Goal: Task Accomplishment & Management: Use online tool/utility

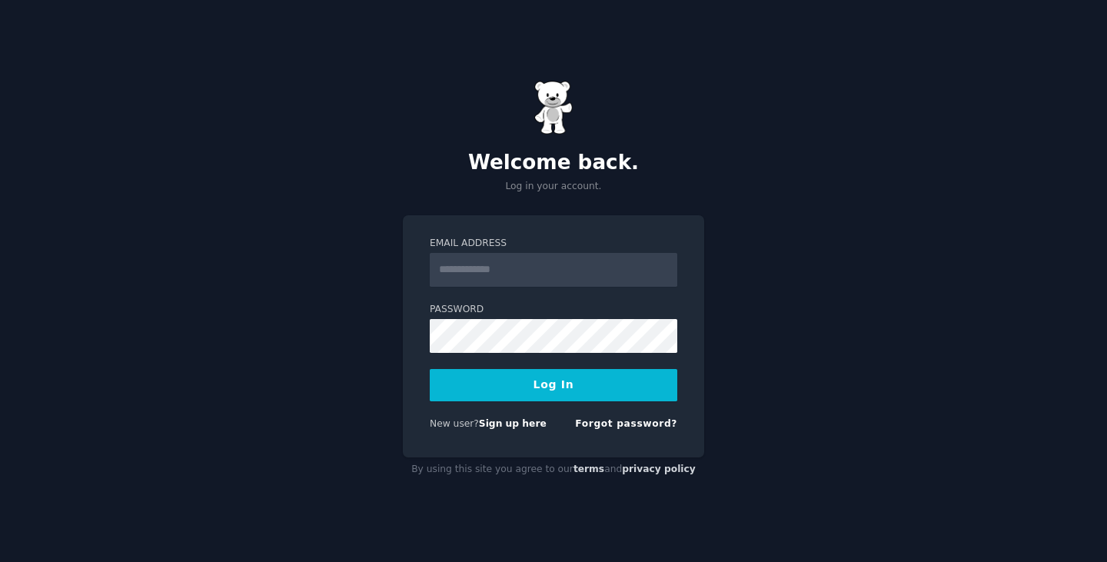
click at [533, 249] on label "Email Address" at bounding box center [554, 244] width 248 height 14
click at [533, 253] on input "Email Address" at bounding box center [554, 270] width 248 height 34
click at [529, 260] on input "Email Address" at bounding box center [554, 270] width 248 height 34
type input "**********"
click at [565, 387] on button "Log In" at bounding box center [554, 385] width 248 height 32
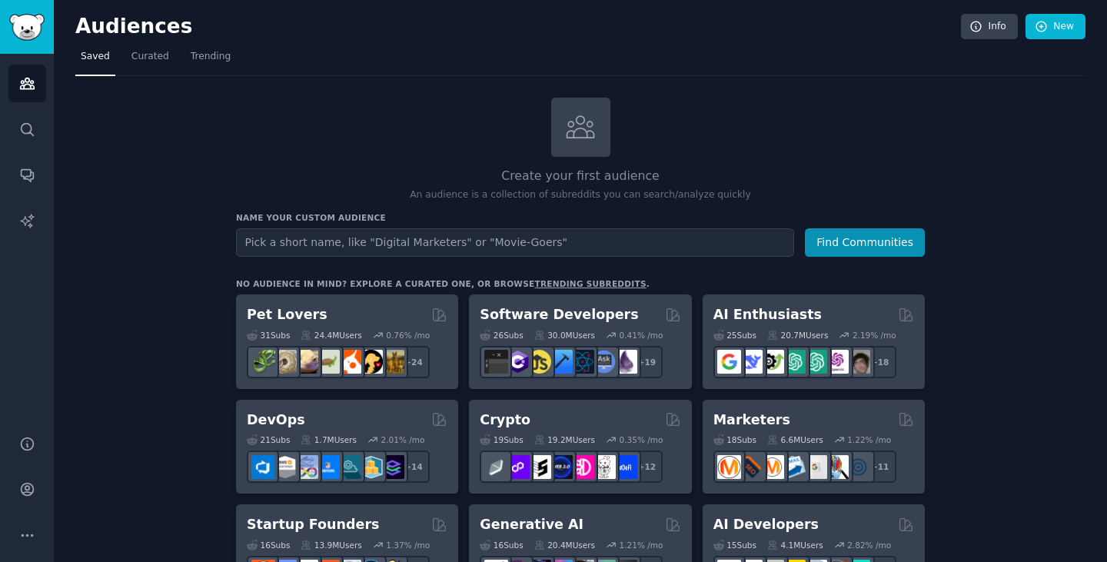
click at [441, 242] on input "text" at bounding box center [515, 242] width 558 height 28
type input "SAAS"
click at [851, 241] on button "Find Communities" at bounding box center [865, 242] width 120 height 28
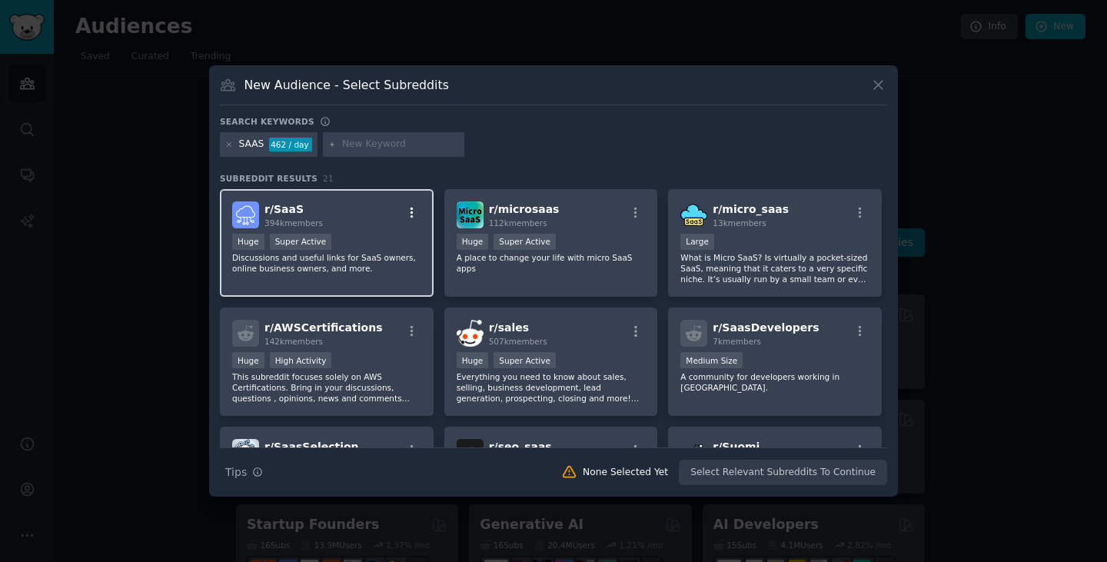
click at [411, 213] on icon "button" at bounding box center [412, 212] width 3 height 11
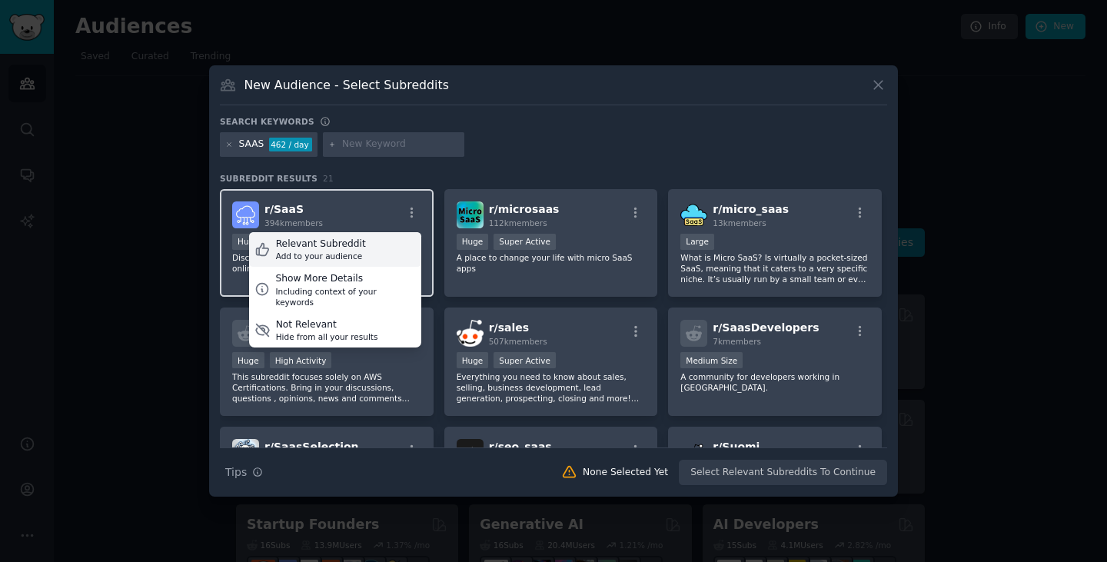
click at [261, 250] on icon at bounding box center [263, 249] width 16 height 16
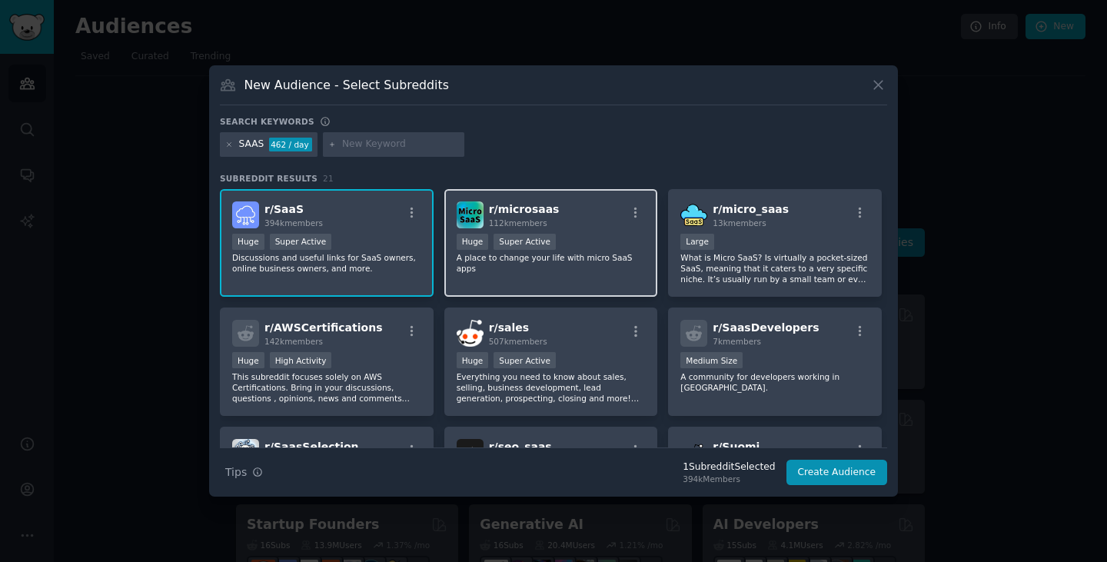
click at [597, 275] on div "r/ microsaas 112k members Huge Super Active A place to change your life with mi…" at bounding box center [551, 243] width 214 height 108
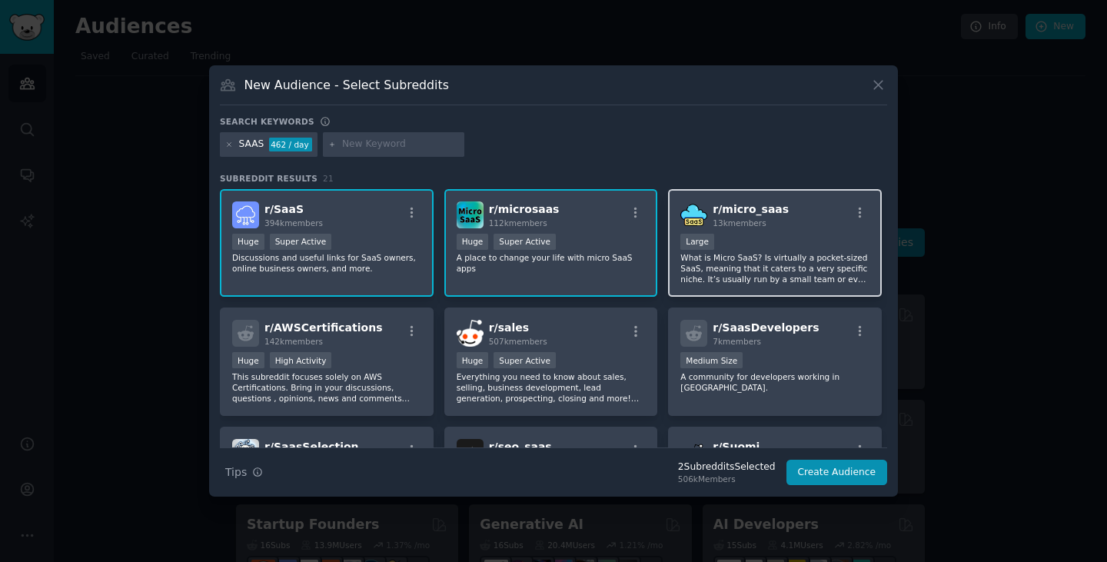
click at [799, 253] on p "What is Micro SaaS? Is virtually a pocket-sized SaaS, meaning that it caters to…" at bounding box center [775, 268] width 189 height 32
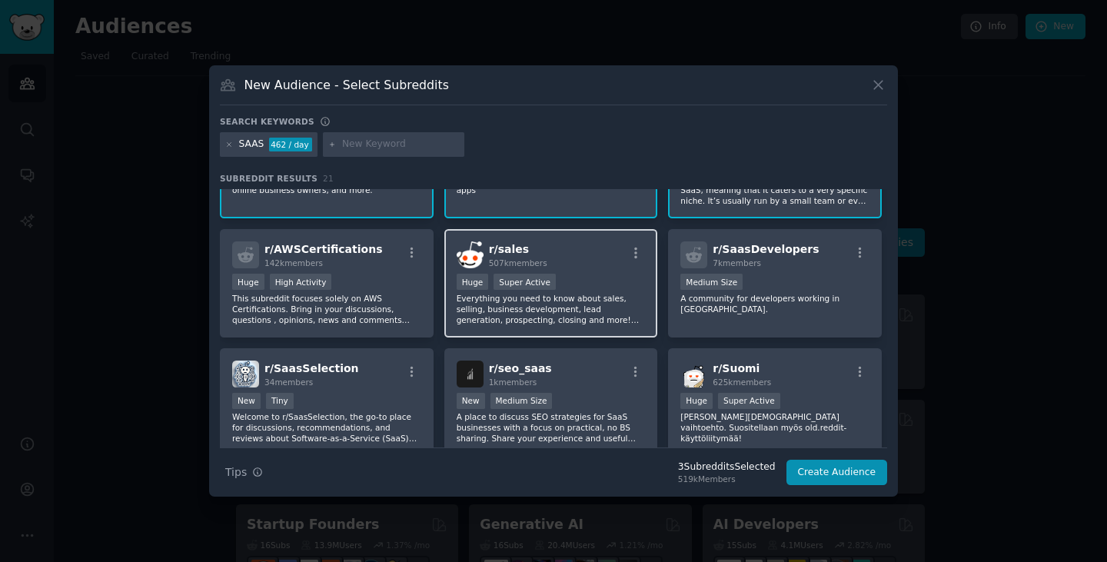
scroll to position [77, 0]
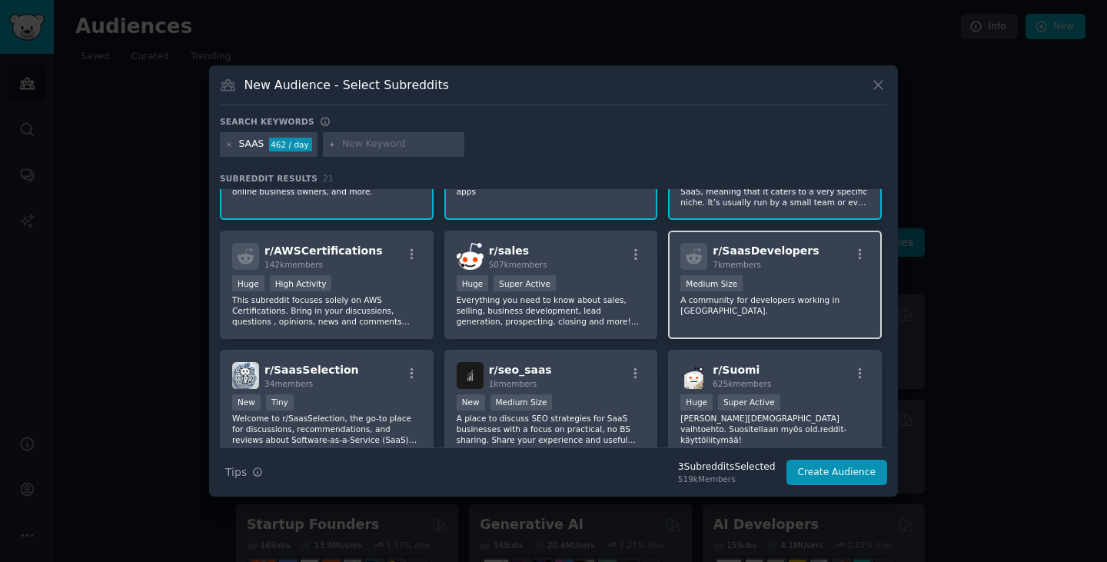
click at [839, 305] on p "A community for developers working in SaaS." at bounding box center [775, 306] width 189 height 22
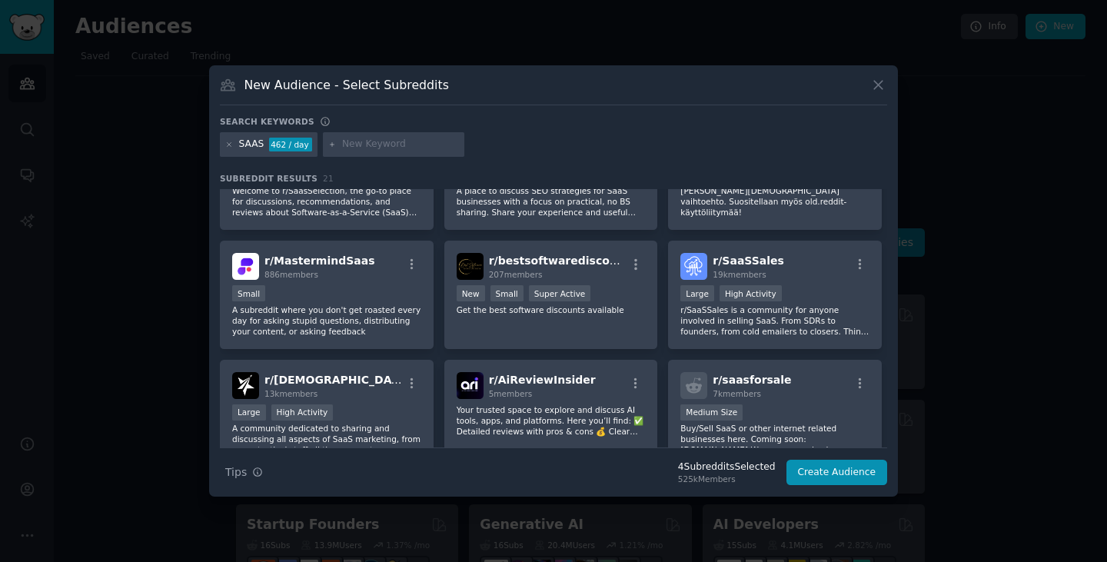
scroll to position [308, 0]
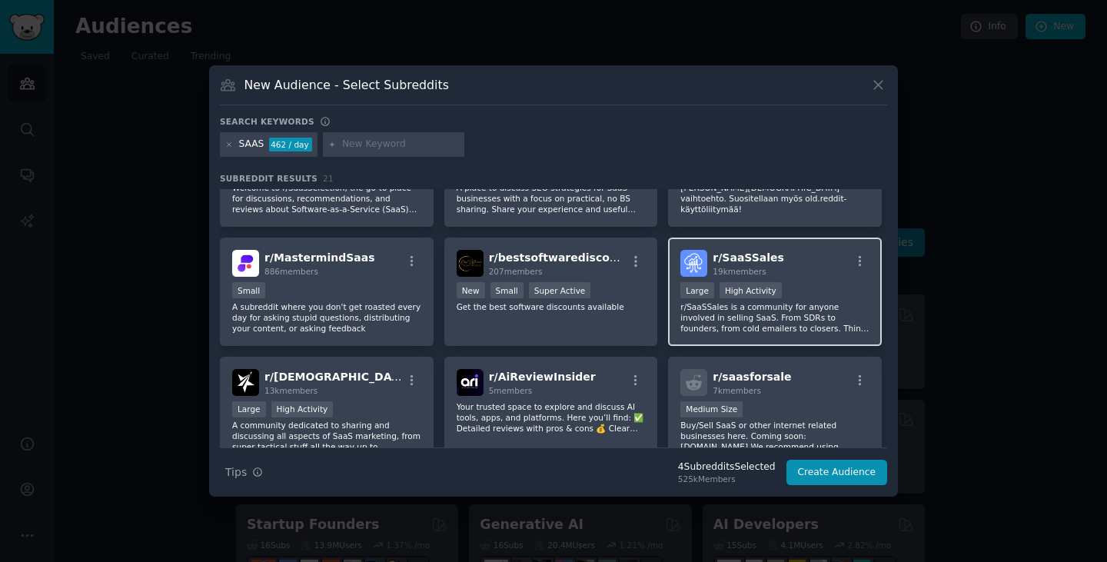
click at [831, 318] on p "r/SaaSSales is a community for anyone involved in selling SaaS. From SDRs to fo…" at bounding box center [775, 317] width 189 height 32
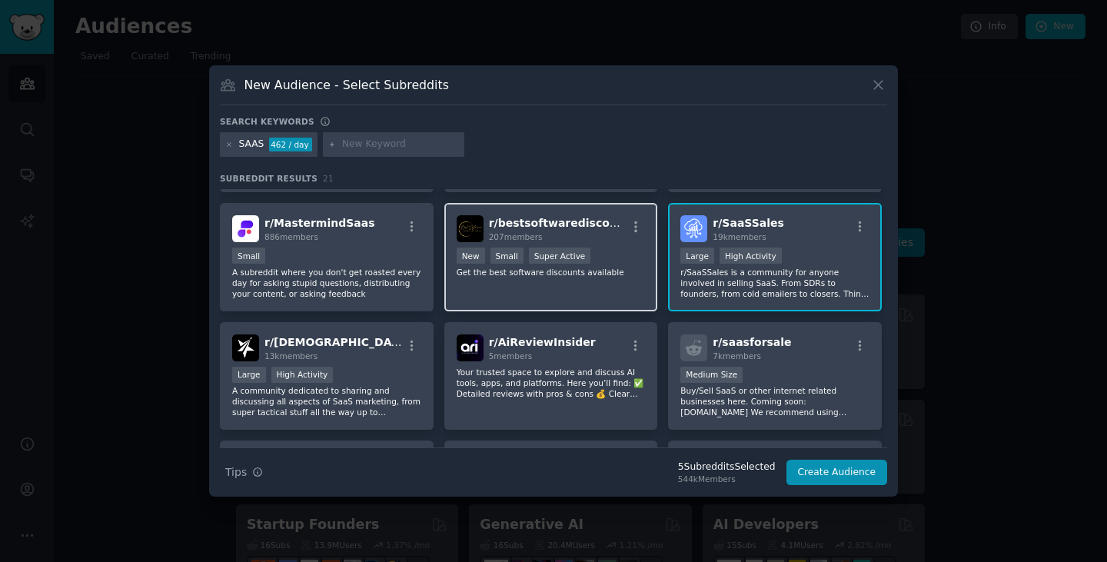
scroll to position [384, 0]
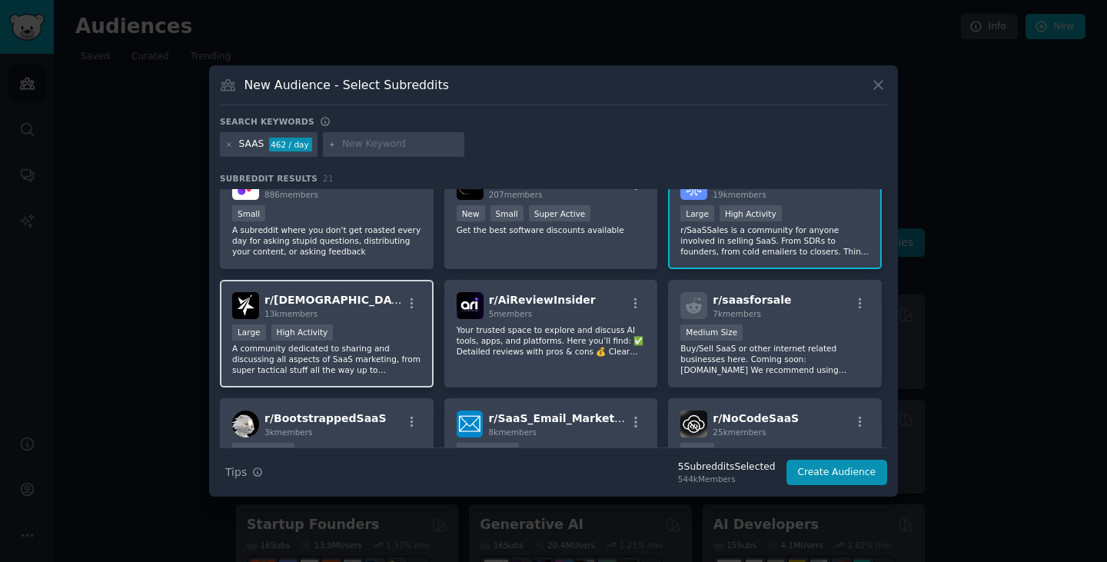
click at [388, 345] on p "A community dedicated to sharing and discussing all aspects of SaaS marketing, …" at bounding box center [326, 359] width 189 height 32
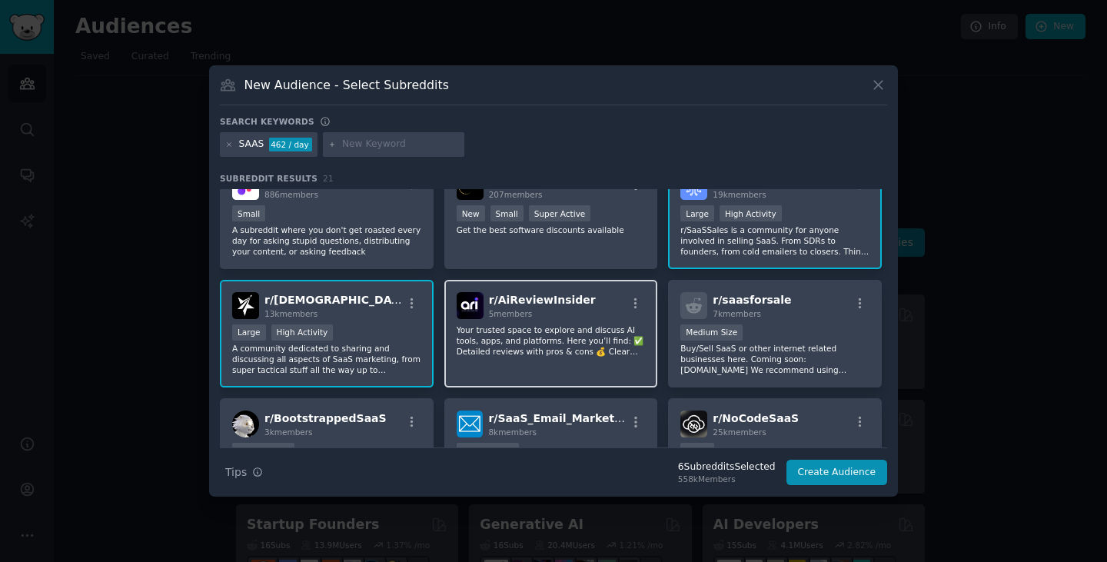
click at [541, 354] on p "Your trusted space to explore and discuss AI tools, apps, and platforms. Here y…" at bounding box center [551, 341] width 189 height 32
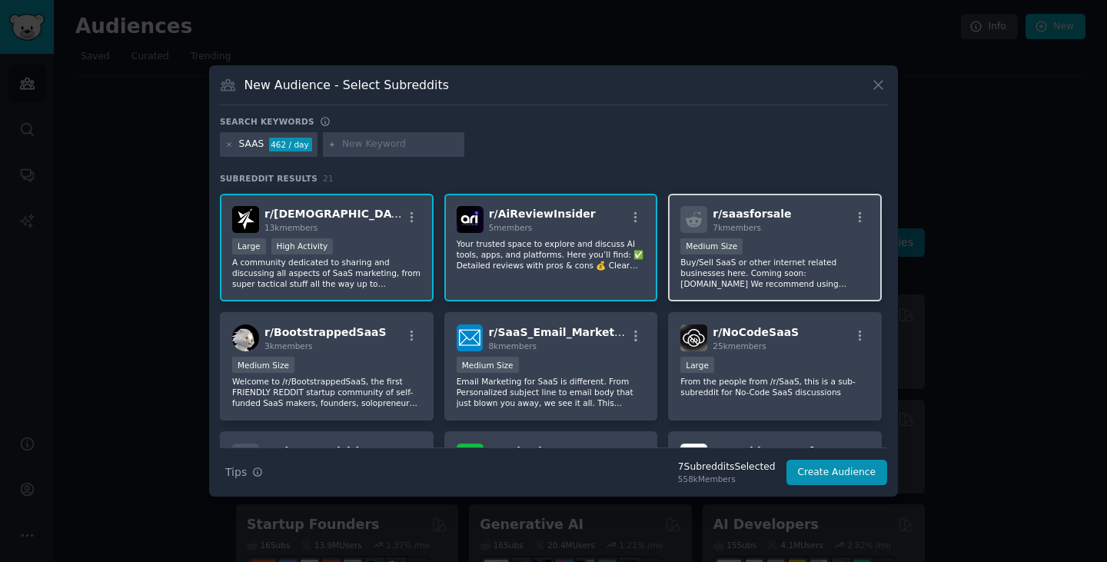
scroll to position [538, 0]
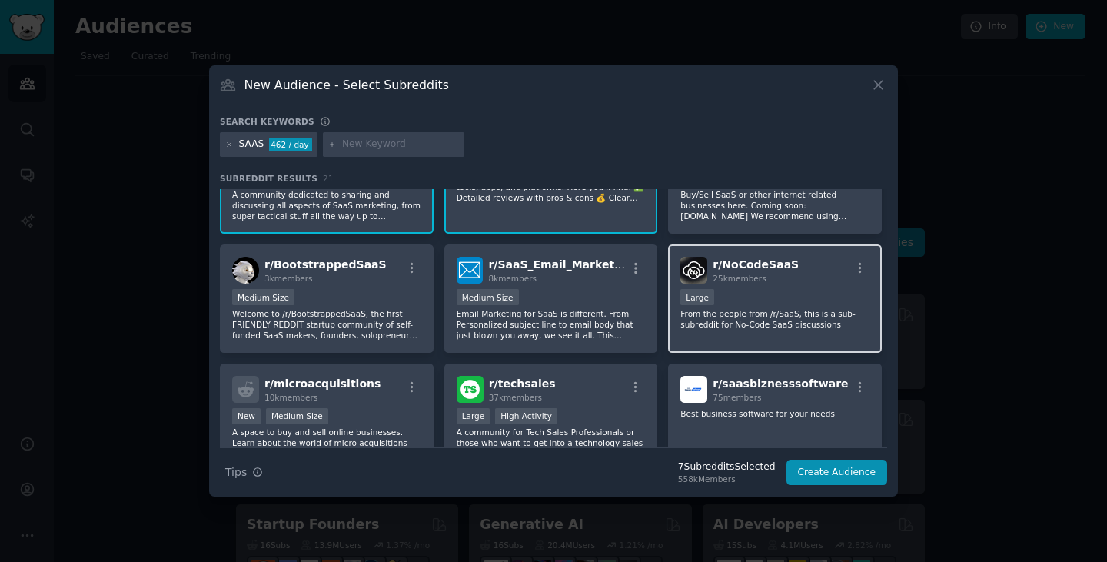
click at [788, 305] on div "Large" at bounding box center [775, 298] width 189 height 19
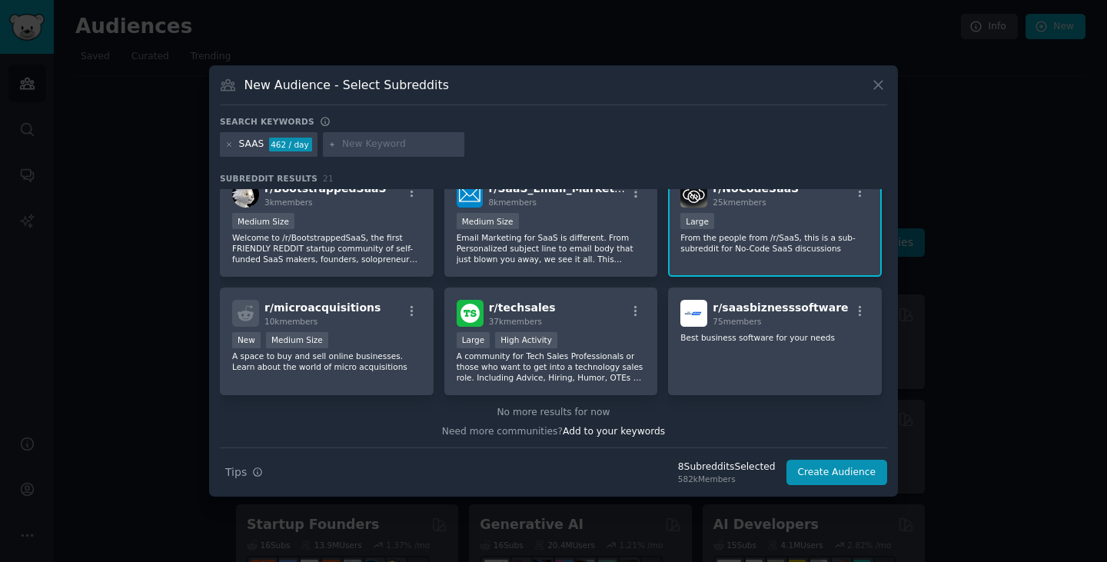
scroll to position [615, 0]
click at [366, 351] on p "A space to buy and sell online businesses. Learn about the world of micro acqui…" at bounding box center [326, 361] width 189 height 22
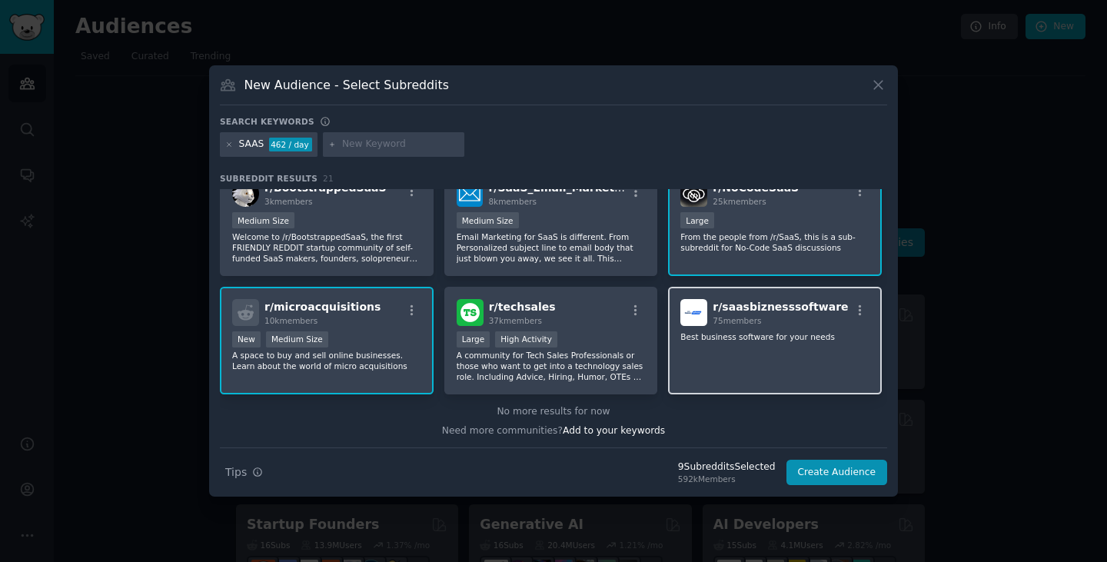
click at [741, 356] on div "r/ saasbiznesssoftware 75 members Best business software for your needs" at bounding box center [775, 341] width 214 height 108
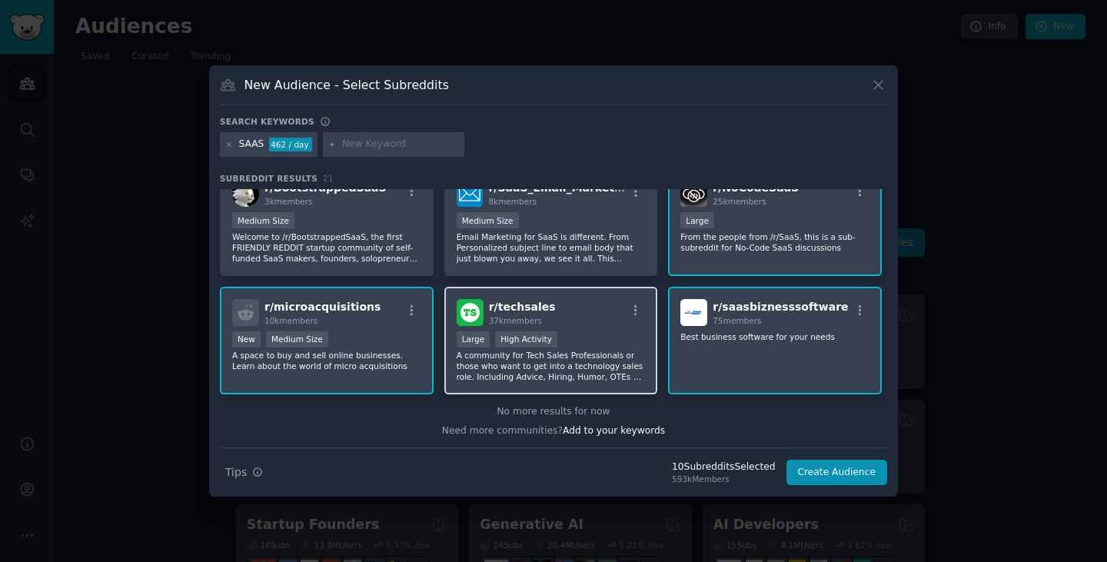
click at [594, 351] on p "A community for Tech Sales Professionals or those who want to get into a techno…" at bounding box center [551, 366] width 189 height 32
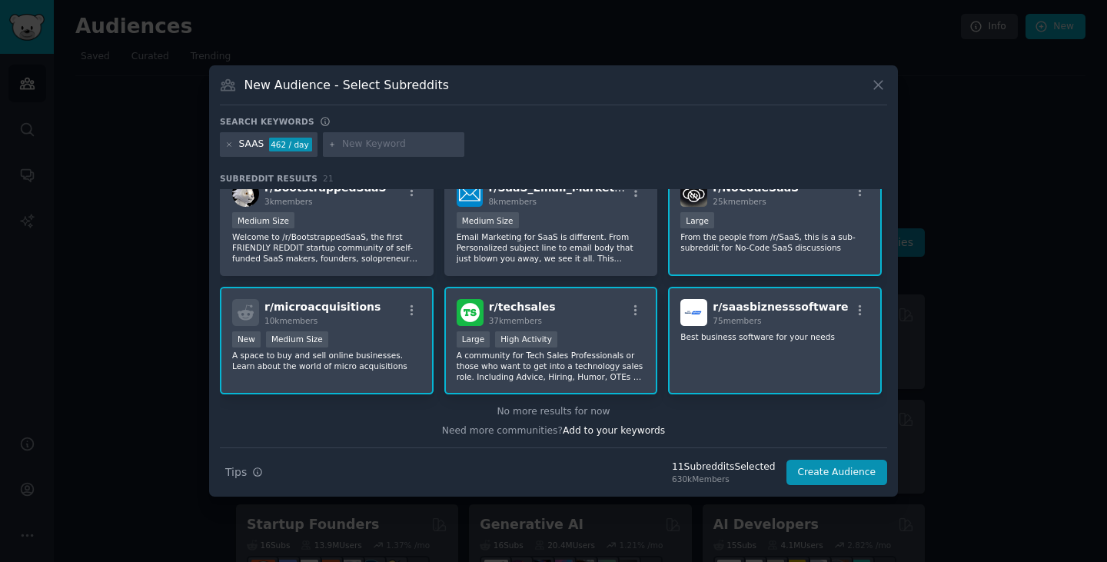
click at [368, 142] on input "text" at bounding box center [400, 145] width 117 height 14
type input "s"
click at [333, 145] on icon at bounding box center [332, 145] width 8 height 8
click at [324, 141] on div "SaaS" at bounding box center [393, 144] width 141 height 25
click at [355, 147] on input "SaaS" at bounding box center [400, 145] width 117 height 14
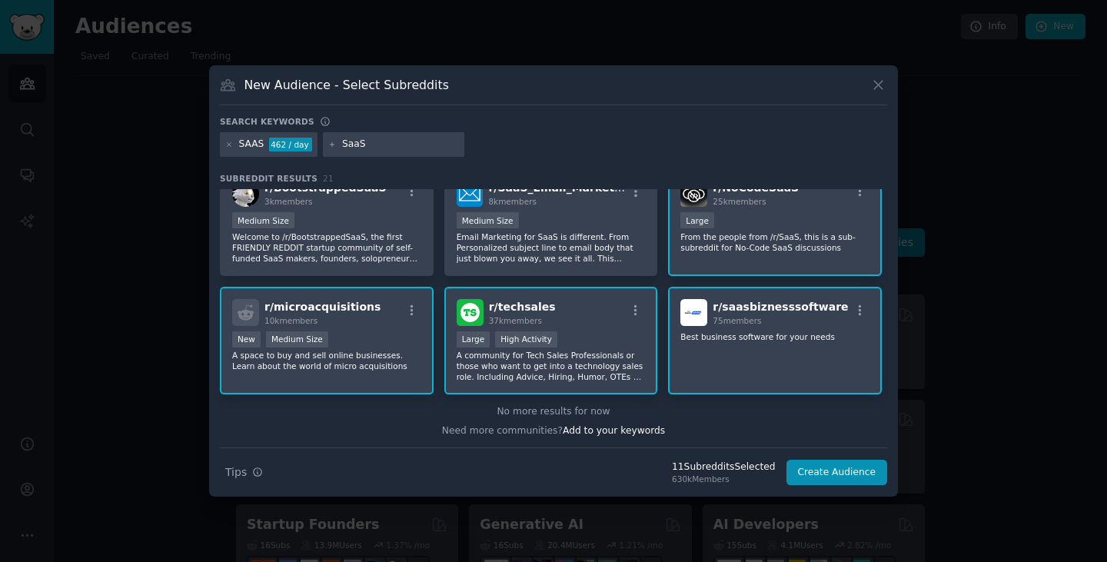
click at [355, 147] on input "SaaS" at bounding box center [400, 145] width 117 height 14
paste input "startup"
type input "startup"
click at [328, 142] on icon at bounding box center [332, 145] width 8 height 8
click at [498, 140] on div "SAAS 462 / day startup" at bounding box center [553, 147] width 667 height 30
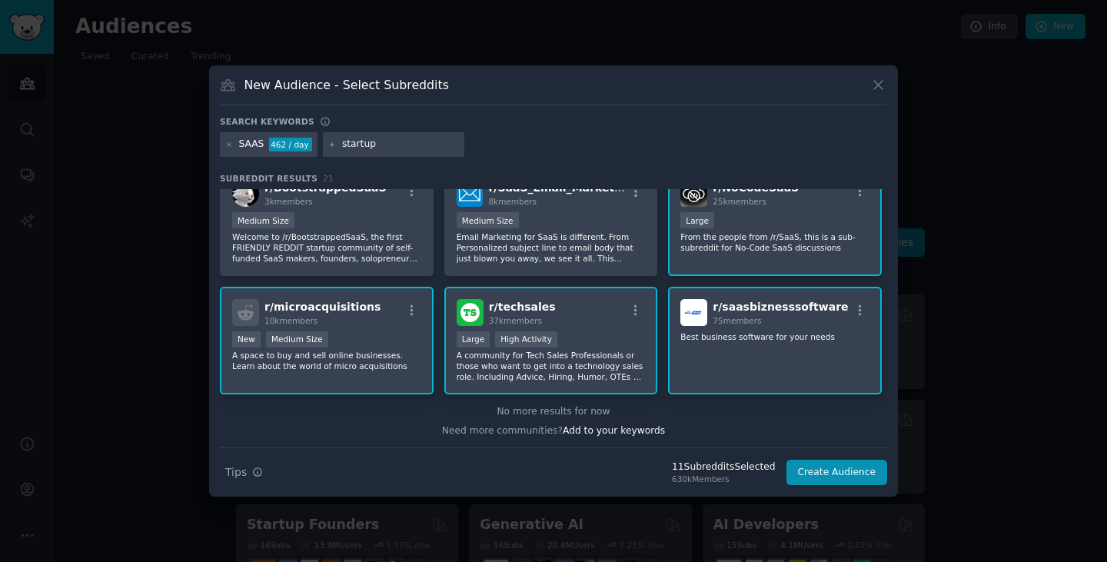
click at [402, 148] on input "startup" at bounding box center [400, 145] width 117 height 14
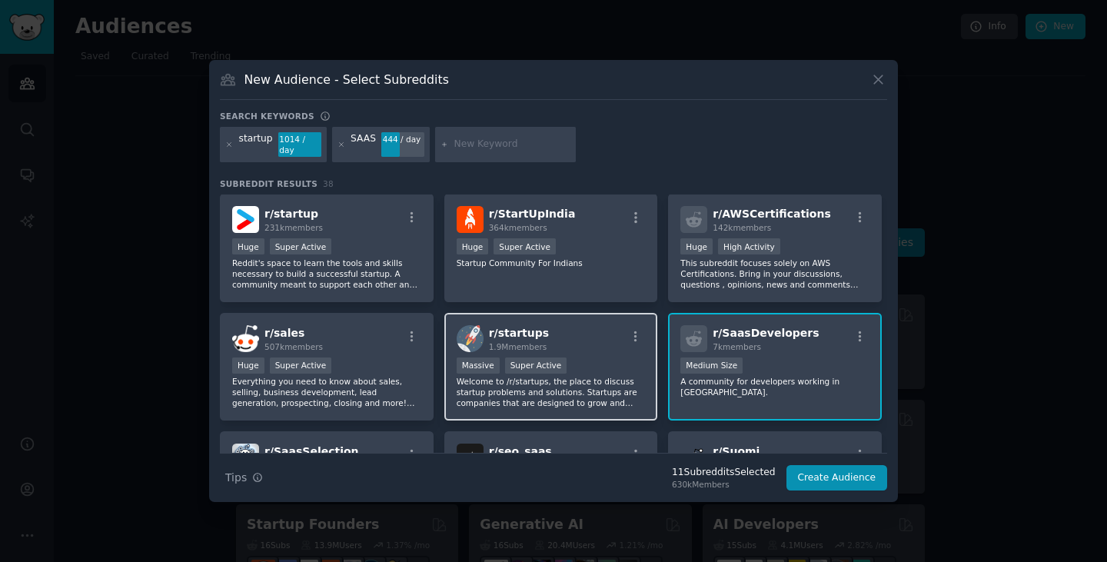
scroll to position [77, 0]
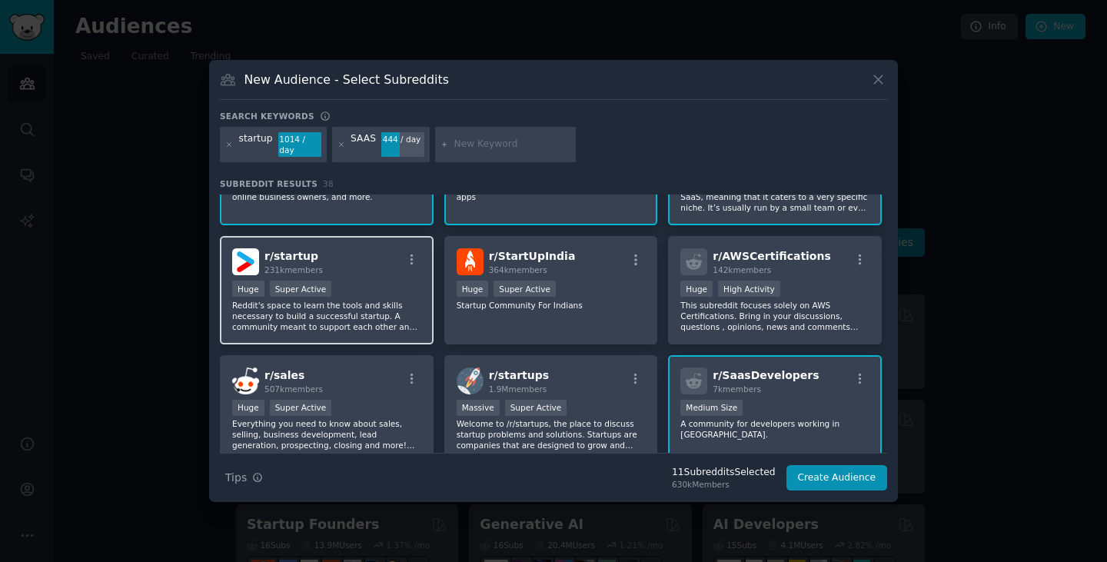
click at [374, 264] on div "r/ startup 231k members" at bounding box center [326, 261] width 189 height 27
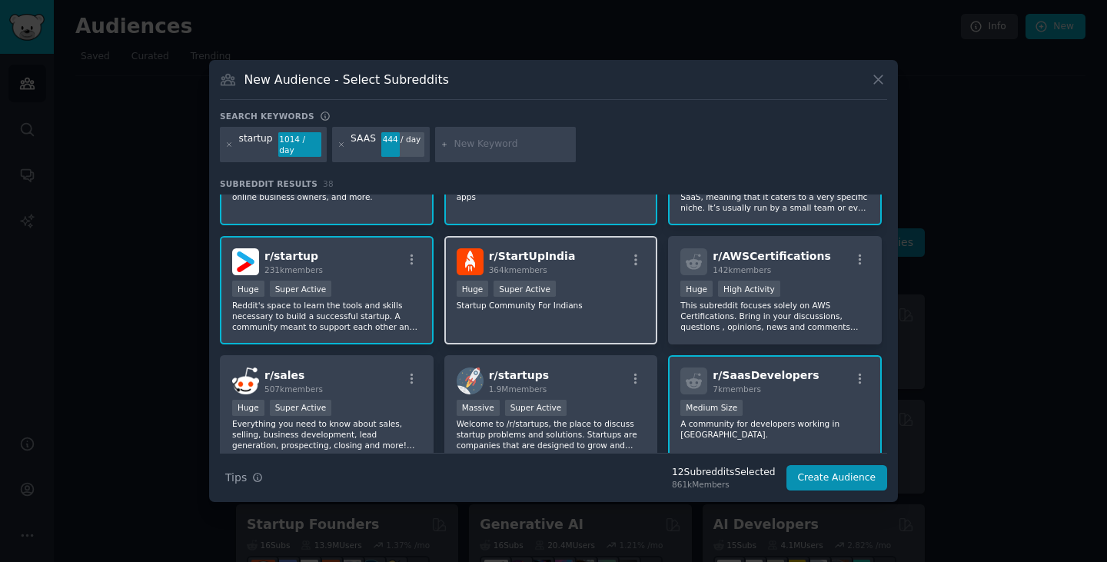
click at [596, 311] on div "r/ StartUpIndia 364k members >= 95th percentile for submissions / day Huge Supe…" at bounding box center [551, 290] width 214 height 108
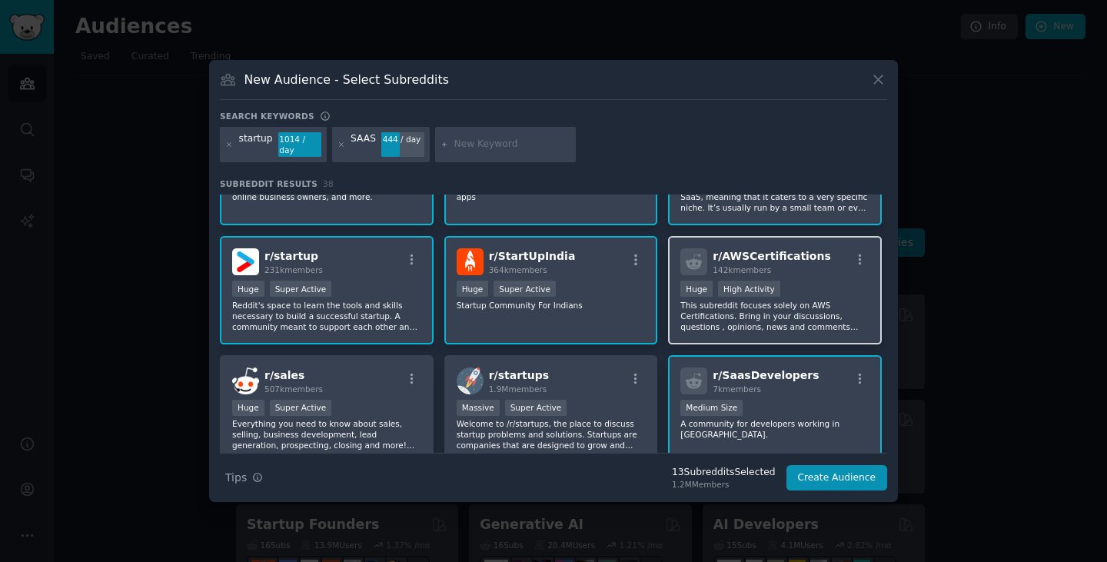
click at [773, 311] on p "This subreddit focuses solely on AWS Certifications. Bring in your discussions,…" at bounding box center [775, 316] width 189 height 32
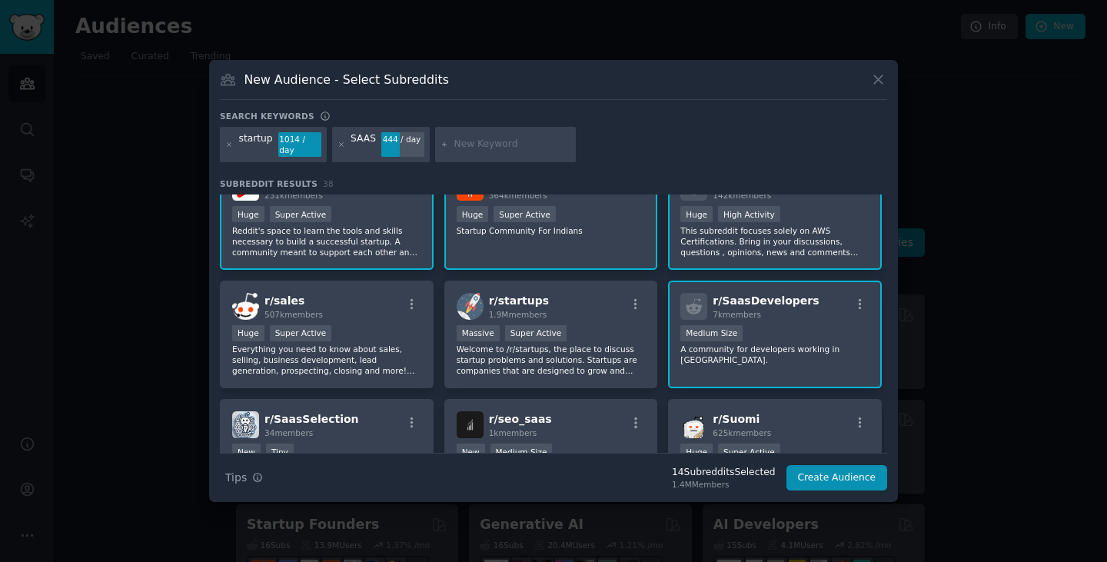
scroll to position [154, 0]
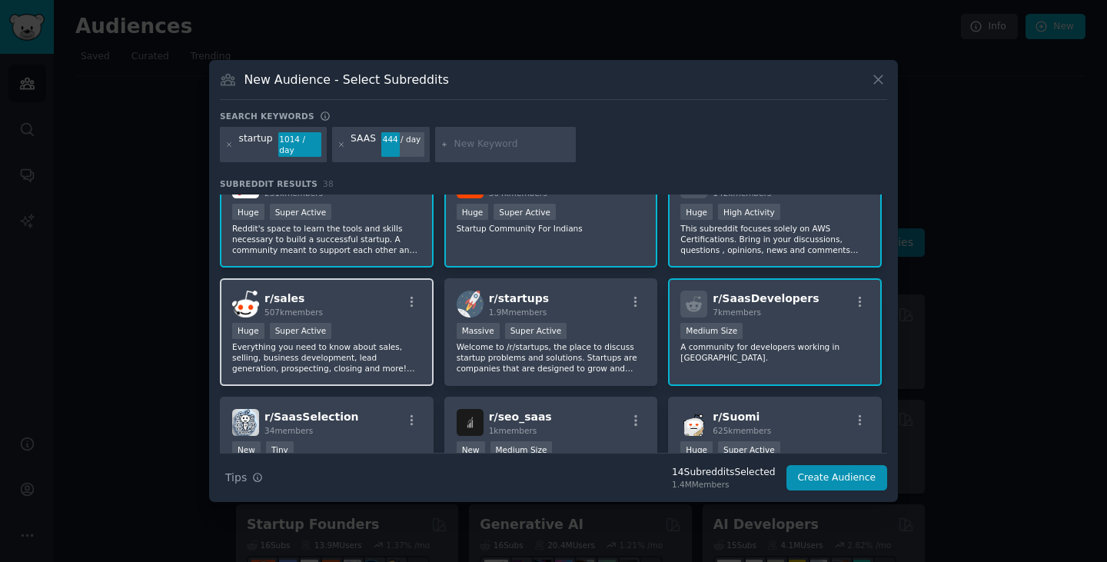
click at [391, 311] on div "r/ sales 507k members" at bounding box center [326, 304] width 189 height 27
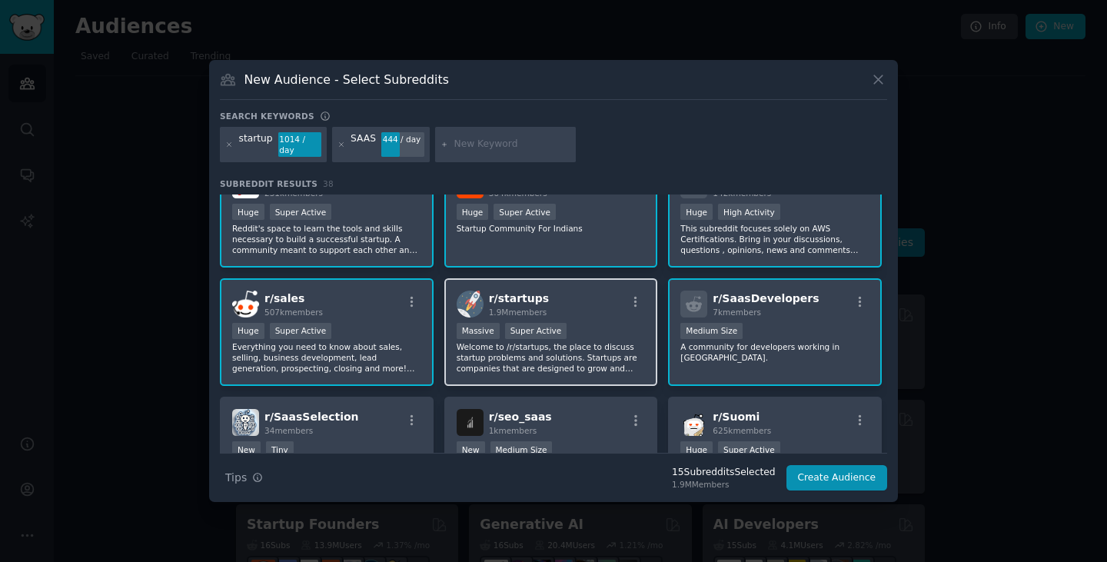
click at [582, 311] on div "r/ startups 1.9M members" at bounding box center [551, 304] width 189 height 27
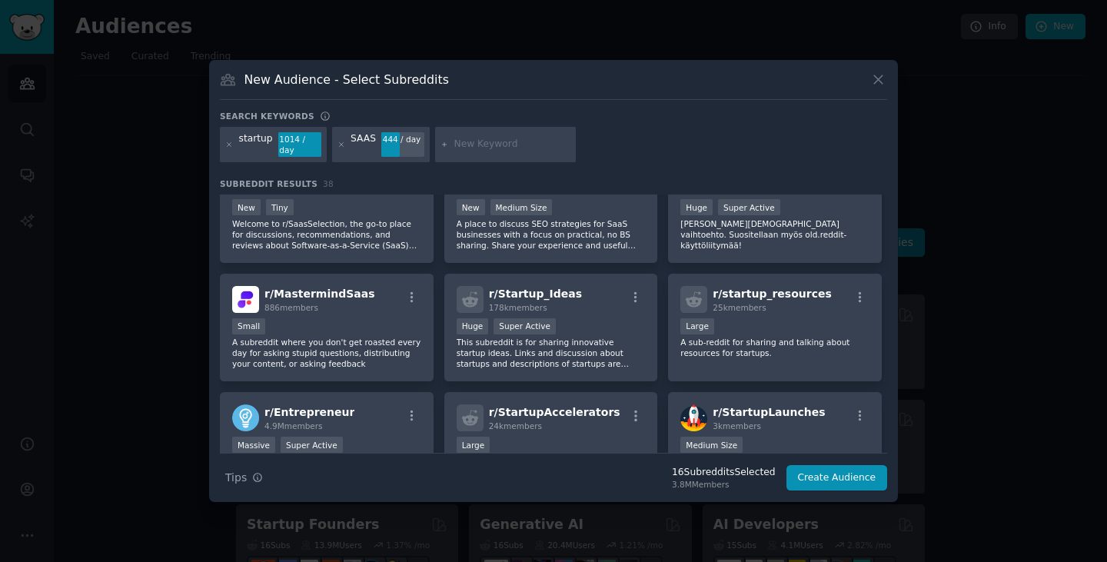
scroll to position [461, 0]
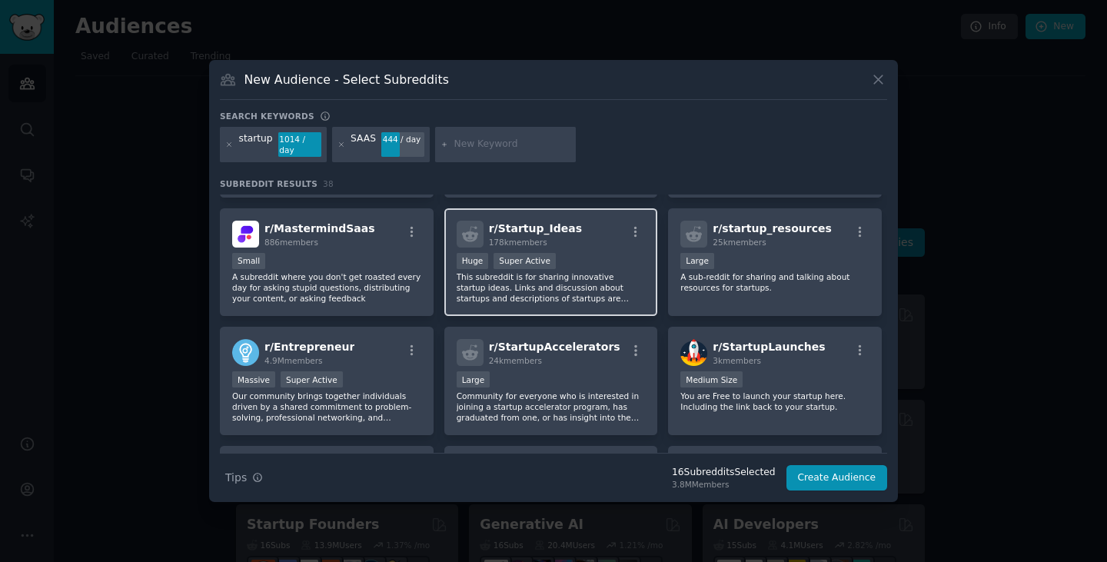
click at [612, 245] on div "r/ Startup_Ideas 178k members Huge Super Active This subreddit is for sharing i…" at bounding box center [551, 262] width 214 height 108
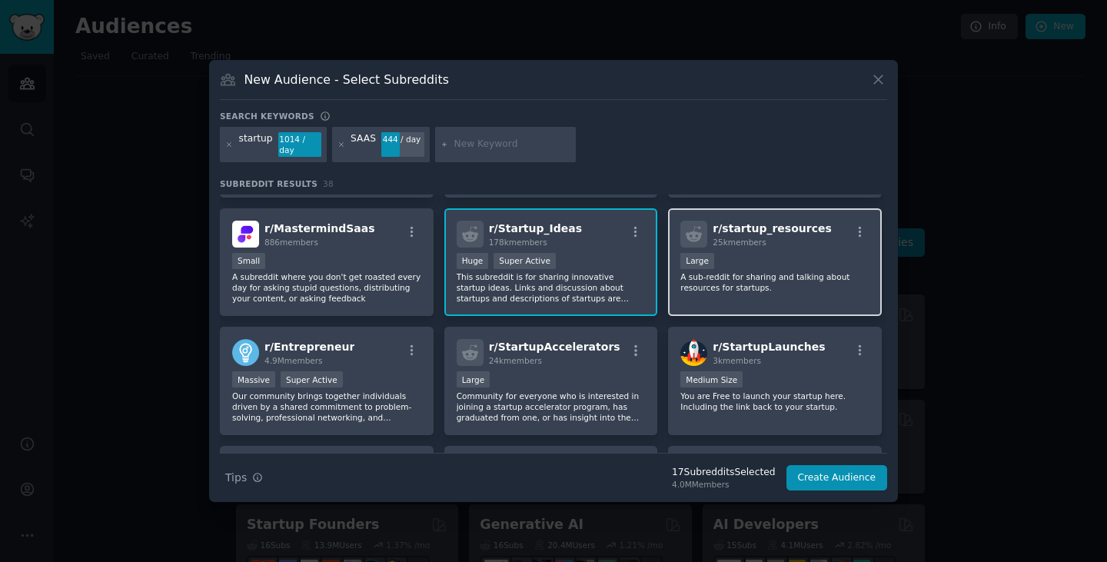
click at [764, 271] on p "A sub-reddit for sharing and talking about resources for startups." at bounding box center [775, 282] width 189 height 22
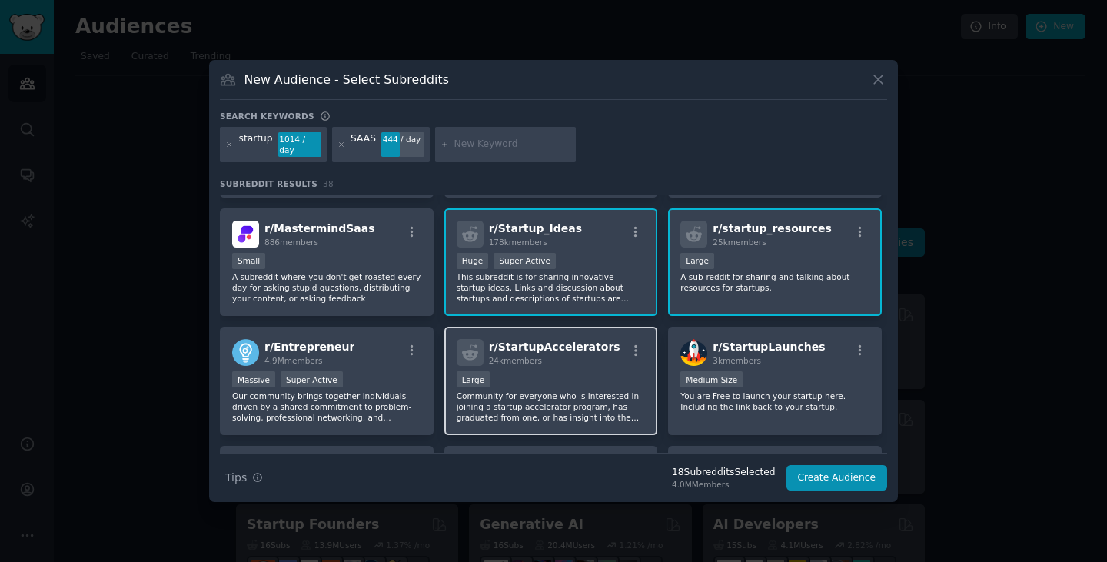
click at [574, 391] on p "Community for everyone who is interested in joining a startup accelerator progr…" at bounding box center [551, 407] width 189 height 32
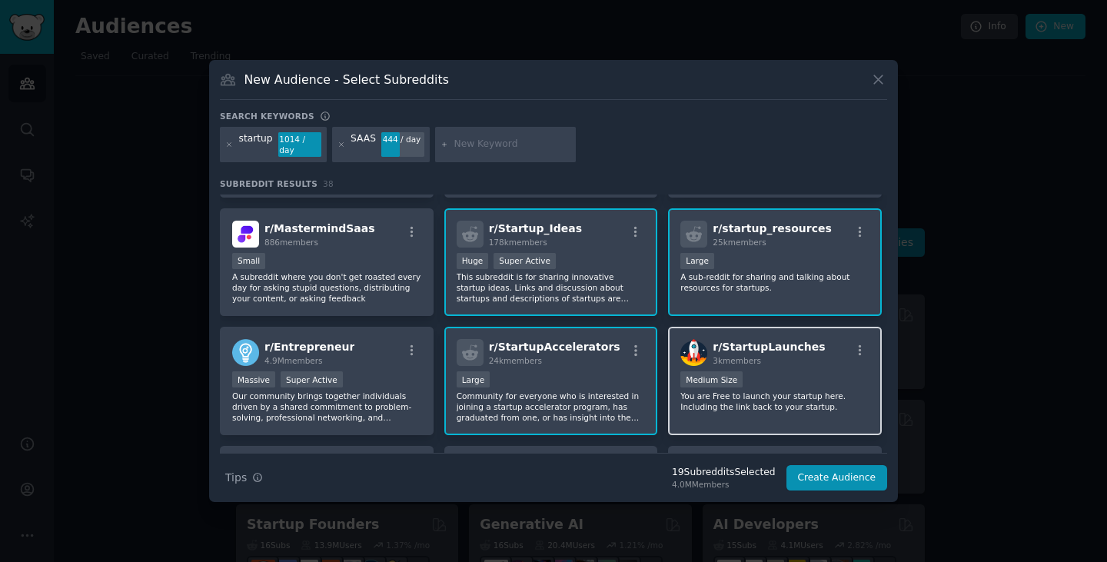
click at [777, 377] on div "1000 - 10,000 members Medium Size" at bounding box center [775, 380] width 189 height 19
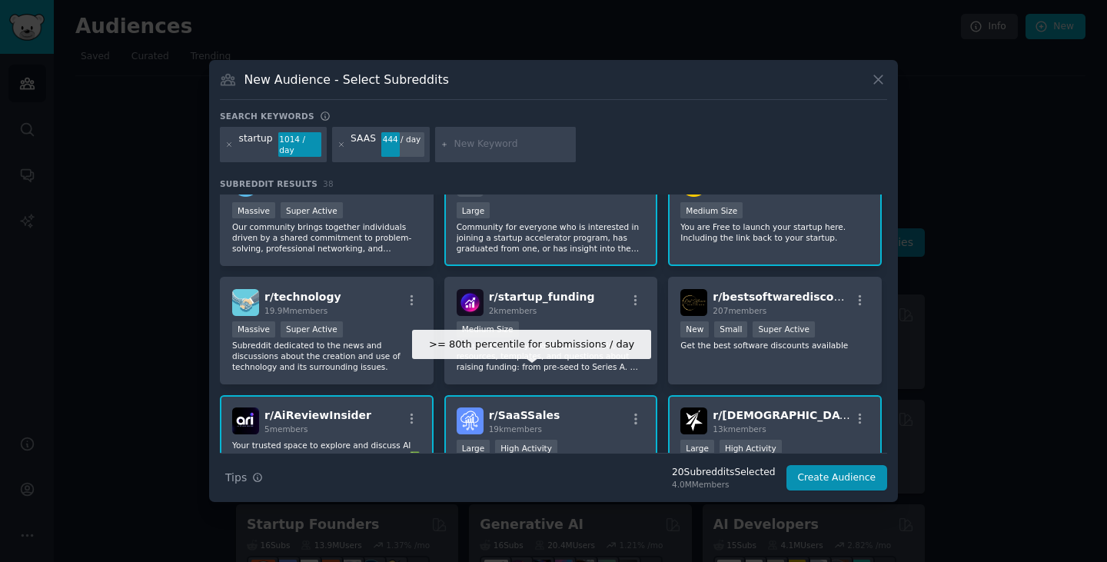
scroll to position [692, 0]
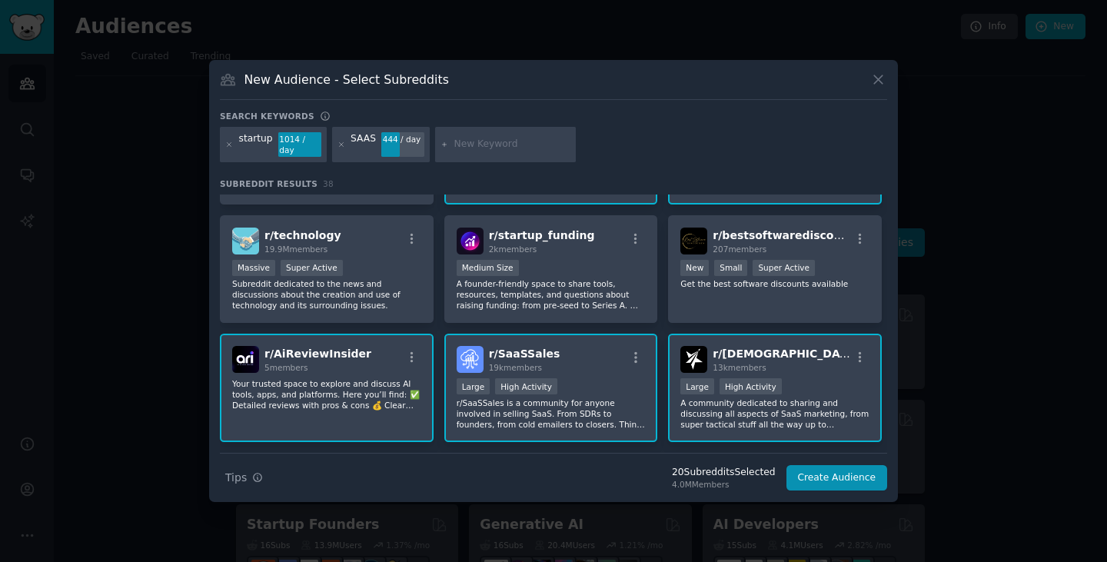
click at [812, 398] on p "A community dedicated to sharing and discussing all aspects of SaaS marketing, …" at bounding box center [775, 414] width 189 height 32
click at [815, 378] on div ">= 80th percentile for submissions / day Large High Activity" at bounding box center [775, 387] width 189 height 19
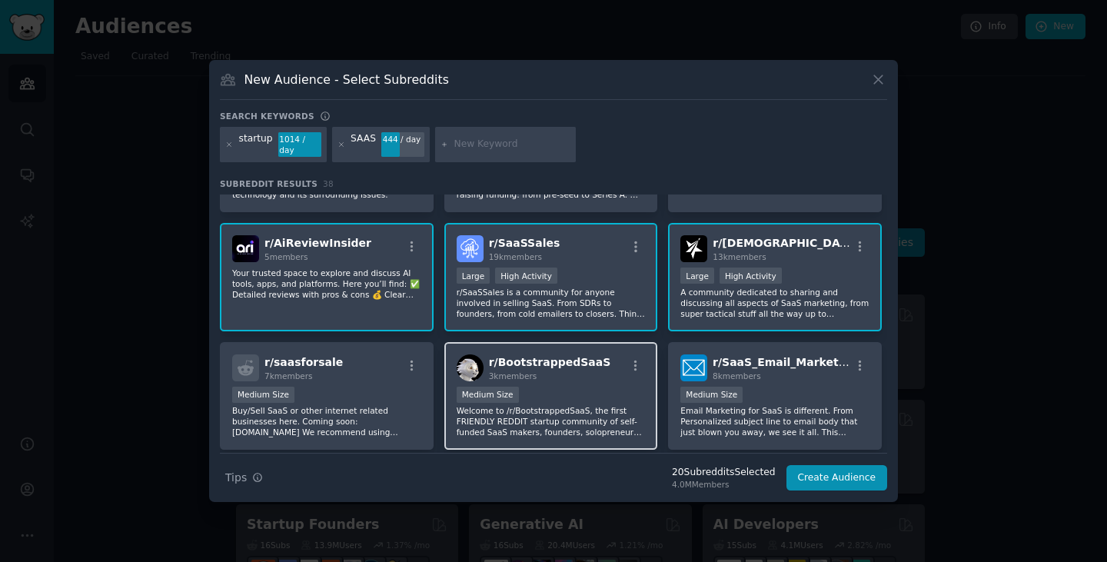
scroll to position [846, 0]
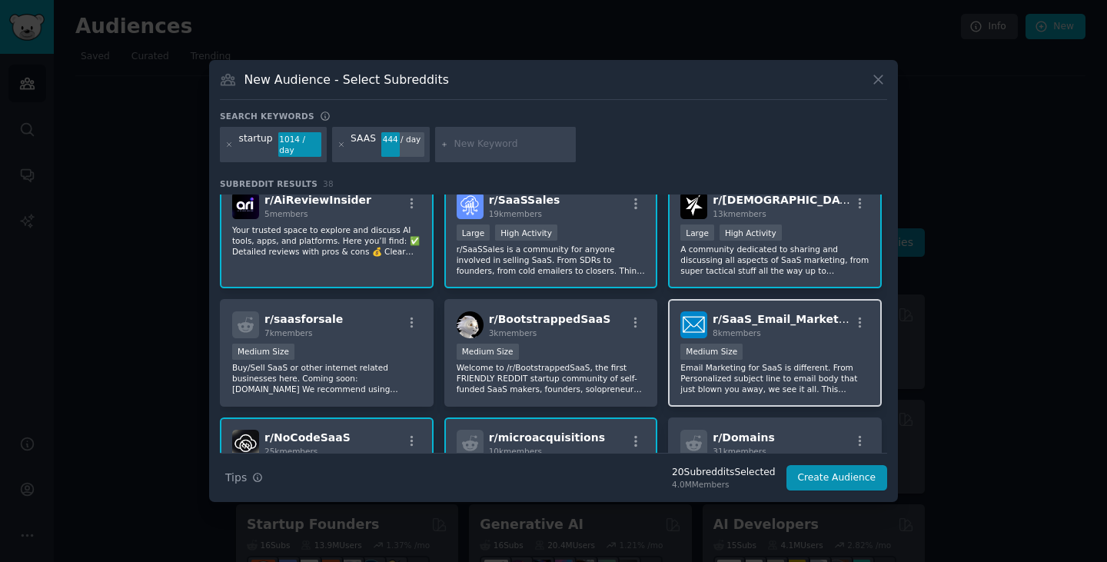
click at [789, 355] on div "Medium Size" at bounding box center [775, 353] width 189 height 19
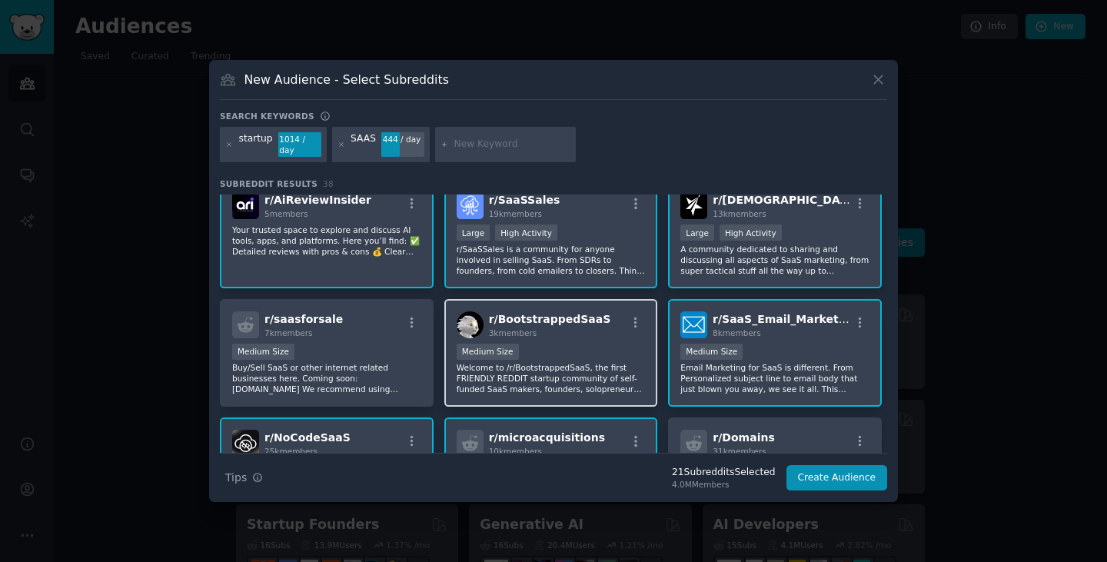
click at [583, 371] on p "Welcome to /r/BootstrappedSaaS, the first FRIENDLY REDDIT startup community of …" at bounding box center [551, 378] width 189 height 32
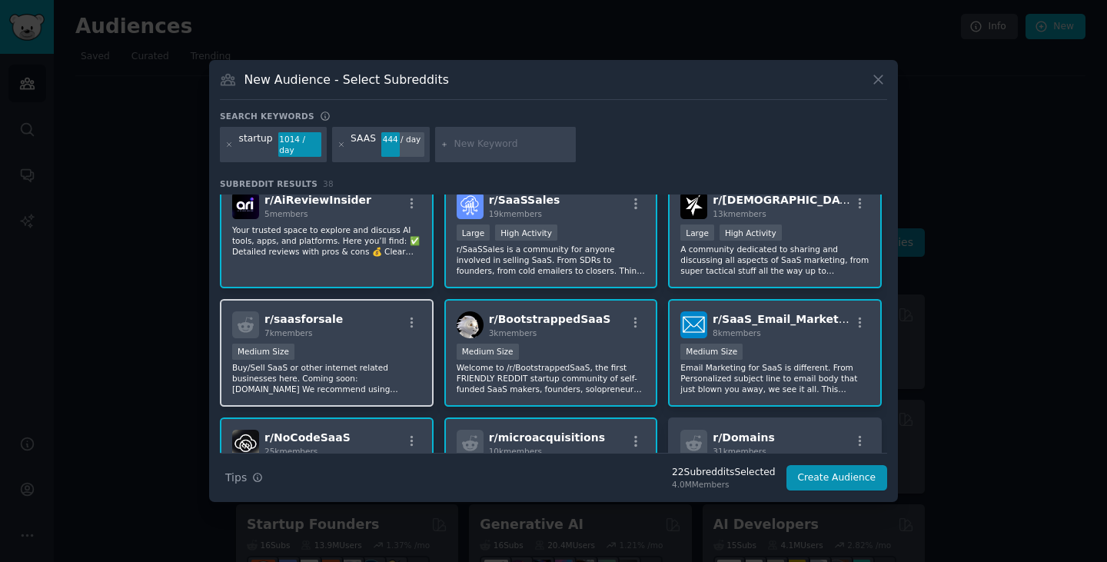
click at [387, 362] on p "Buy/Sell SaaS or other internet related businesses here. Coming soon: SaasForSa…" at bounding box center [326, 378] width 189 height 32
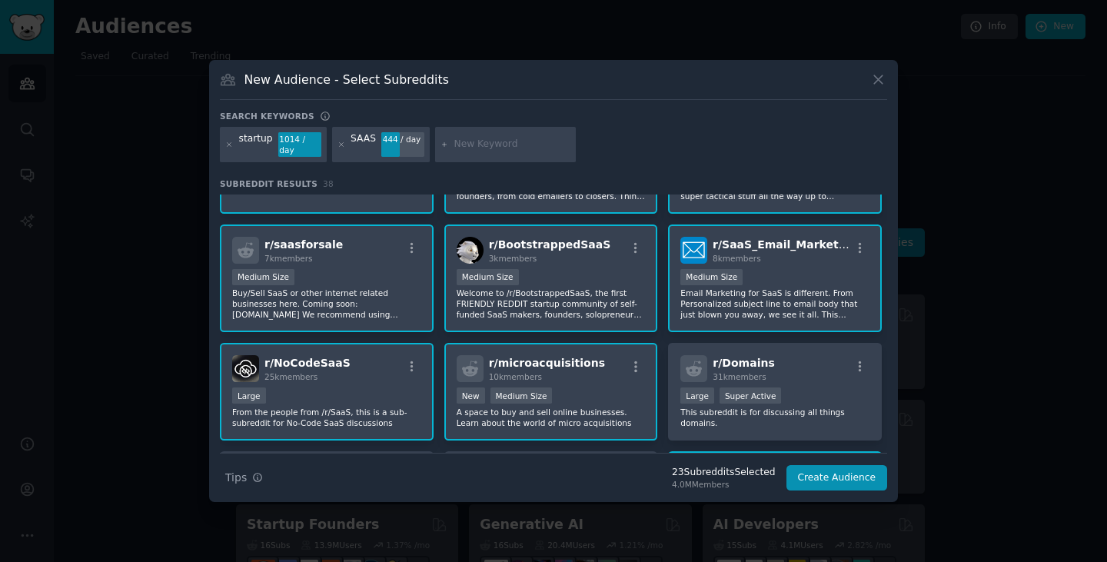
scroll to position [923, 0]
click at [401, 291] on p "Buy/Sell SaaS or other internet related businesses here. Coming soon: SaasForSa…" at bounding box center [326, 301] width 189 height 32
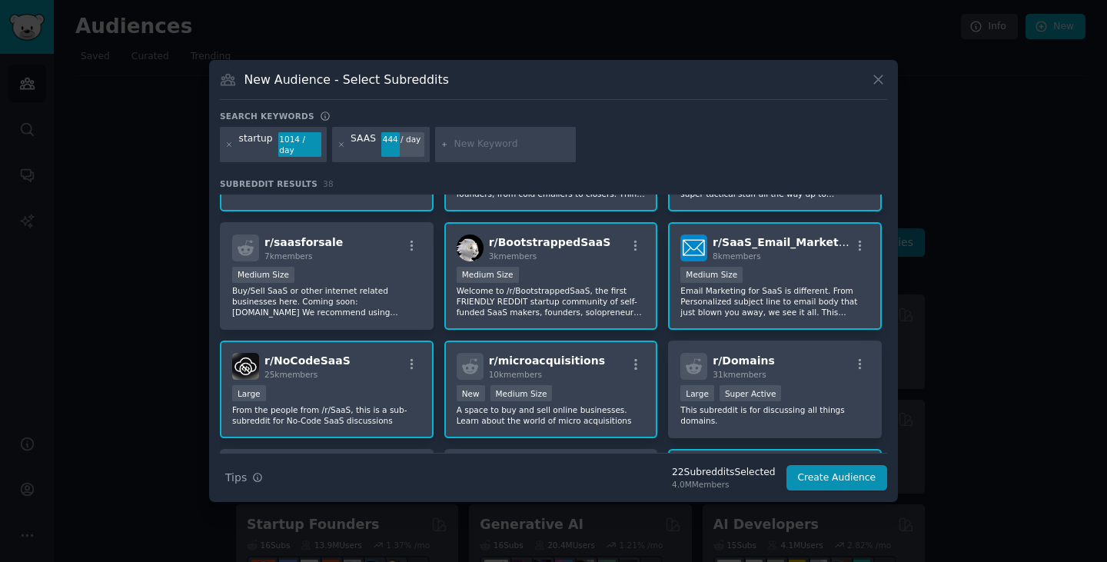
click at [575, 291] on p "Welcome to /r/BootstrappedSaaS, the first FRIENDLY REDDIT startup community of …" at bounding box center [551, 301] width 189 height 32
click at [818, 288] on p "Email Marketing for SaaS is different. From Personalized subject line to email …" at bounding box center [775, 301] width 189 height 32
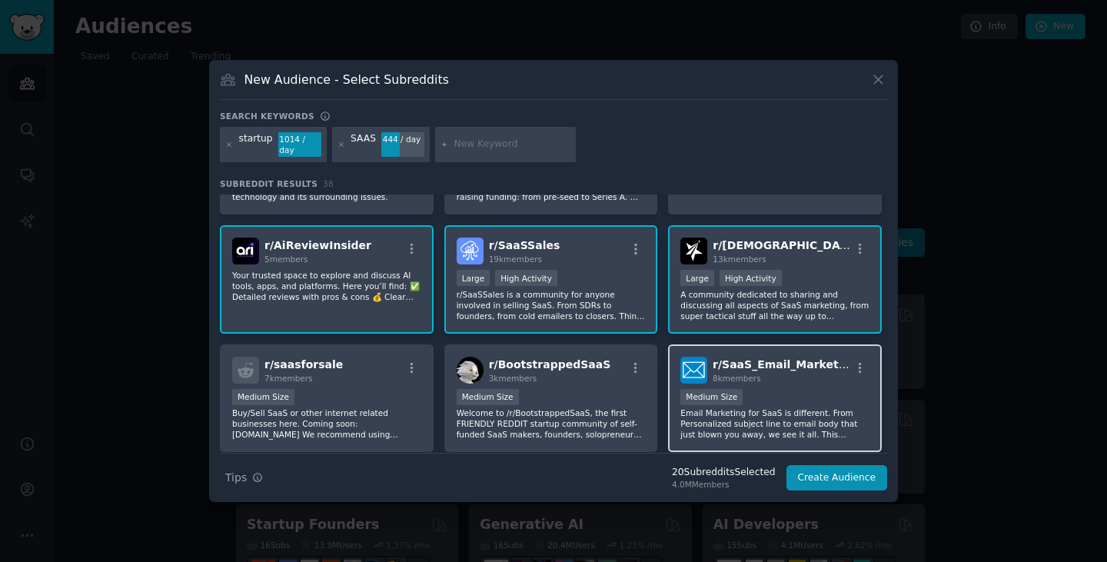
scroll to position [769, 0]
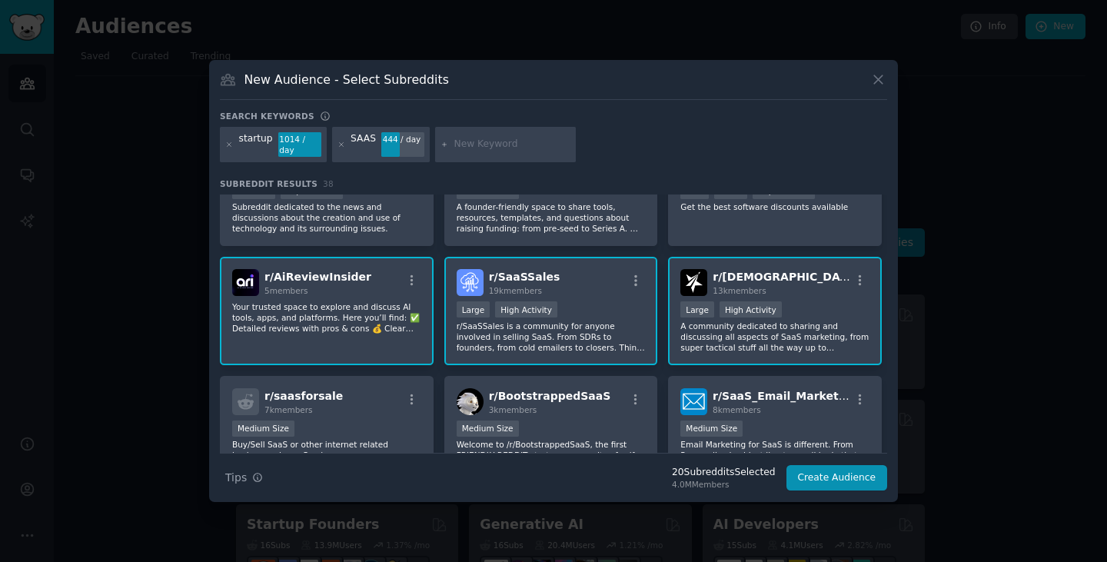
click at [344, 329] on div "r/ AiReviewInsider 5 members Your trusted space to explore and discuss AI tools…" at bounding box center [327, 311] width 214 height 108
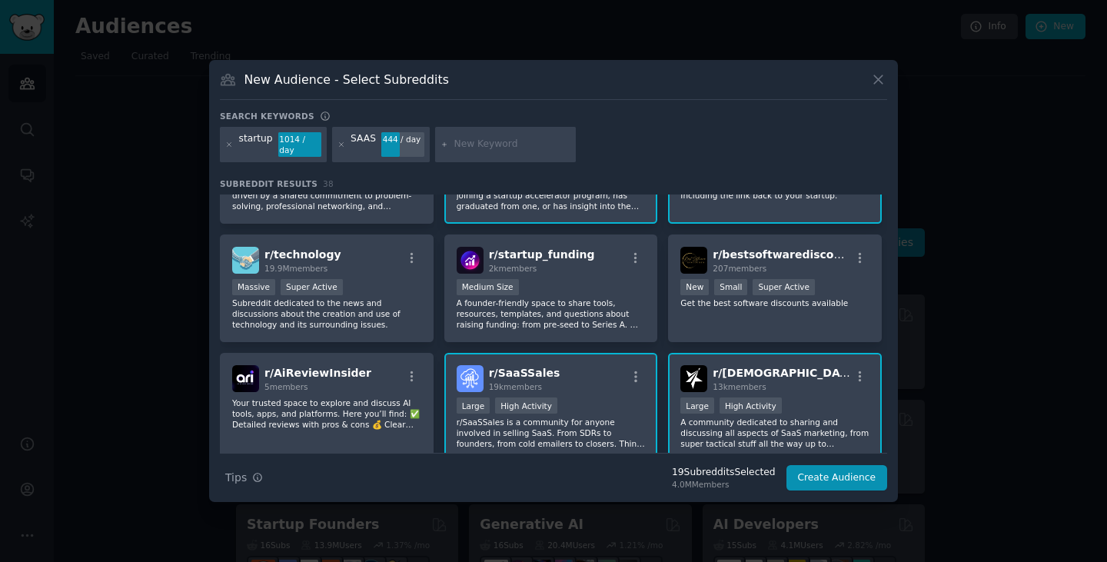
scroll to position [615, 0]
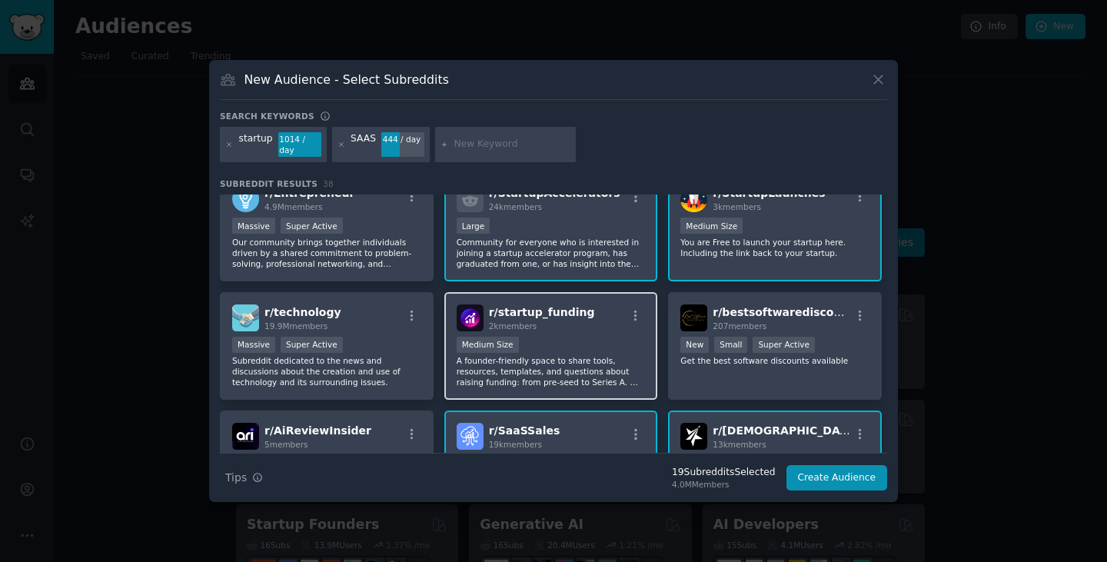
click at [585, 355] on p "A founder-friendly space to share tools, resources, templates, and questions ab…" at bounding box center [551, 371] width 189 height 32
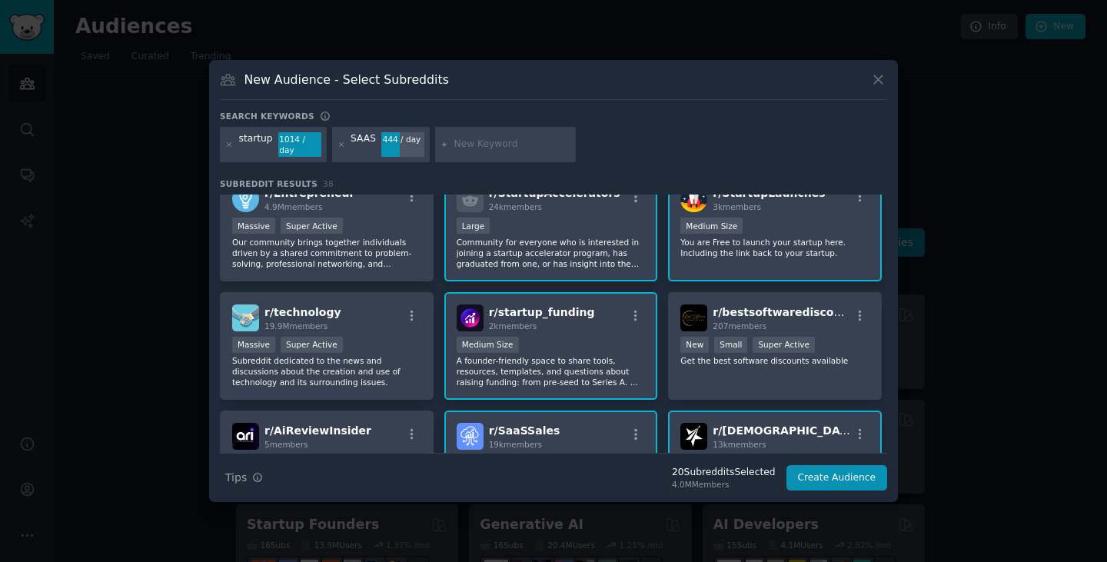
click at [604, 370] on p "A founder-friendly space to share tools, resources, templates, and questions ab…" at bounding box center [551, 371] width 189 height 32
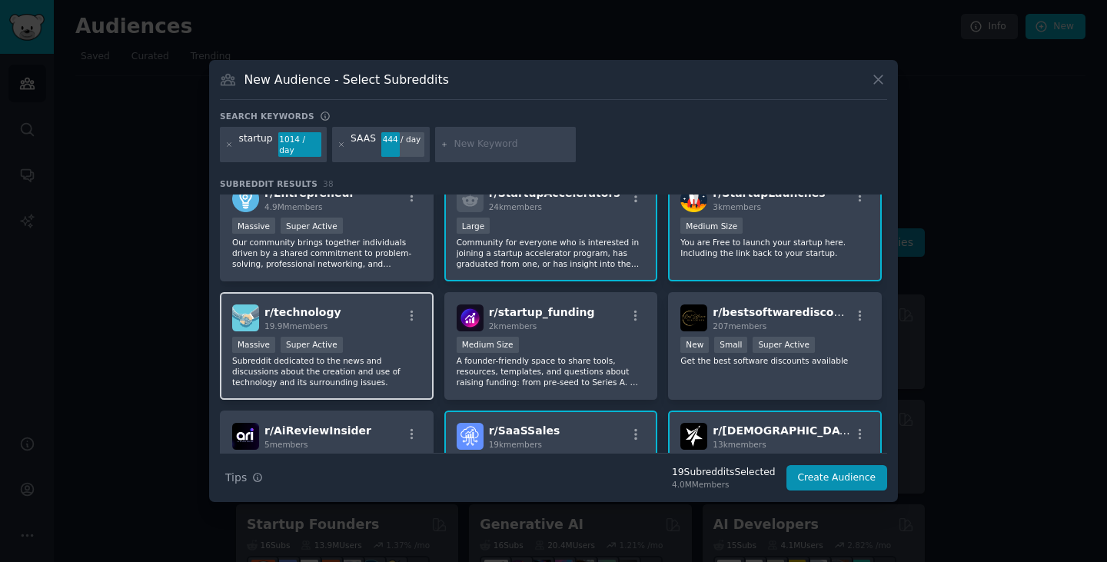
click at [386, 339] on div "Massive Super Active" at bounding box center [326, 346] width 189 height 19
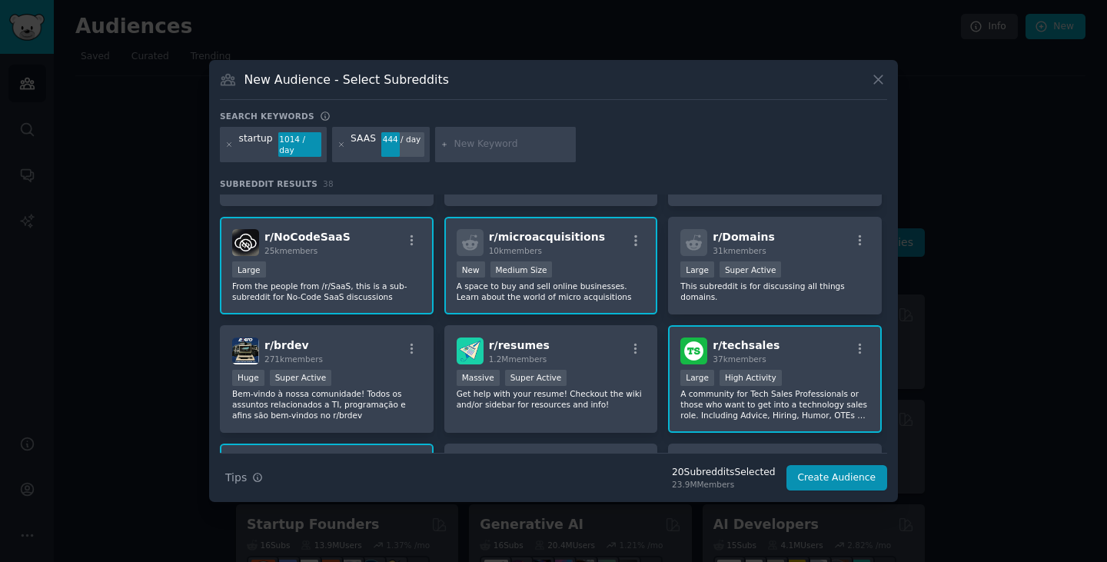
scroll to position [1077, 0]
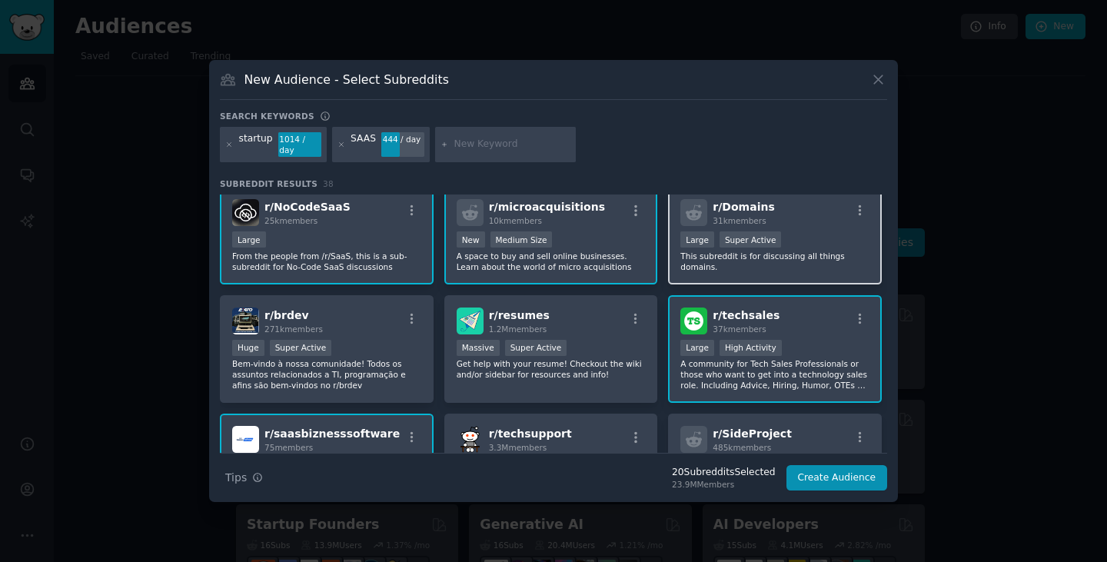
click at [810, 251] on p "This subreddit is for discussing all things domains." at bounding box center [775, 262] width 189 height 22
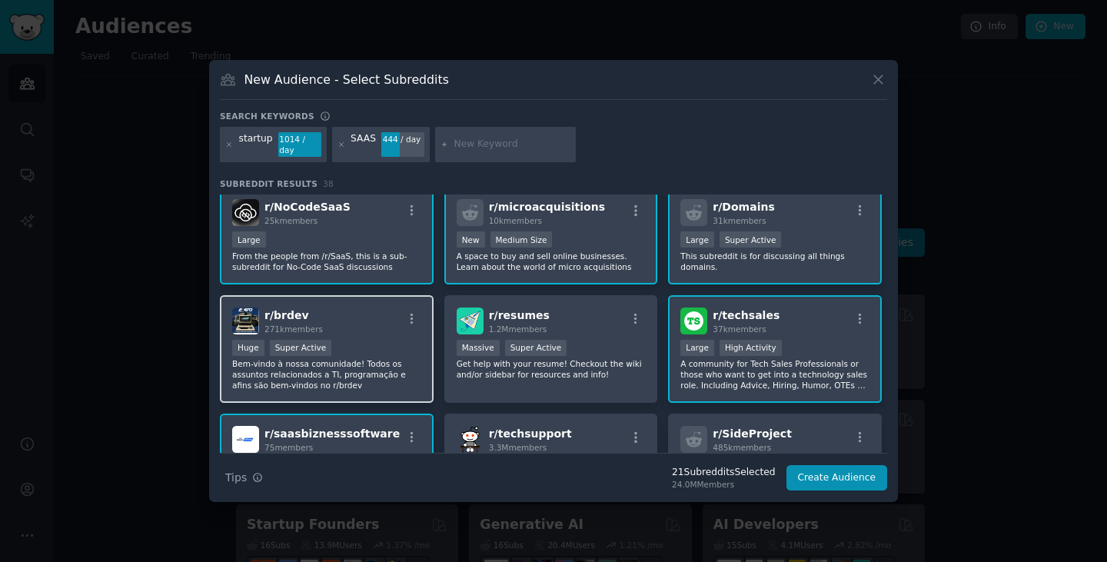
click at [389, 345] on div "Huge Super Active" at bounding box center [326, 349] width 189 height 19
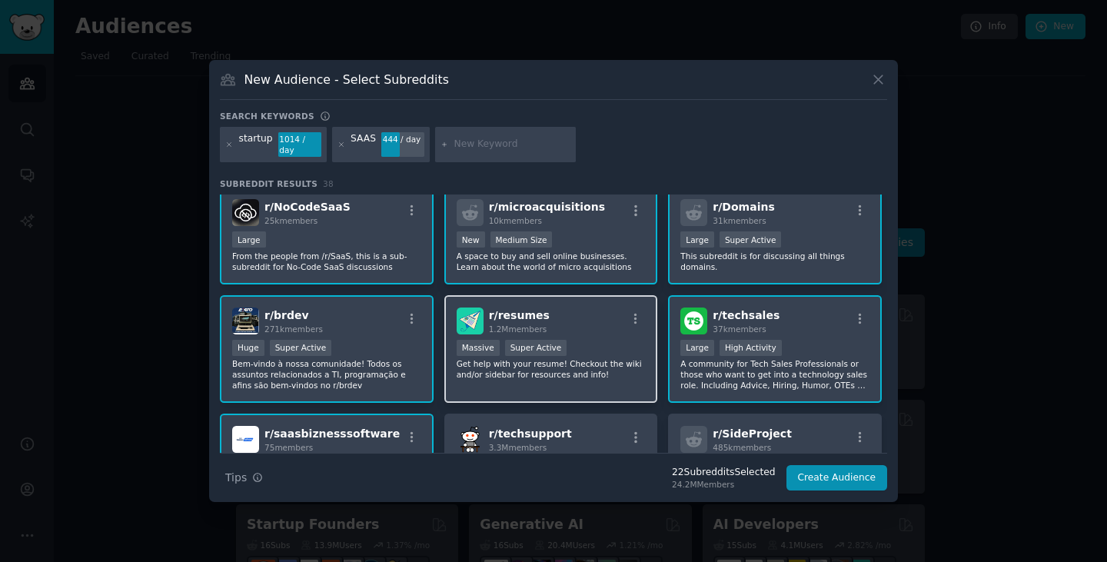
click at [607, 358] on p "Get help with your resume! Checkout the wiki and/or sidebar for resources and i…" at bounding box center [551, 369] width 189 height 22
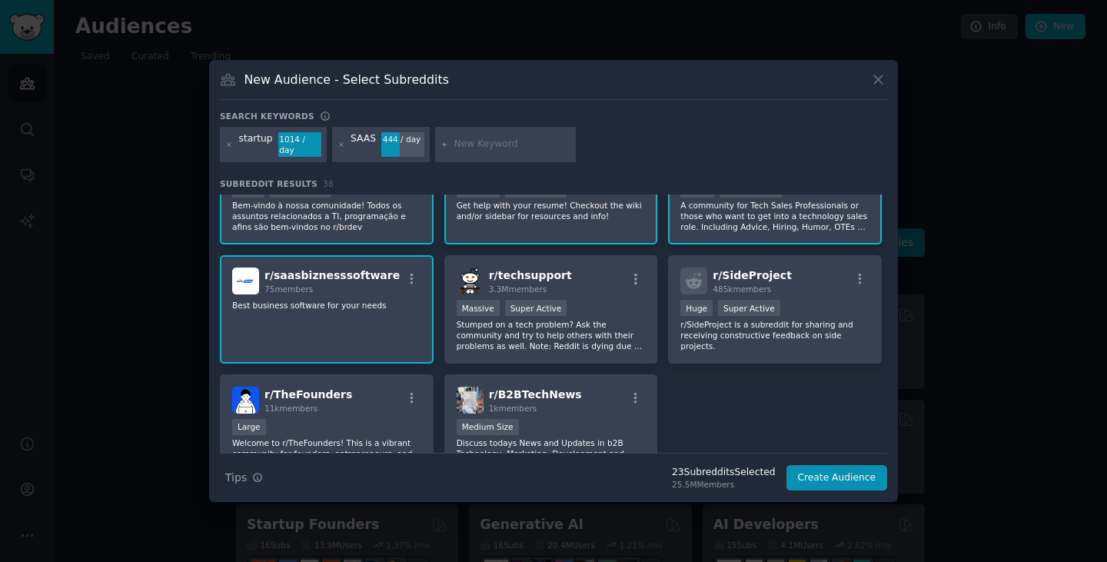
scroll to position [1307, 0]
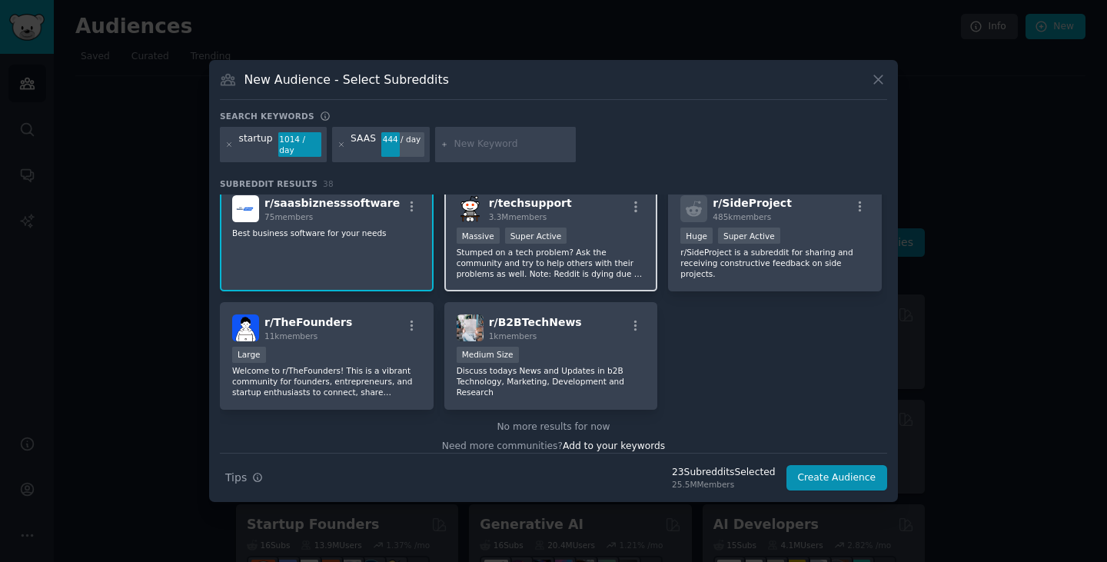
click at [601, 271] on p "Stumped on a tech problem? Ask the community and try to help others with their …" at bounding box center [551, 263] width 189 height 32
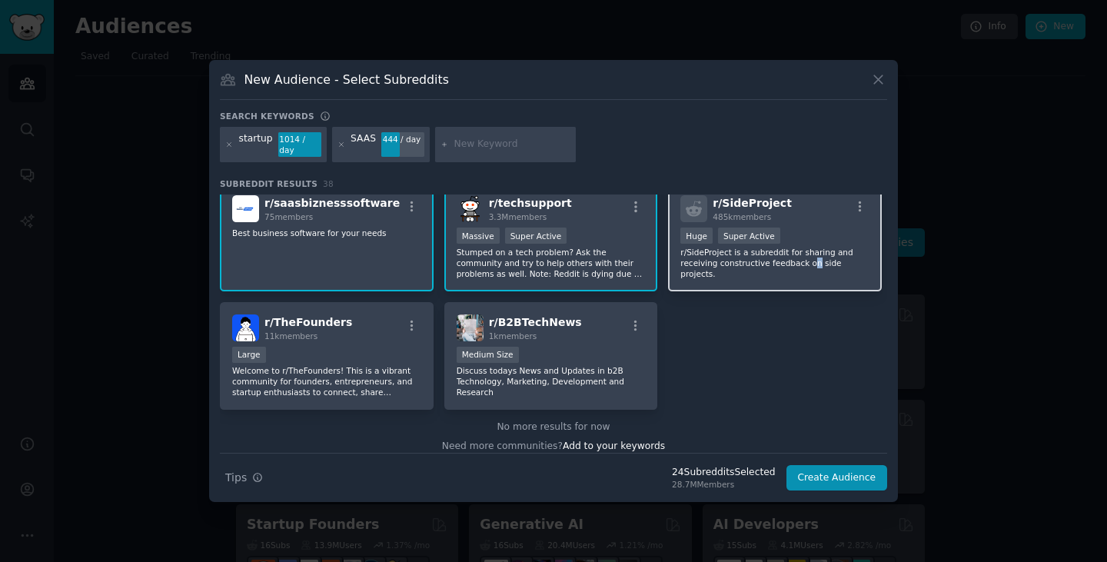
click at [764, 263] on div "r/ SideProject 485k members Huge Super Active r/SideProject is a subreddit for …" at bounding box center [775, 237] width 214 height 108
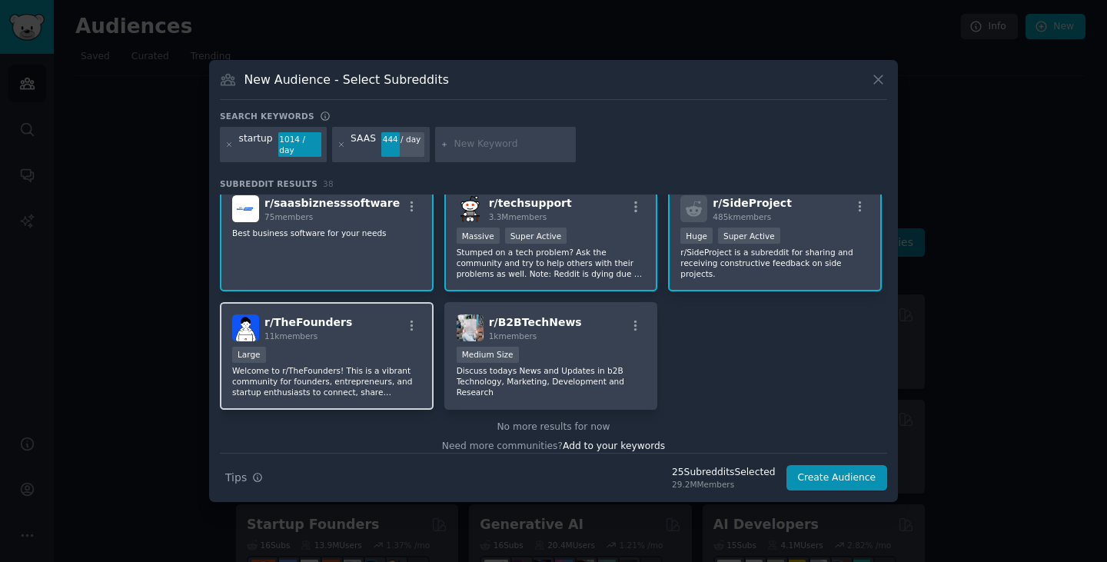
click at [379, 379] on p "Welcome to r/TheFounders! This is a vibrant community for founders, entrepreneu…" at bounding box center [326, 381] width 189 height 32
click at [471, 145] on input "text" at bounding box center [512, 145] width 117 height 14
paste input "microsaas"
type input "microsaas"
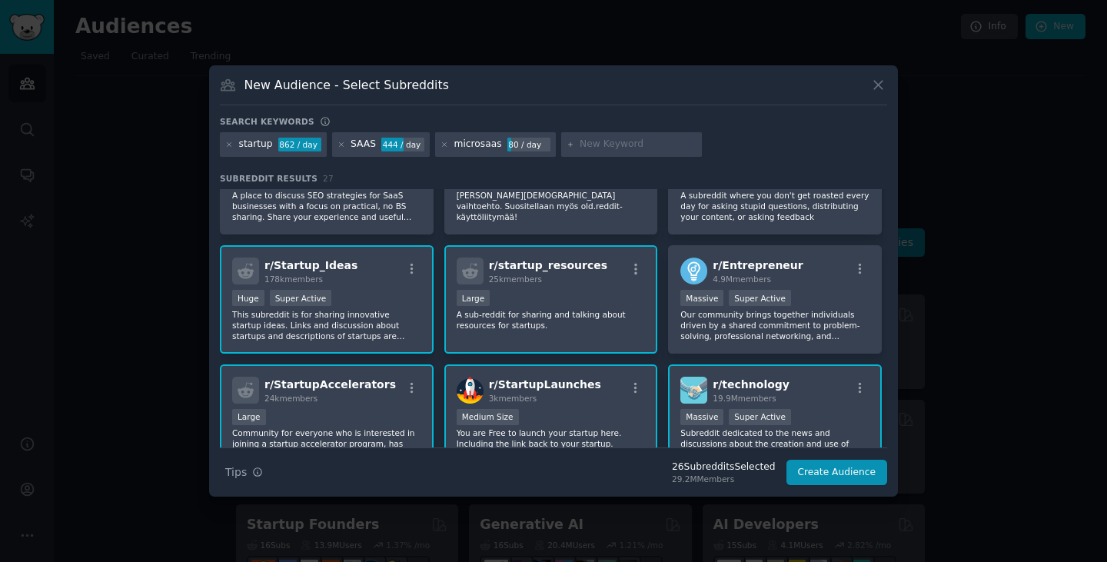
scroll to position [538, 0]
click at [774, 338] on p "Our community brings together individuals driven by a shared commitment to prob…" at bounding box center [775, 324] width 189 height 32
click at [290, 430] on p "Community for everyone who is interested in joining a startup accelerator progr…" at bounding box center [326, 443] width 189 height 32
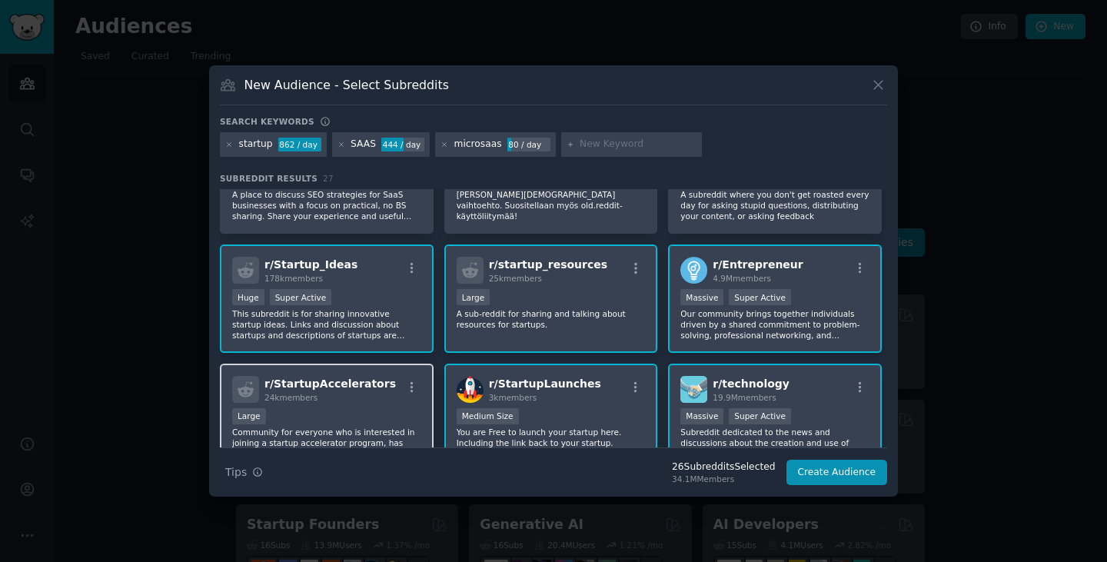
click at [324, 419] on div "Large" at bounding box center [326, 417] width 189 height 19
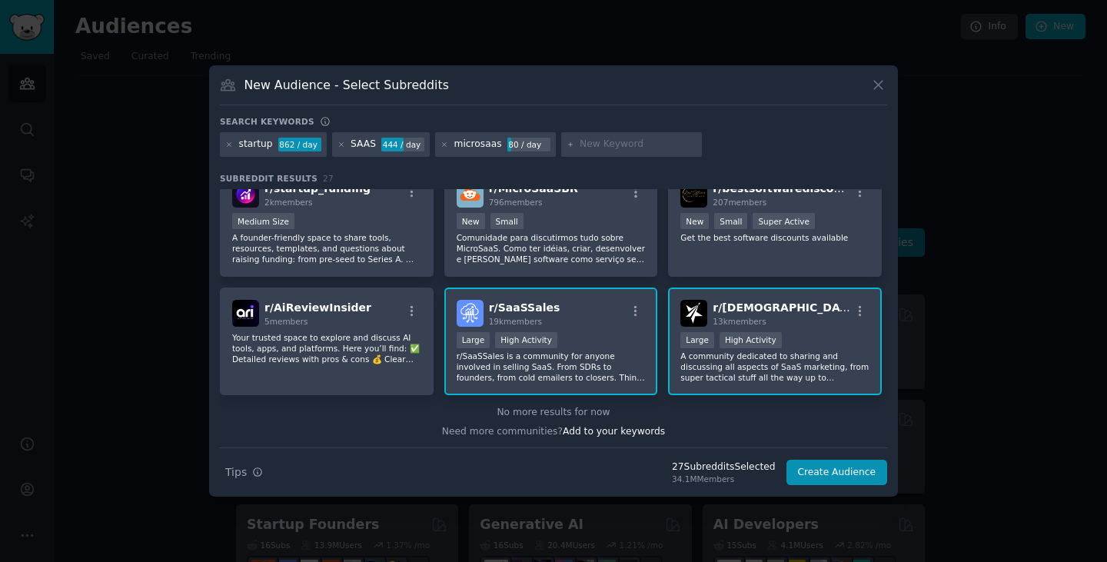
scroll to position [854, 0]
click at [612, 142] on input "text" at bounding box center [638, 145] width 117 height 14
paste input "indiehackers"
type input "indiehackers"
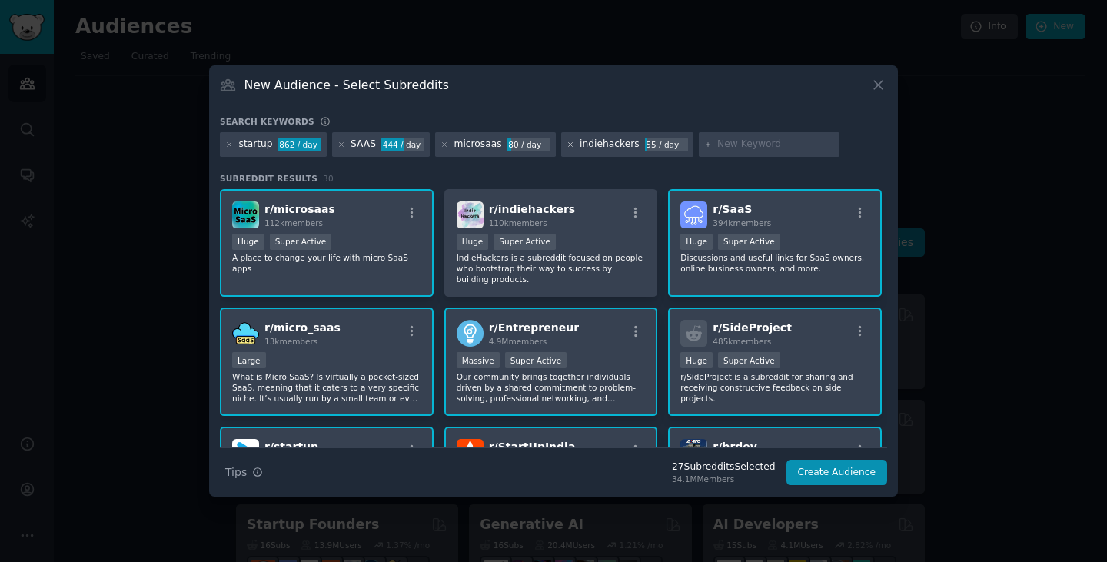
click at [567, 145] on icon at bounding box center [571, 145] width 8 height 8
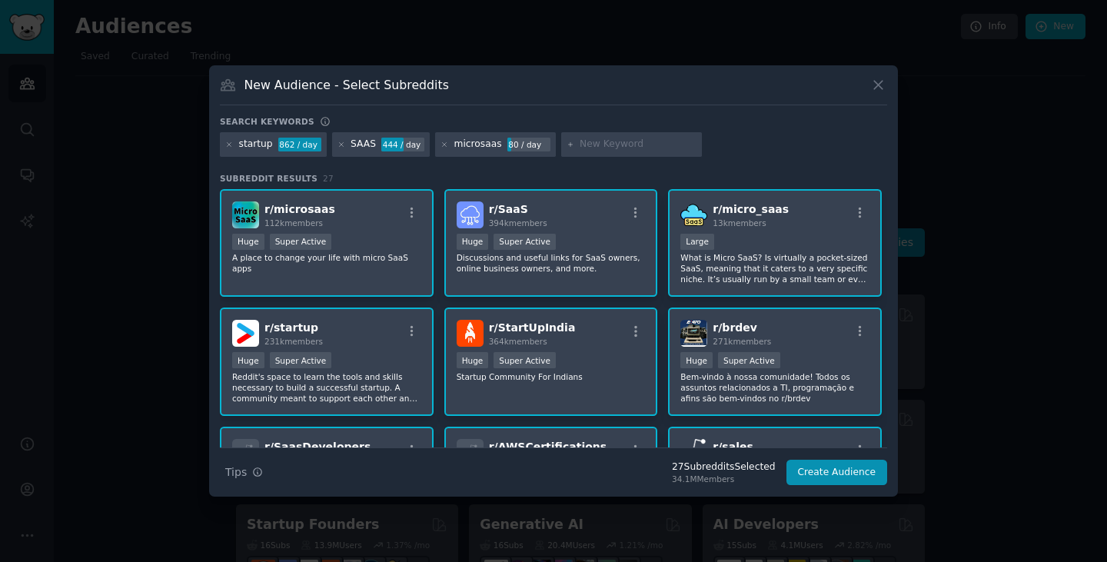
click at [602, 147] on input "text" at bounding box center [638, 145] width 117 height 14
type input "indie hackers"
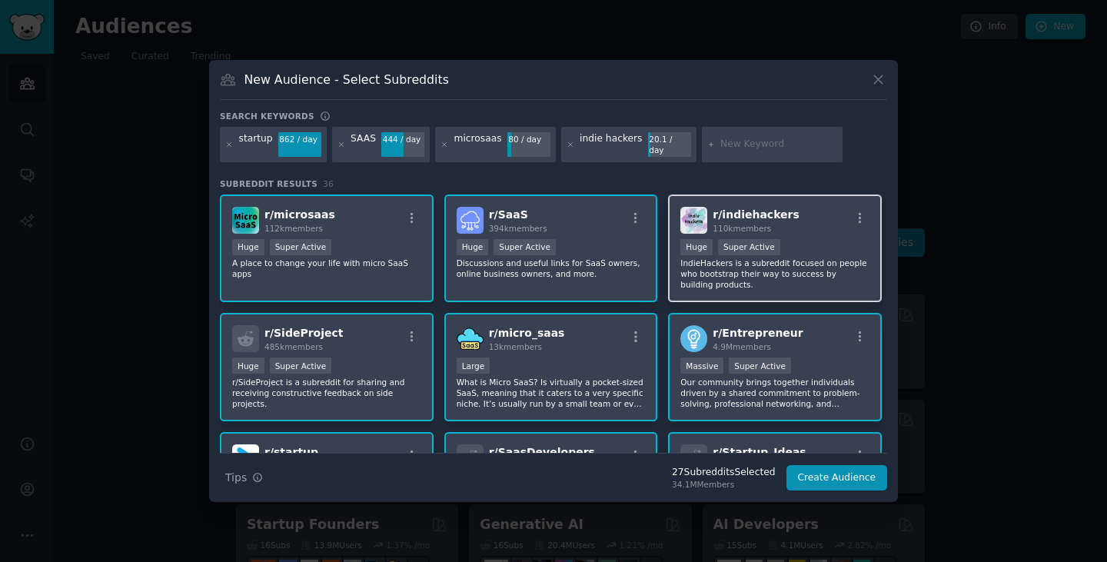
click at [806, 225] on div "r/ indiehackers 110k members" at bounding box center [775, 220] width 189 height 27
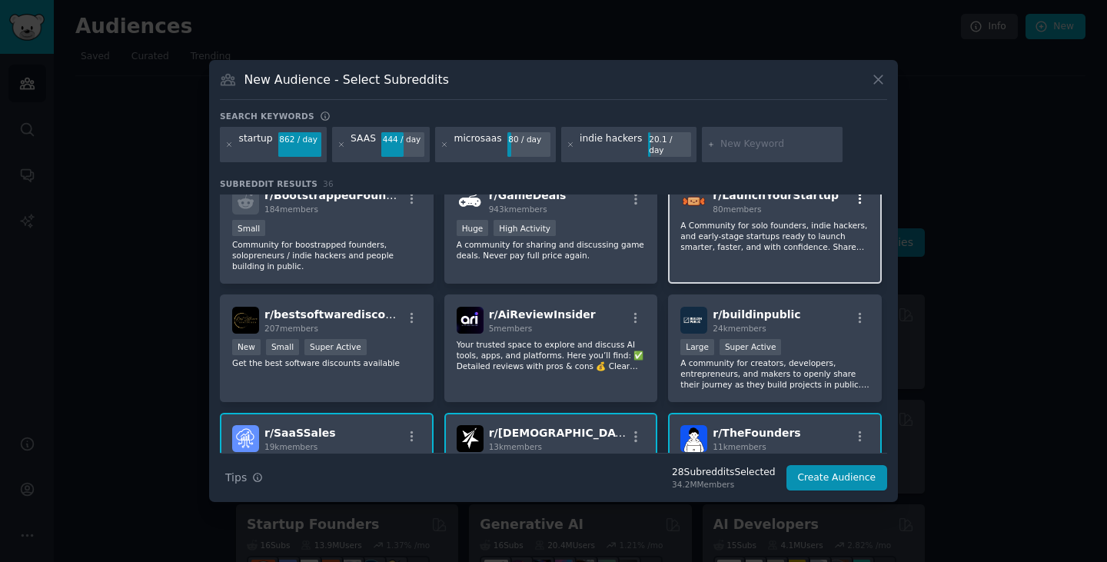
scroll to position [1184, 0]
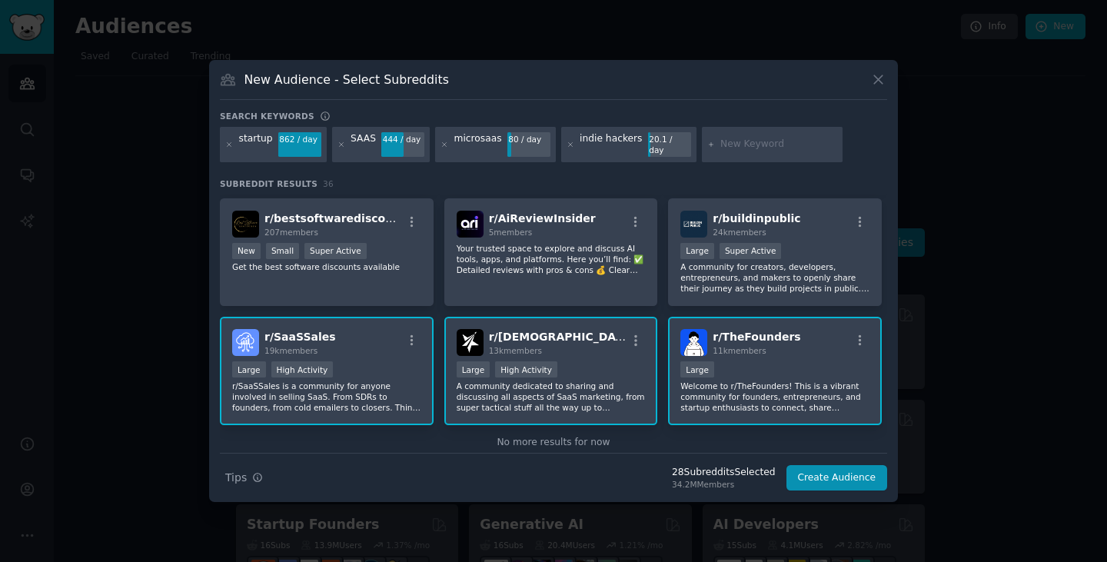
click at [721, 145] on input "text" at bounding box center [779, 145] width 117 height 14
type input "small business"
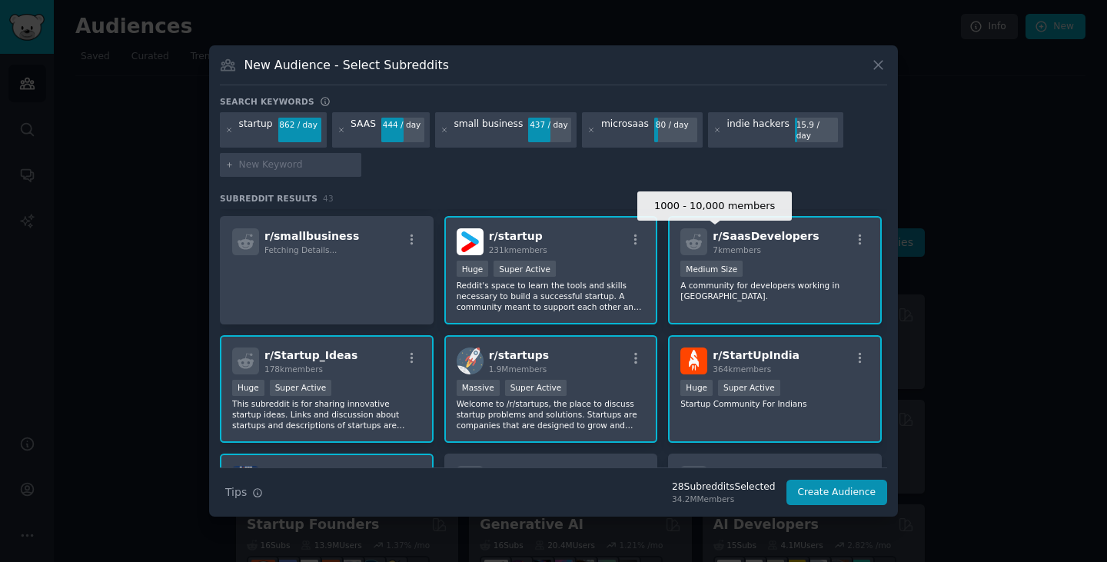
scroll to position [461, 0]
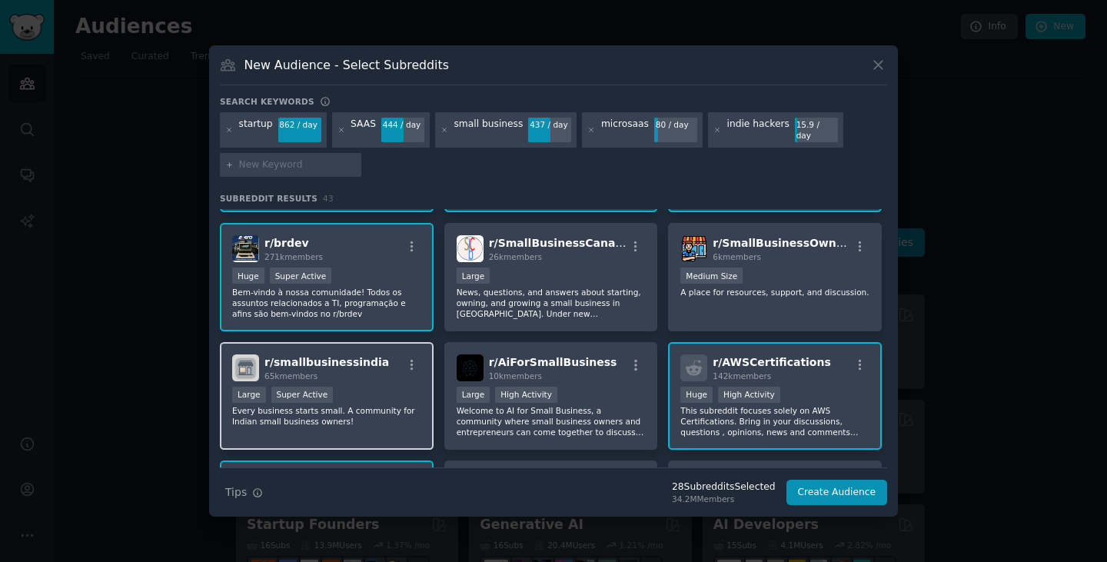
click at [370, 388] on div "Large Super Active" at bounding box center [326, 396] width 189 height 19
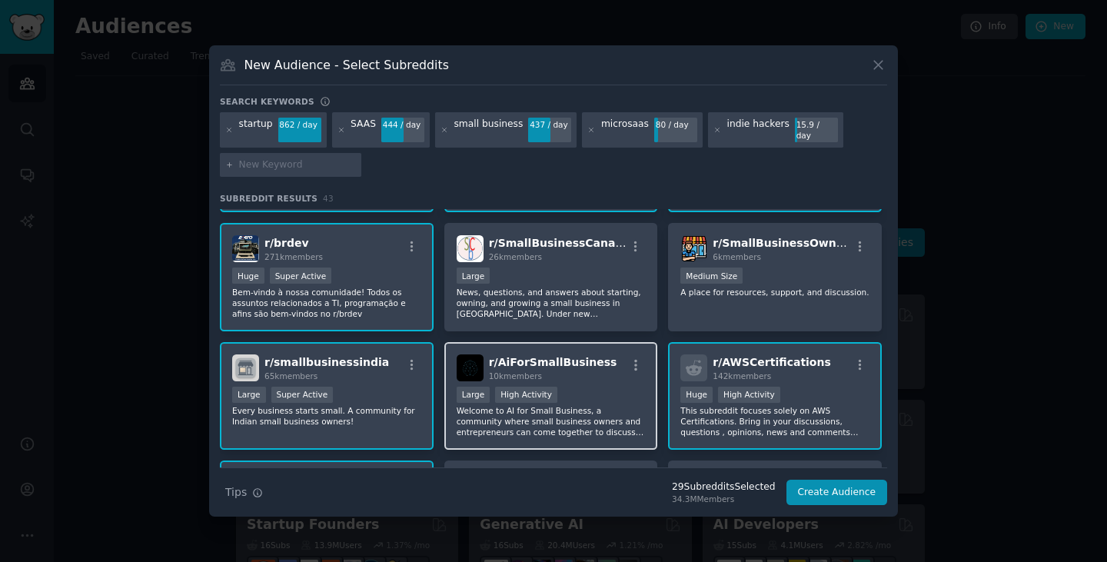
click at [610, 358] on div "r/ AiForSmallBusiness 10k members" at bounding box center [551, 367] width 189 height 27
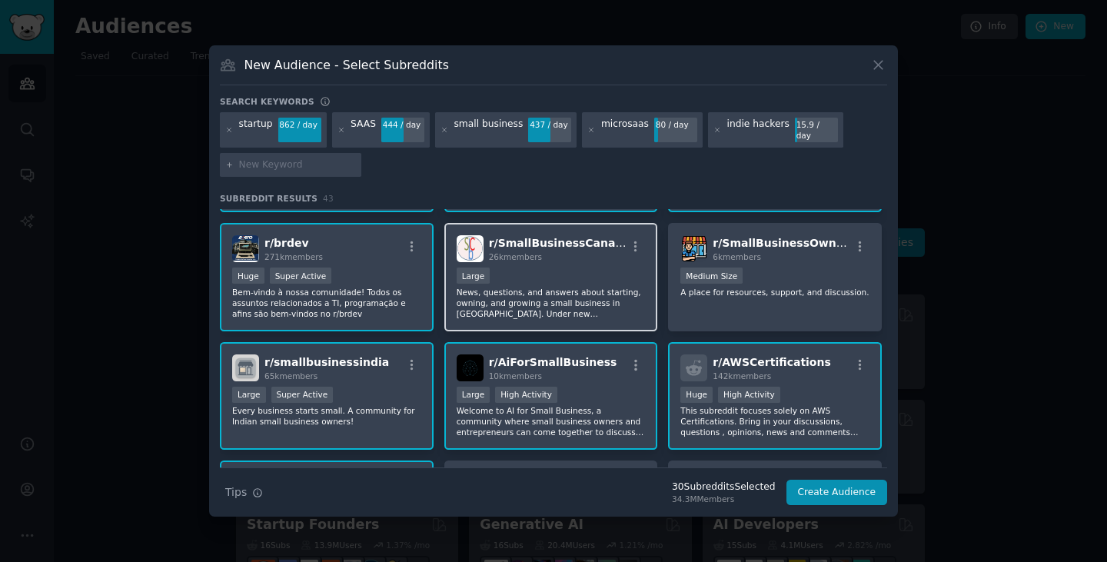
click at [587, 268] on div "Large" at bounding box center [551, 277] width 189 height 19
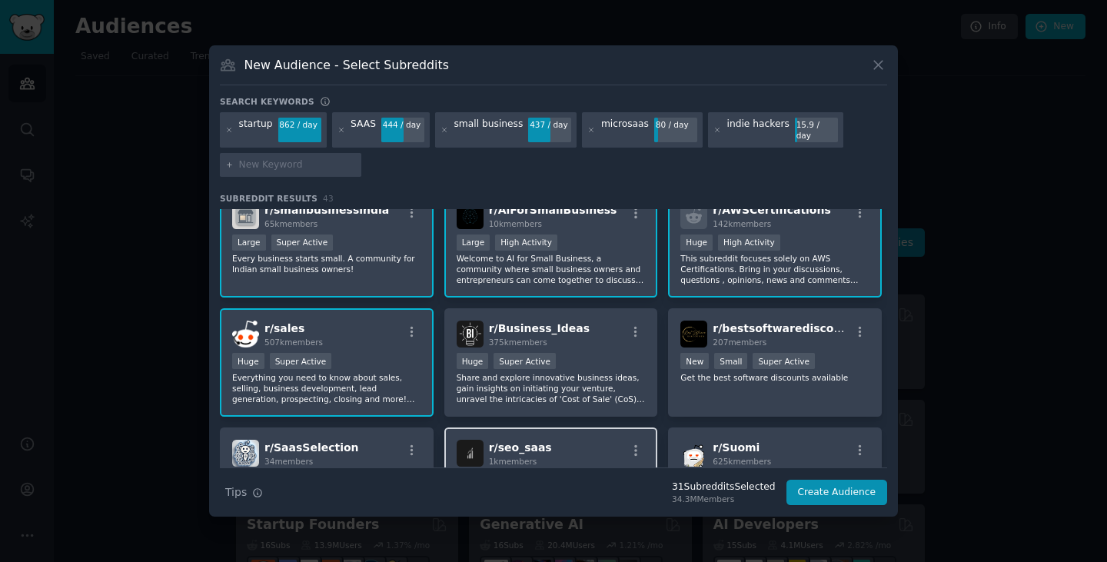
scroll to position [615, 0]
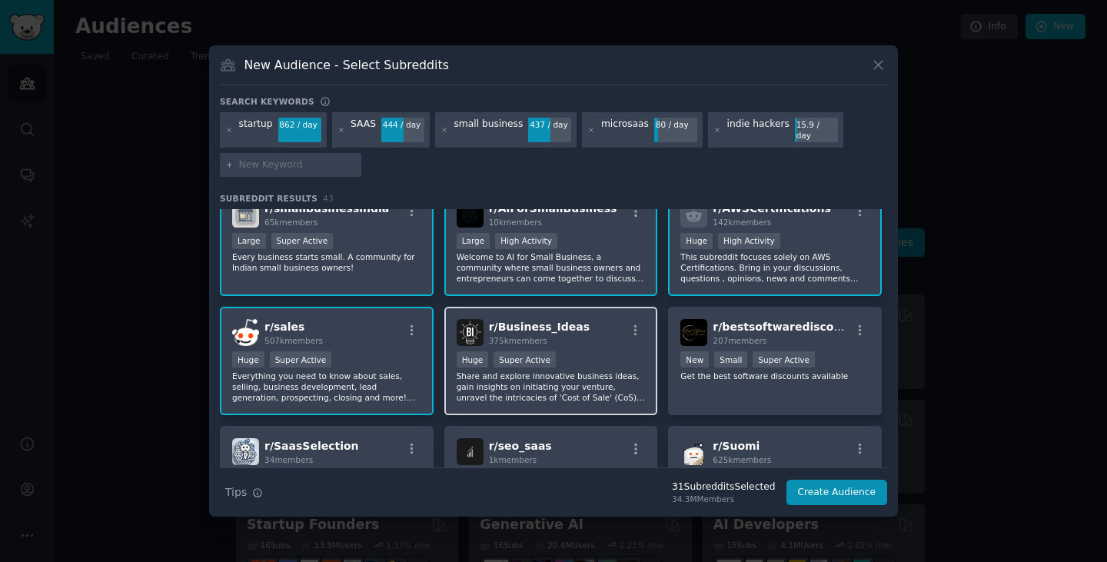
click at [591, 351] on div "Huge Super Active" at bounding box center [551, 360] width 189 height 19
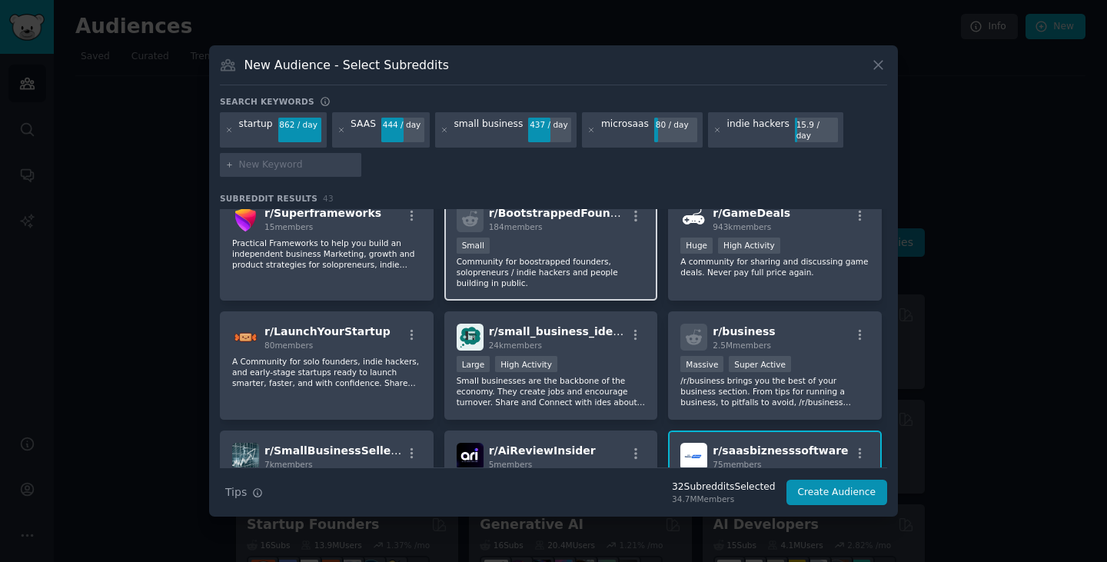
scroll to position [1546, 0]
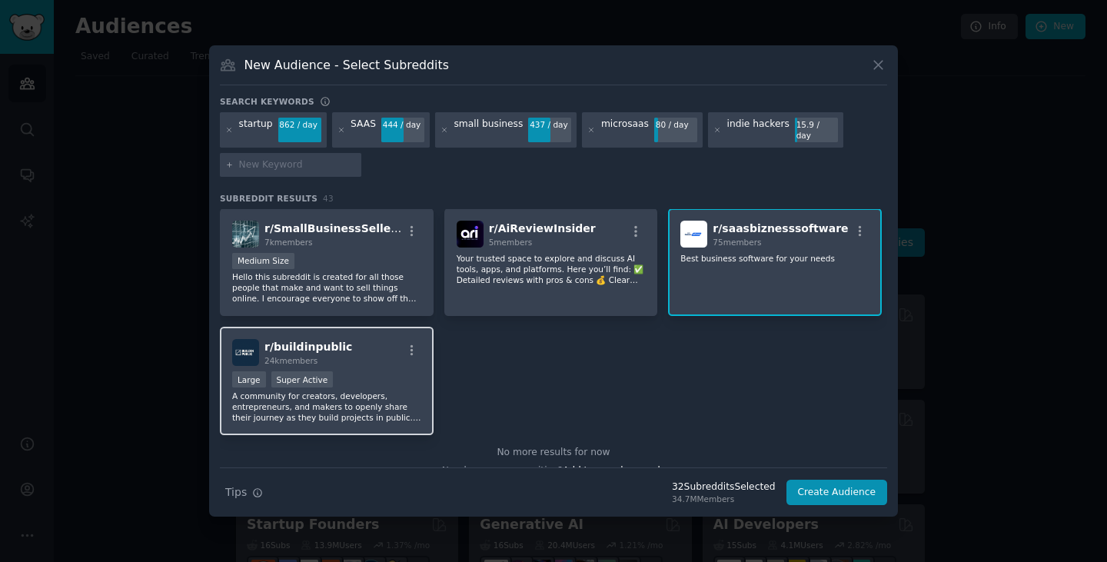
click at [382, 371] on div "Large Super Active" at bounding box center [326, 380] width 189 height 19
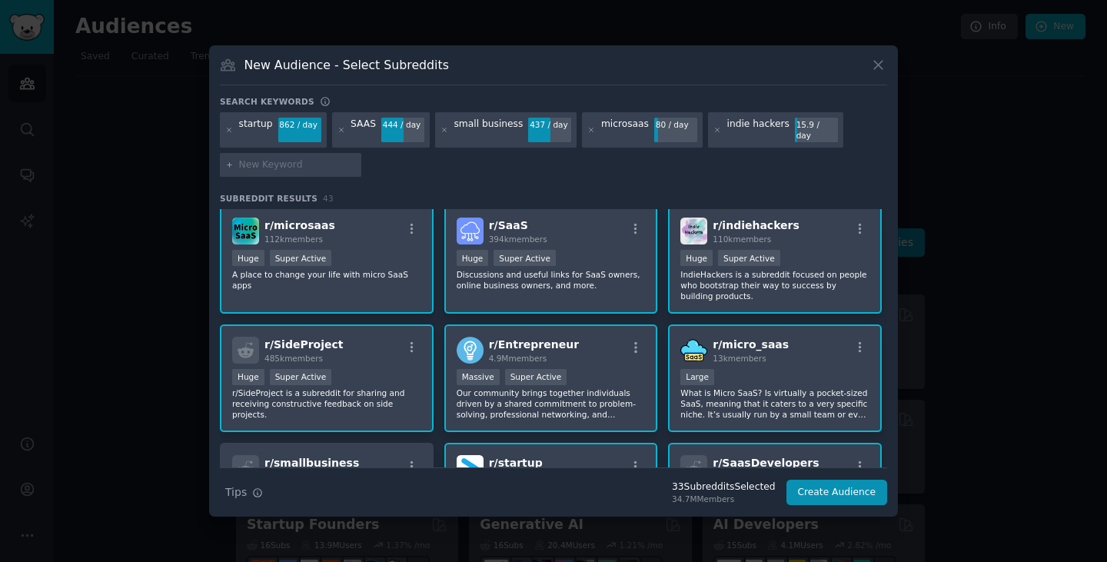
scroll to position [0, 0]
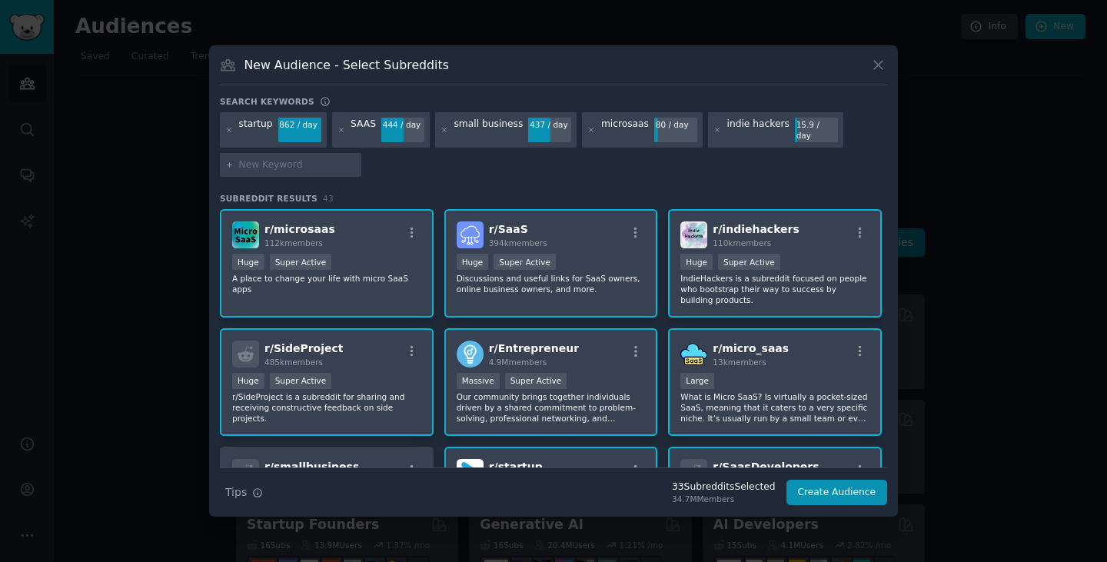
click at [297, 161] on input "text" at bounding box center [297, 165] width 117 height 14
paste input "thesidehustle"
click at [285, 158] on input "thesidehustle" at bounding box center [297, 165] width 117 height 14
type input "side hustle"
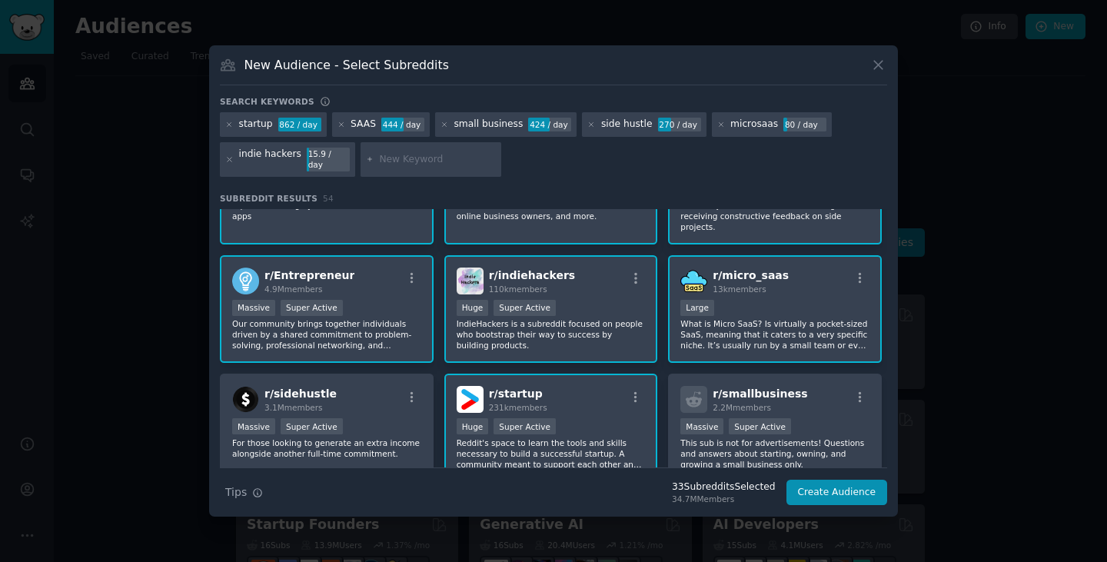
scroll to position [77, 0]
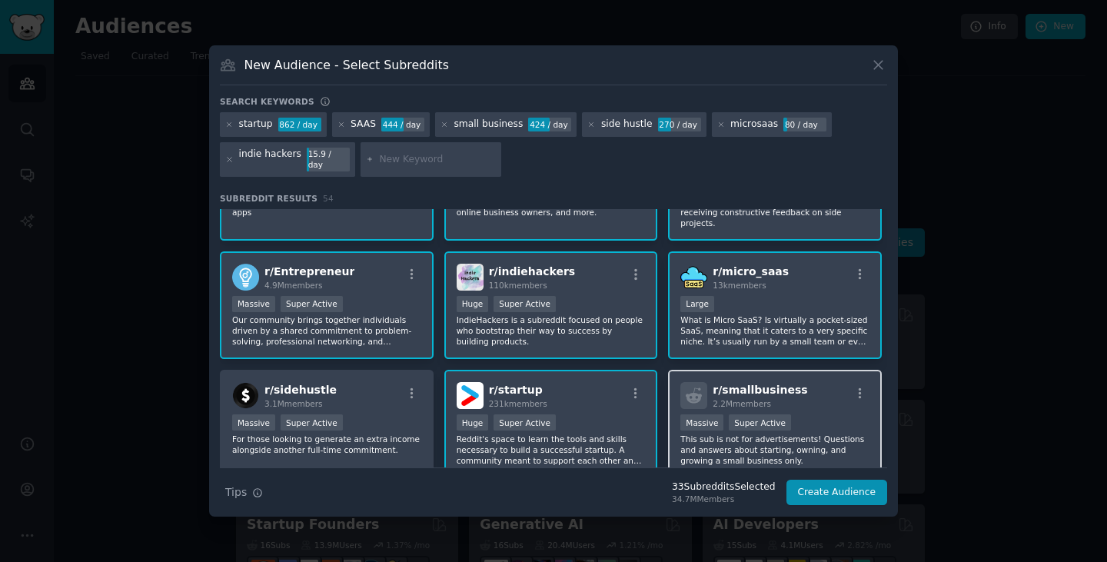
click at [781, 384] on span "r/ smallbusiness" at bounding box center [760, 390] width 95 height 12
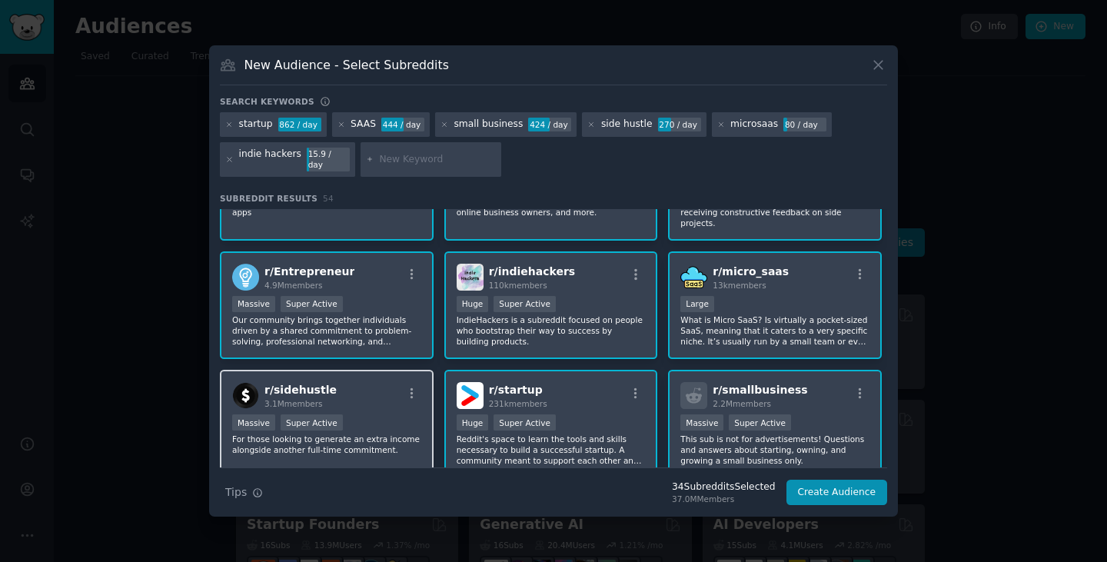
click at [337, 382] on div "r/ sidehustle 3.1M members" at bounding box center [326, 395] width 189 height 27
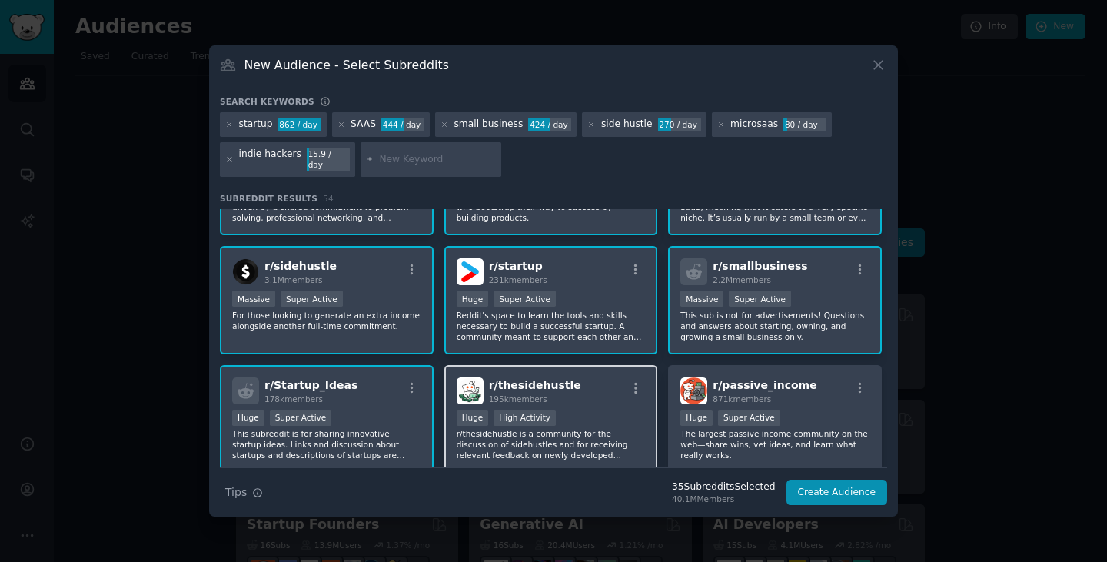
scroll to position [260, 0]
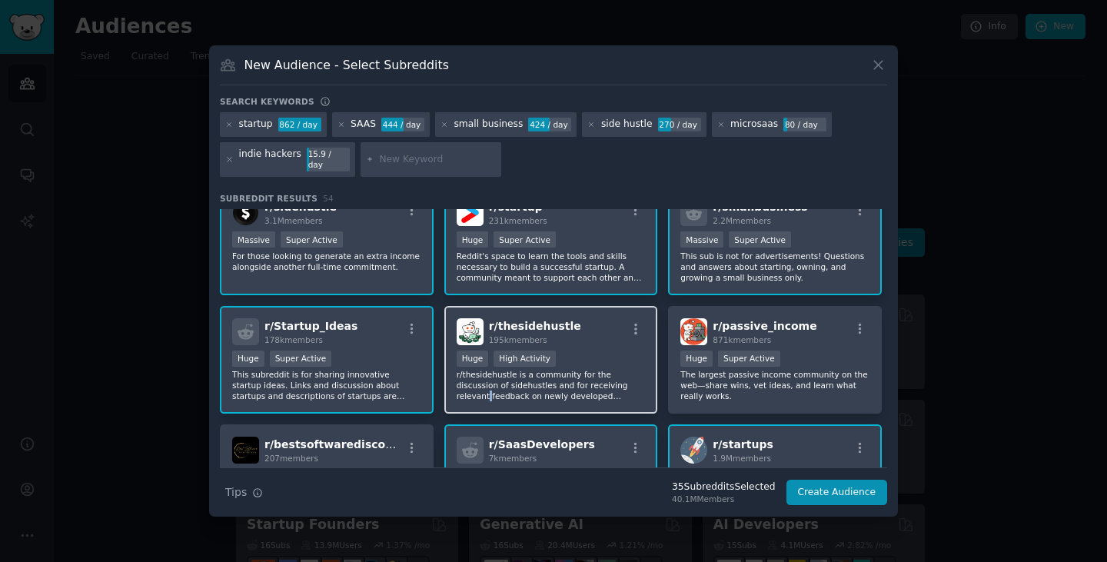
click at [587, 371] on p "r/thesidehustle is a community for the discussion of sidehustles and for receiv…" at bounding box center [551, 385] width 189 height 32
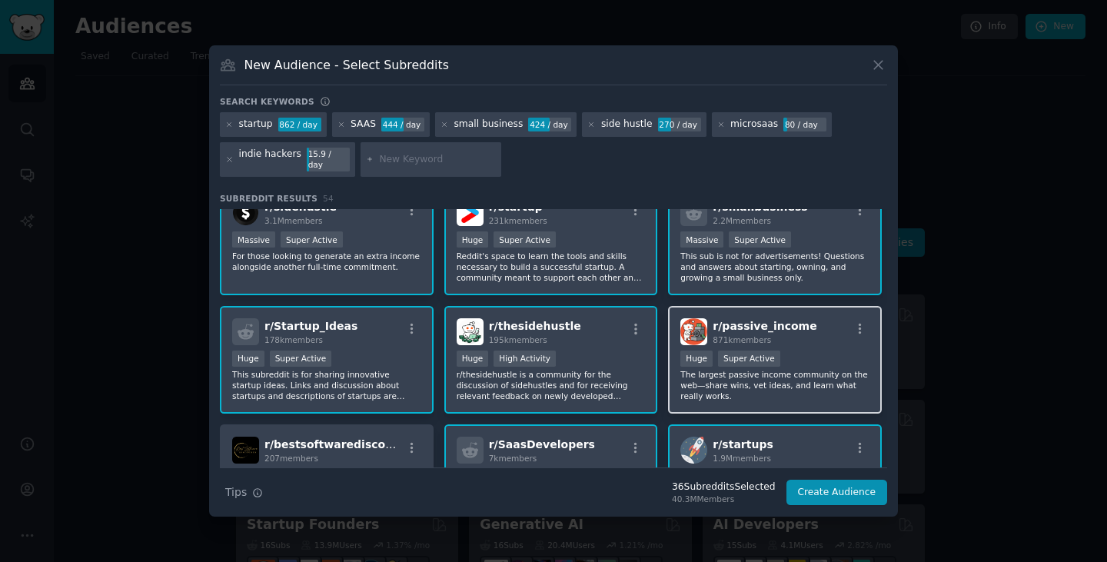
click at [795, 369] on p "The largest passive income community on the web—share wins, vet ideas, and lear…" at bounding box center [775, 385] width 189 height 32
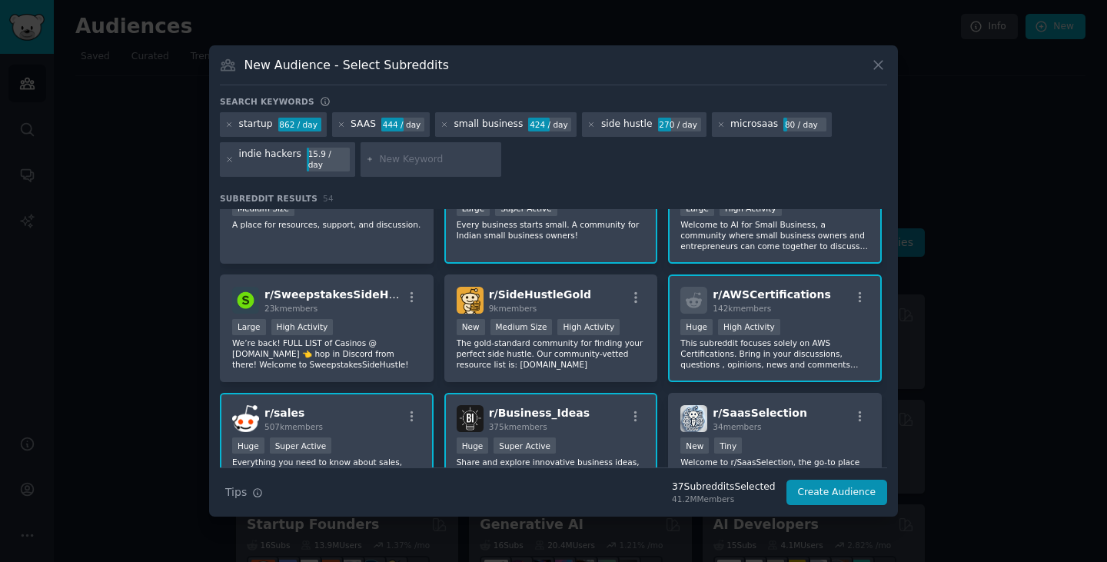
scroll to position [798, 0]
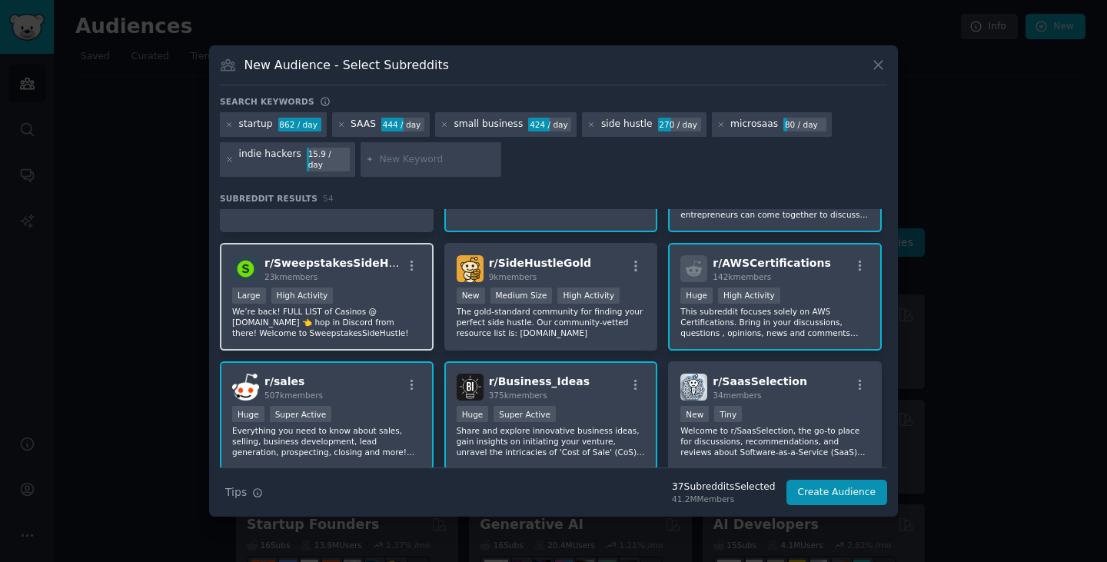
click at [378, 288] on div "Large High Activity" at bounding box center [326, 297] width 189 height 19
click at [400, 288] on div "Large High Activity" at bounding box center [326, 297] width 189 height 19
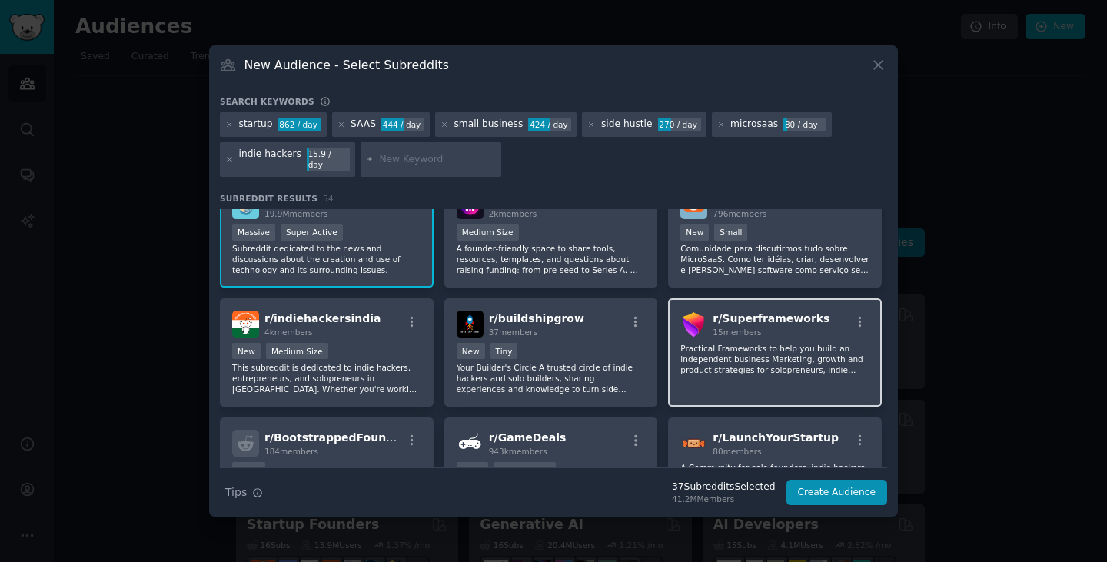
scroll to position [1490, 0]
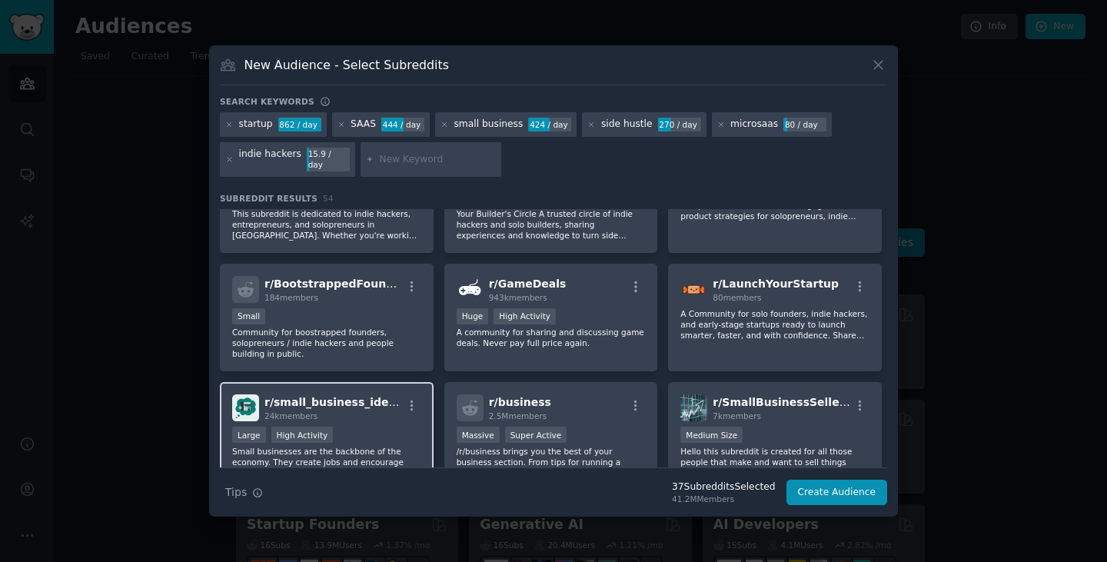
click at [335, 411] on div "24k members" at bounding box center [334, 416] width 138 height 11
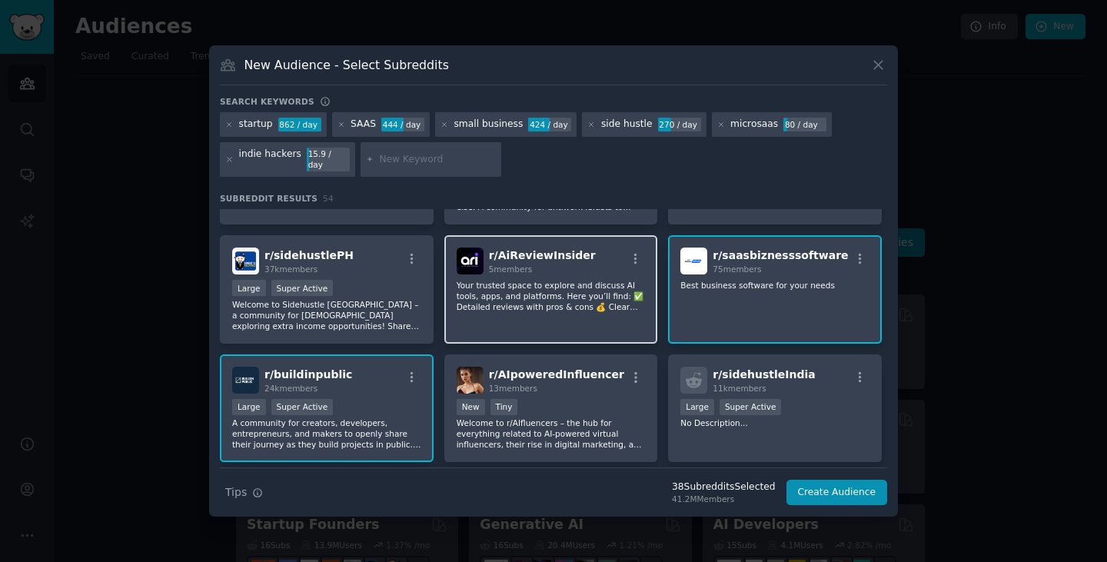
scroll to position [1902, 0]
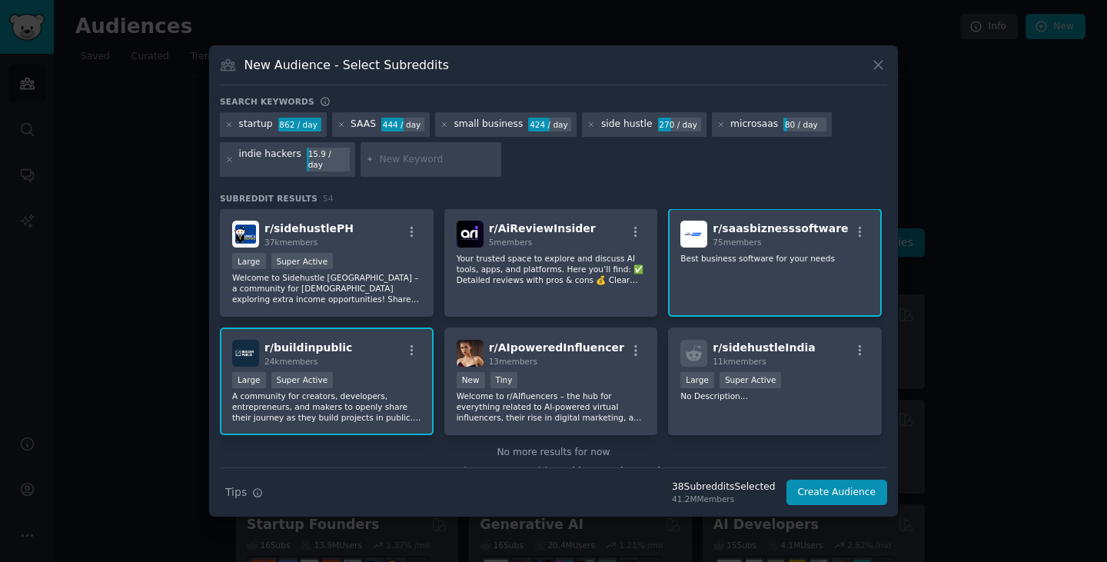
click at [396, 156] on input "text" at bounding box center [437, 160] width 117 height 14
paste input "Entrepreneurs"
type input "Entrepreneurs"
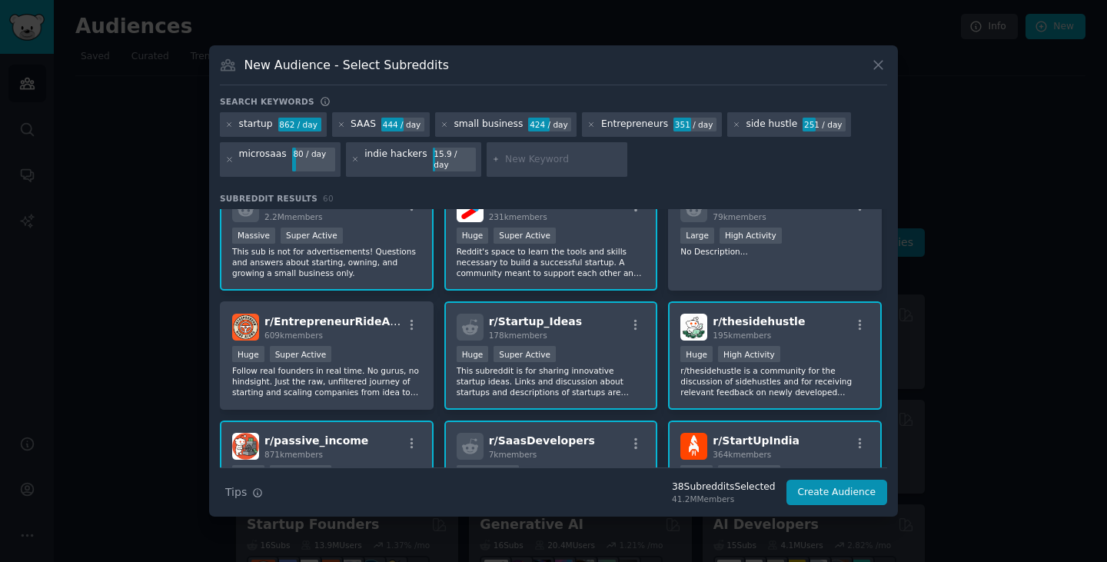
scroll to position [384, 0]
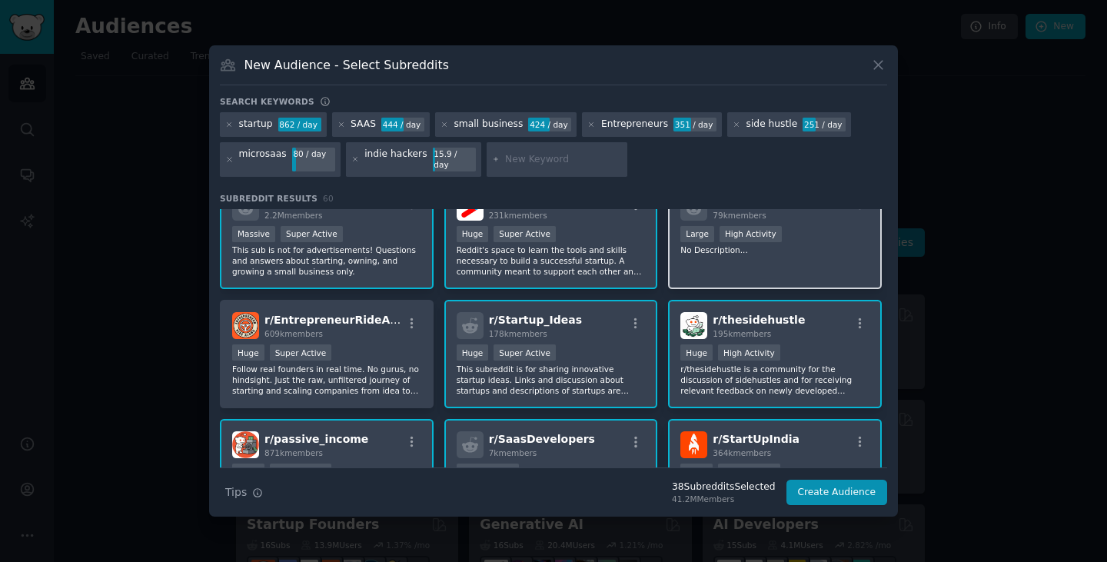
click at [794, 245] on p "No Description..." at bounding box center [775, 250] width 189 height 11
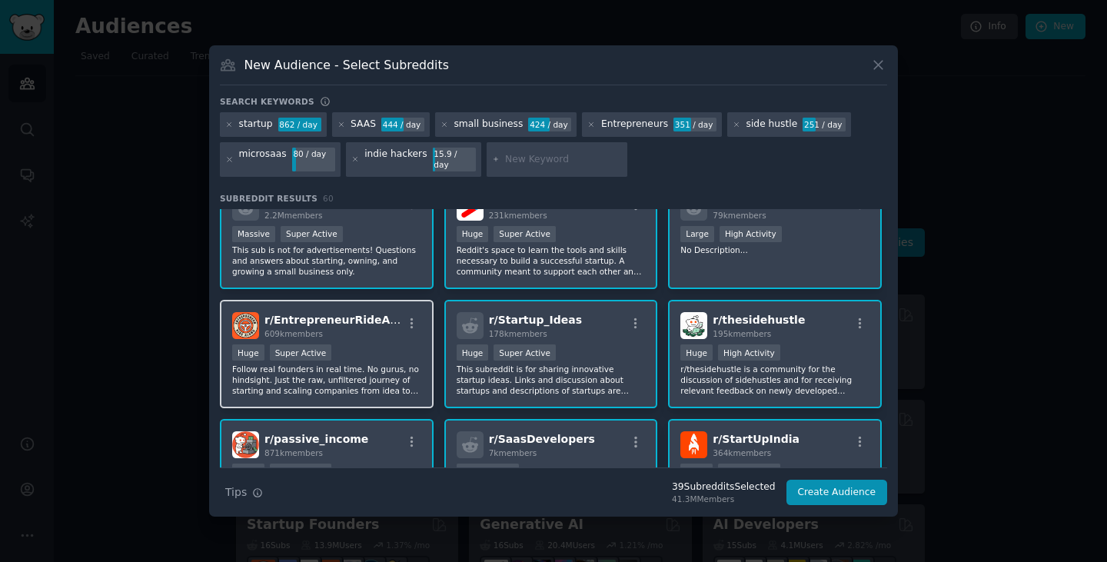
click at [390, 334] on div "r/ EntrepreneurRideAlong 609k members Huge Super Active Follow real founders in…" at bounding box center [327, 354] width 214 height 108
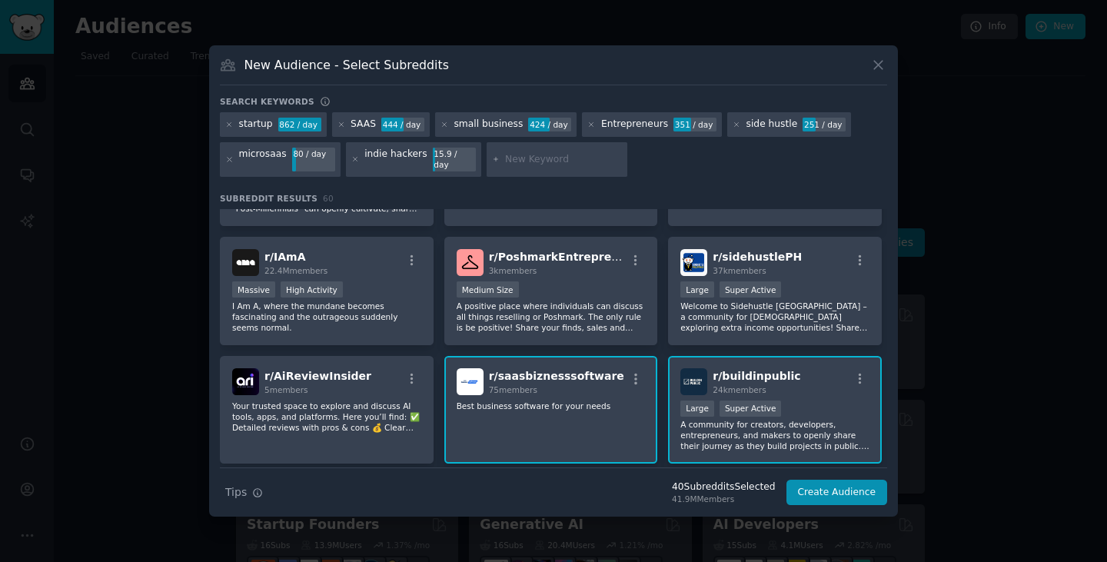
scroll to position [2139, 0]
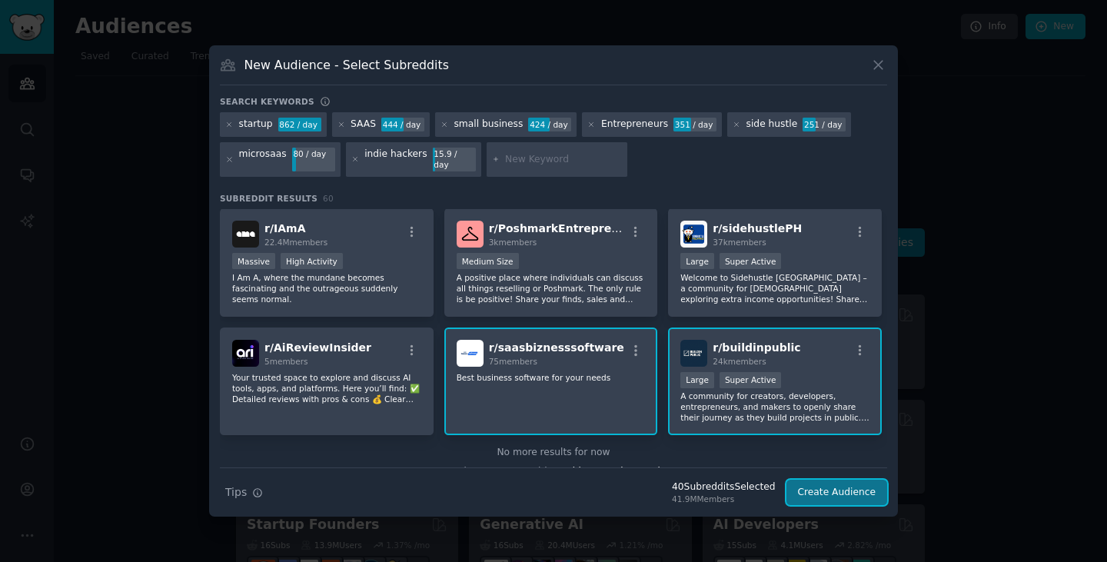
click at [850, 484] on button "Create Audience" at bounding box center [838, 493] width 102 height 26
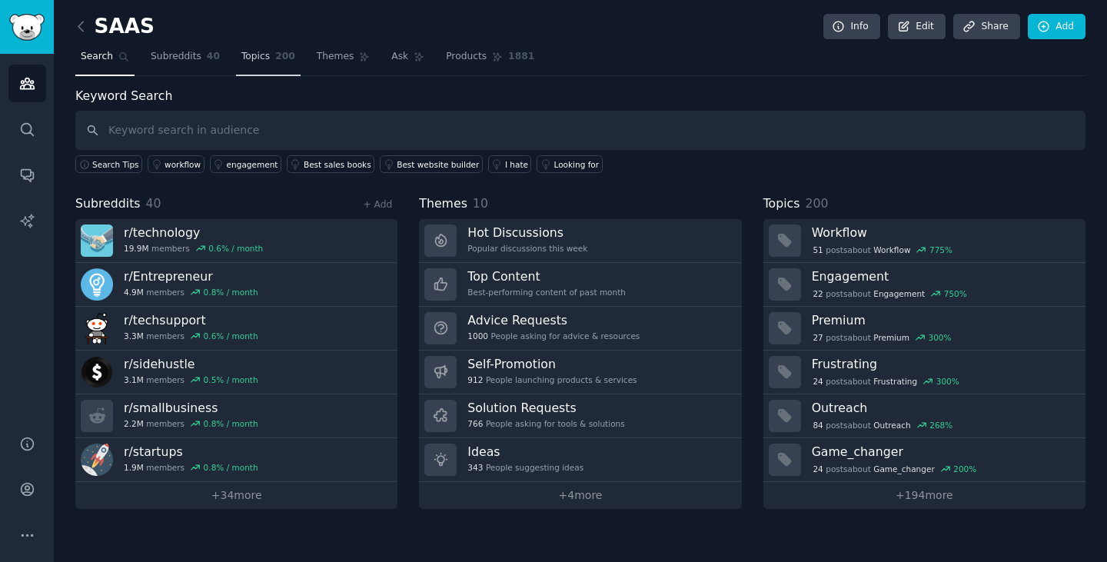
click at [241, 52] on span "Topics" at bounding box center [255, 57] width 28 height 14
click at [250, 58] on span "Topics" at bounding box center [255, 57] width 28 height 14
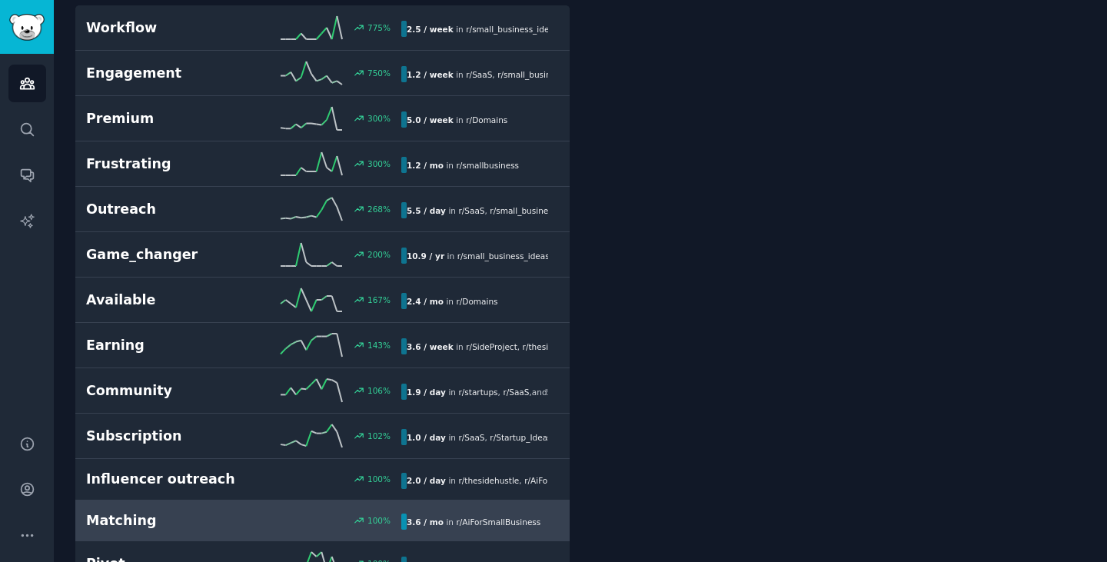
scroll to position [154, 0]
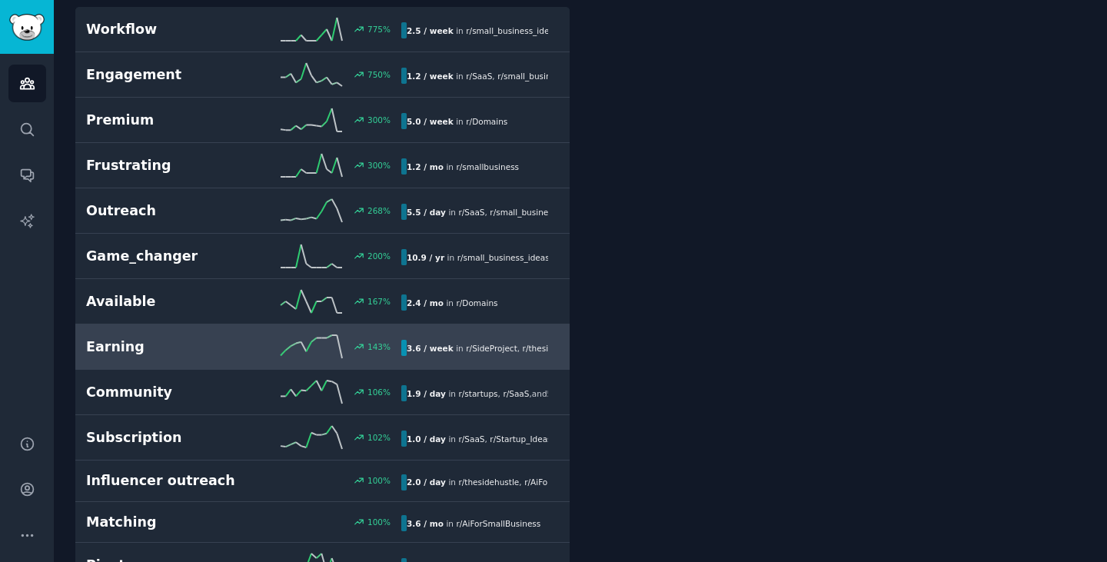
click at [205, 349] on h2 "Earning" at bounding box center [165, 347] width 158 height 19
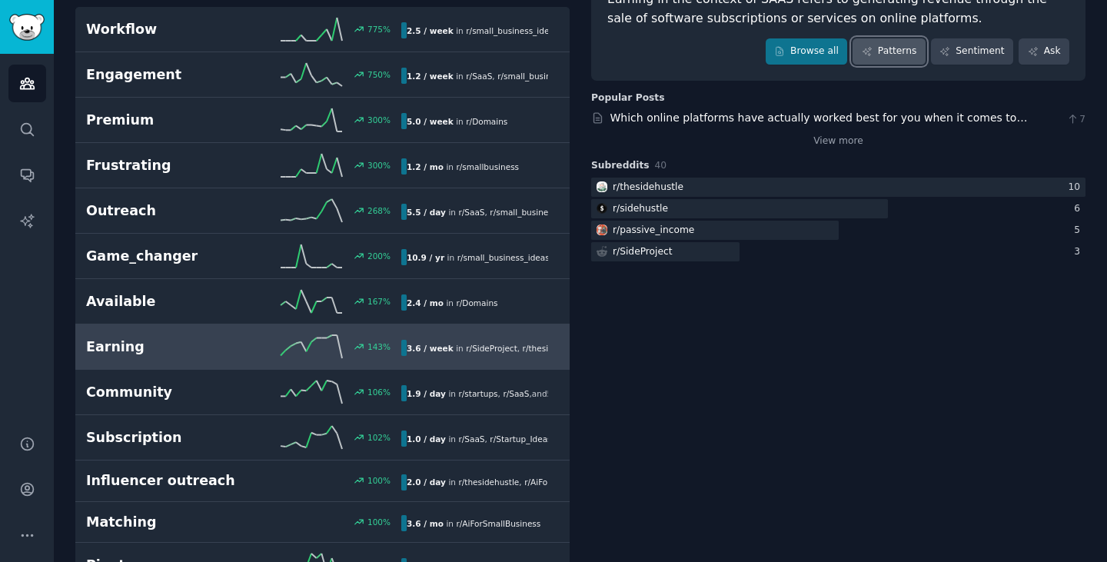
click at [894, 48] on link "Patterns" at bounding box center [889, 51] width 72 height 26
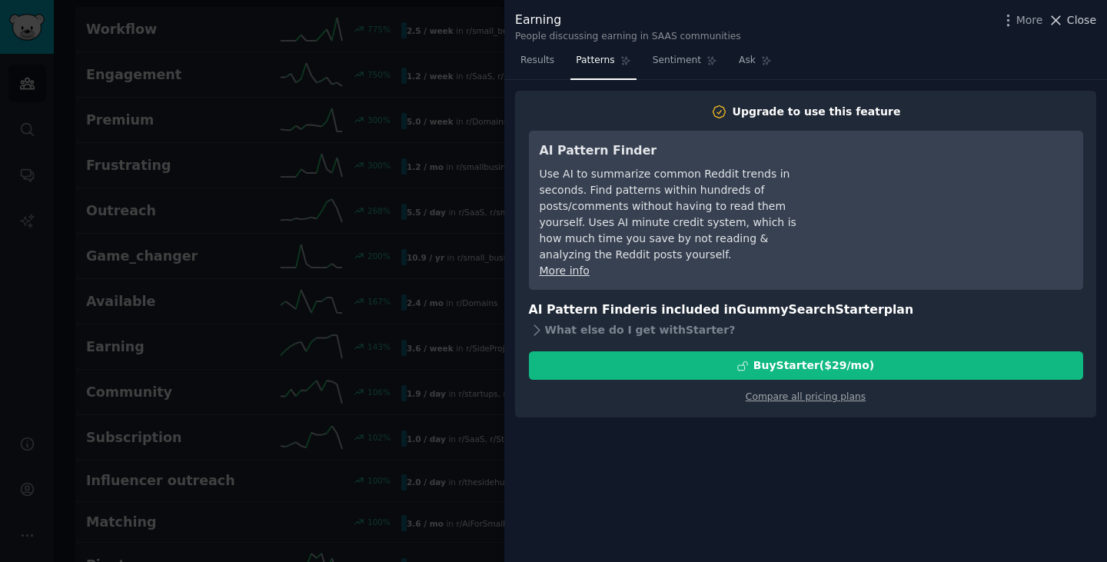
click at [1071, 21] on span "Close" at bounding box center [1081, 20] width 29 height 16
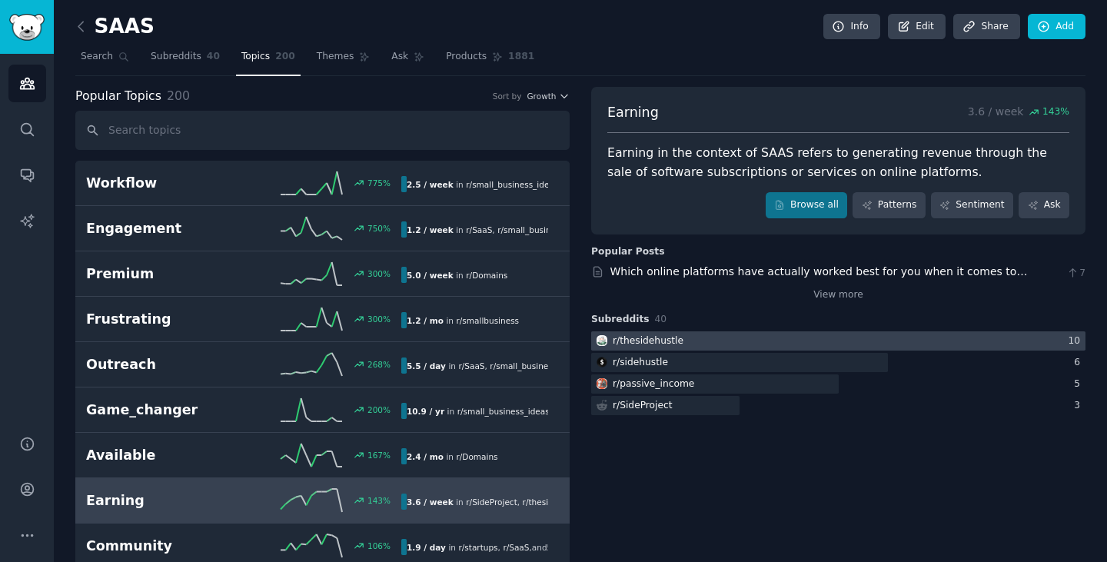
click at [802, 346] on div at bounding box center [838, 340] width 494 height 19
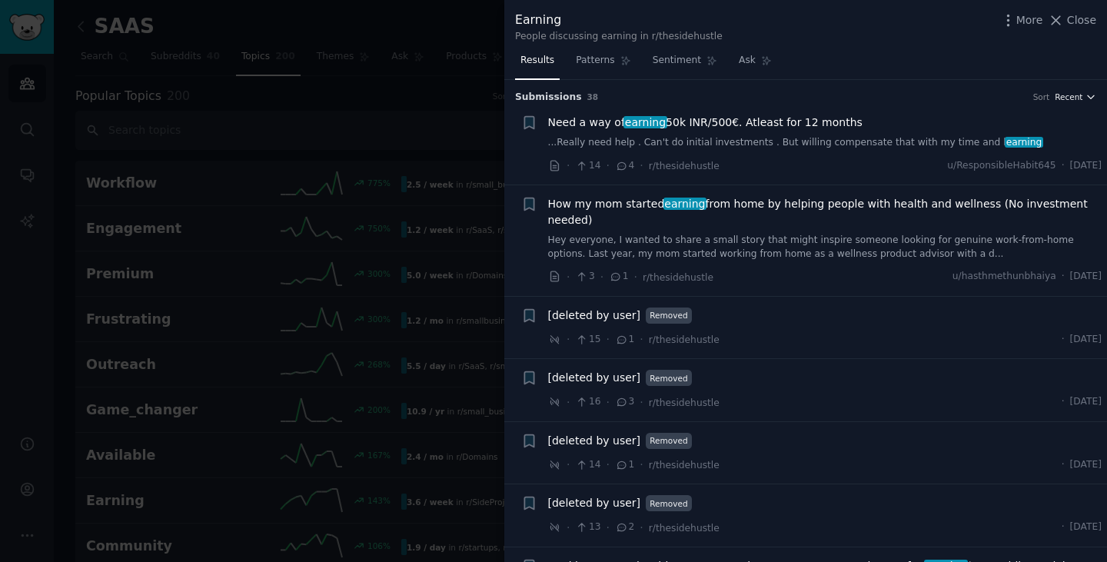
click at [1077, 92] on span "Recent" at bounding box center [1069, 97] width 28 height 11
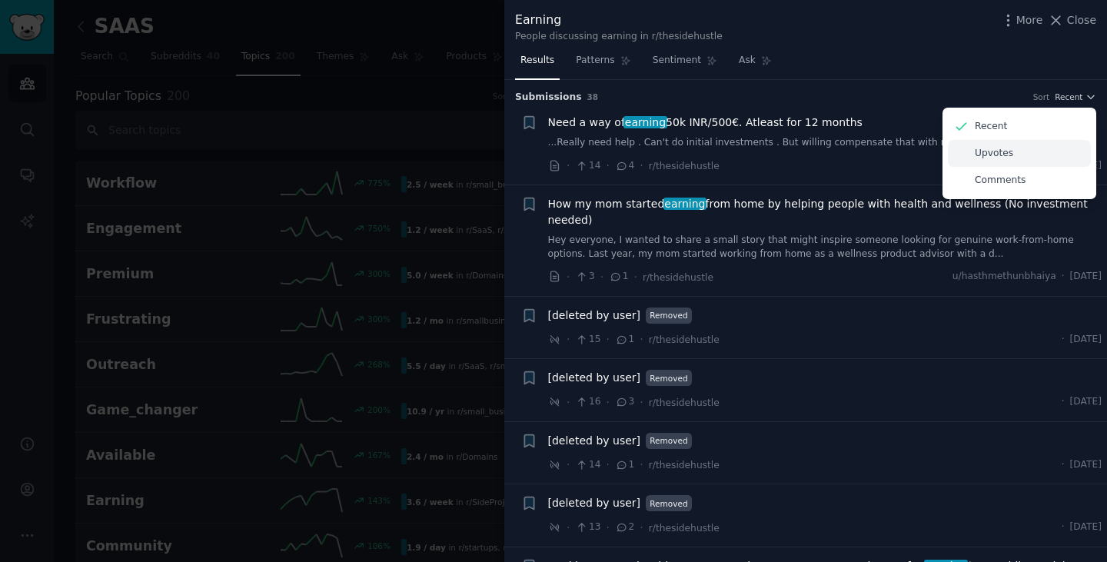
click at [1003, 160] on p "Upvotes" at bounding box center [994, 154] width 38 height 14
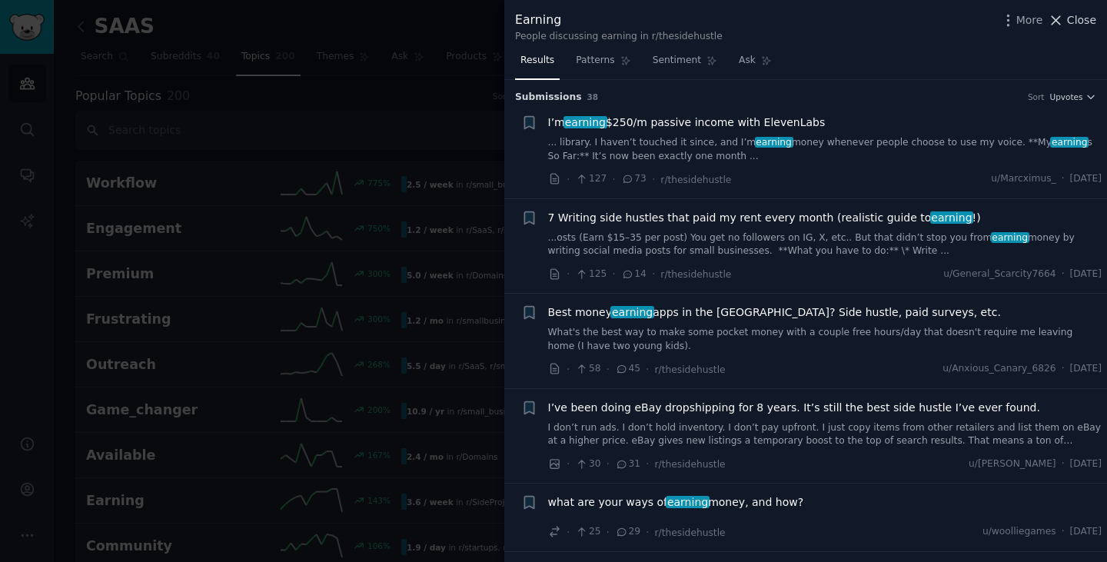
click at [1074, 18] on span "Close" at bounding box center [1081, 20] width 29 height 16
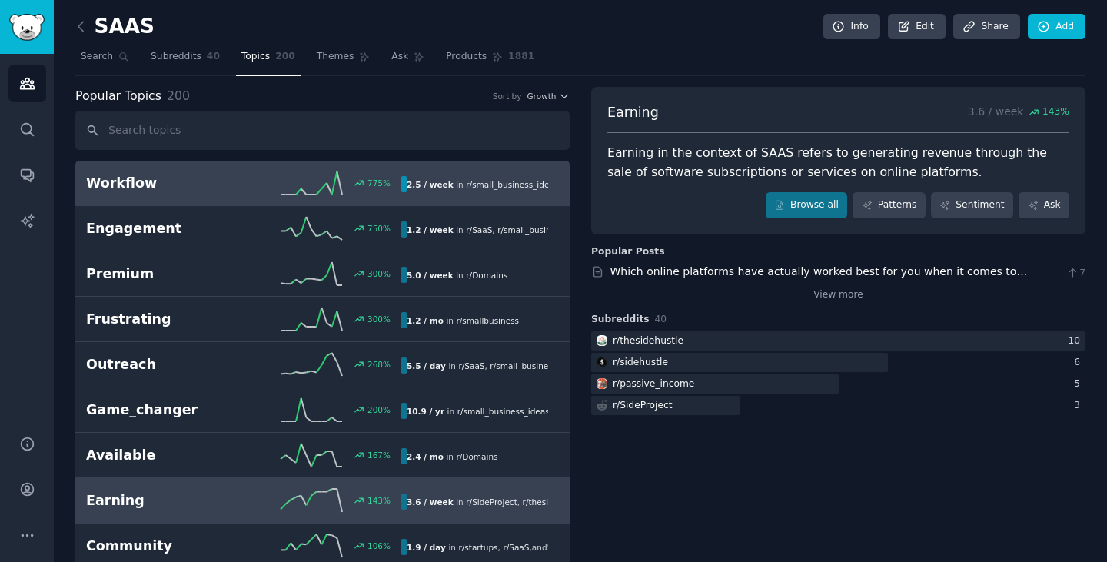
click at [251, 175] on div "775 %" at bounding box center [323, 182] width 158 height 23
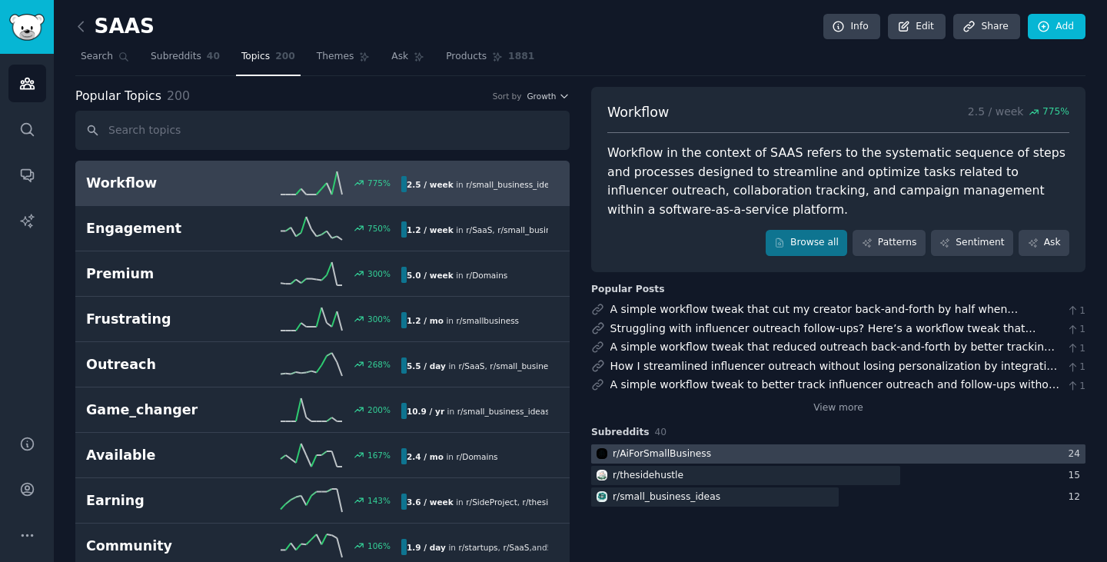
click at [703, 461] on div at bounding box center [838, 453] width 494 height 19
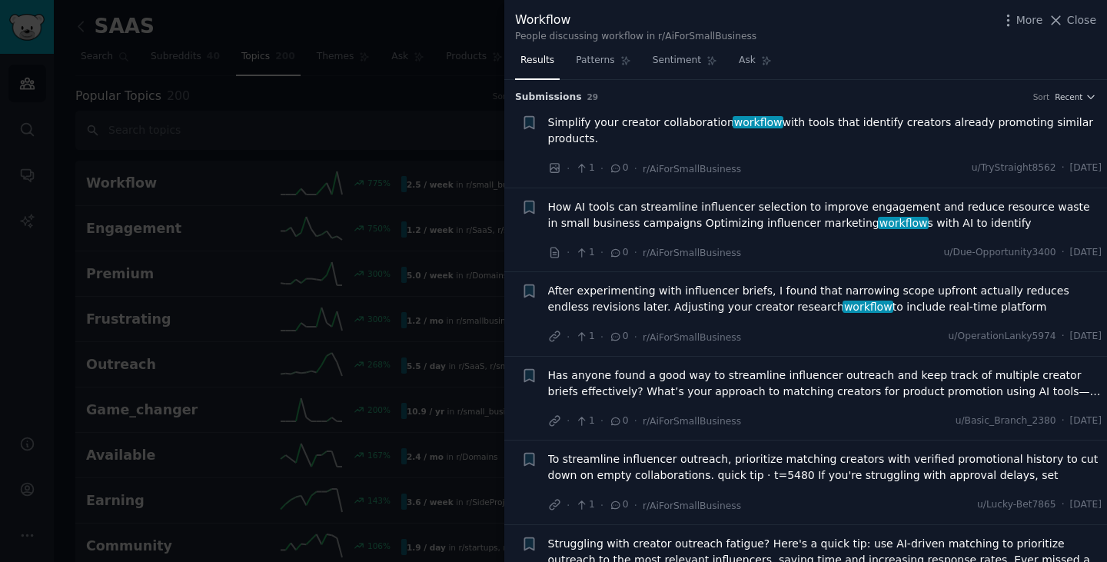
click at [1084, 91] on h3 "Submission s 29 Sort Recent" at bounding box center [805, 98] width 581 height 14
click at [1086, 97] on icon "button" at bounding box center [1091, 97] width 11 height 11
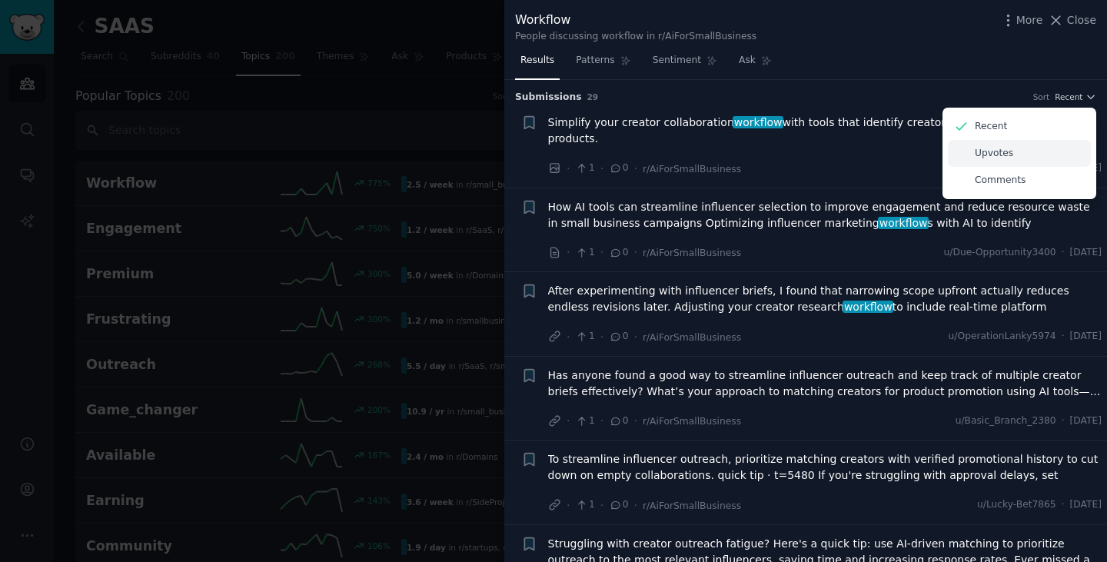
click at [1017, 155] on div "Upvotes" at bounding box center [1019, 153] width 143 height 27
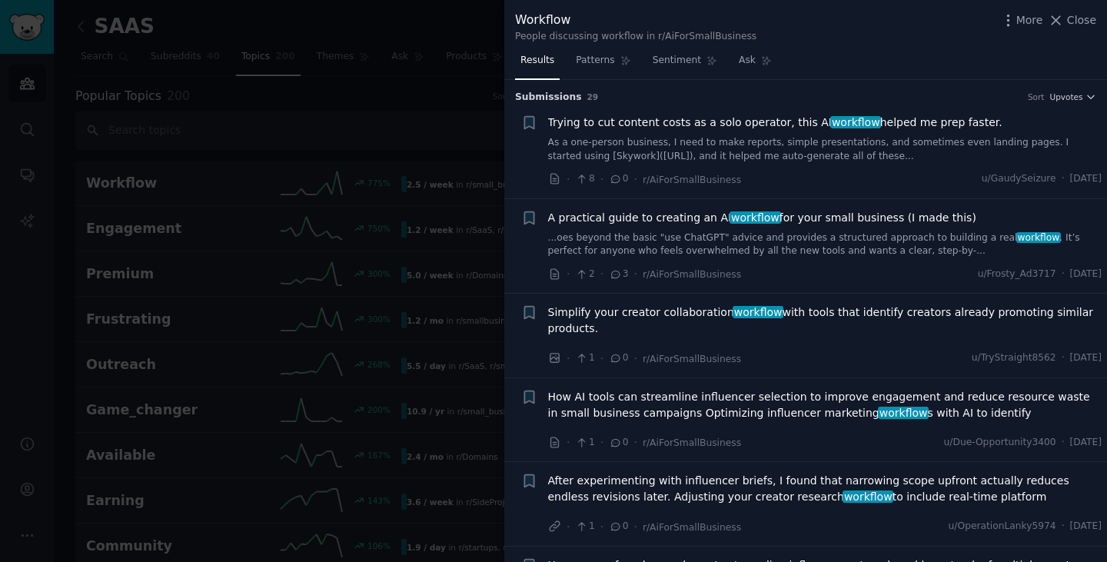
click at [1003, 135] on div "Trying to cut content costs as a solo operator, this AI workflow helped me prep…" at bounding box center [825, 139] width 554 height 48
click at [793, 124] on span "Trying to cut content costs as a solo operator, this AI workflow helped me prep…" at bounding box center [775, 123] width 454 height 16
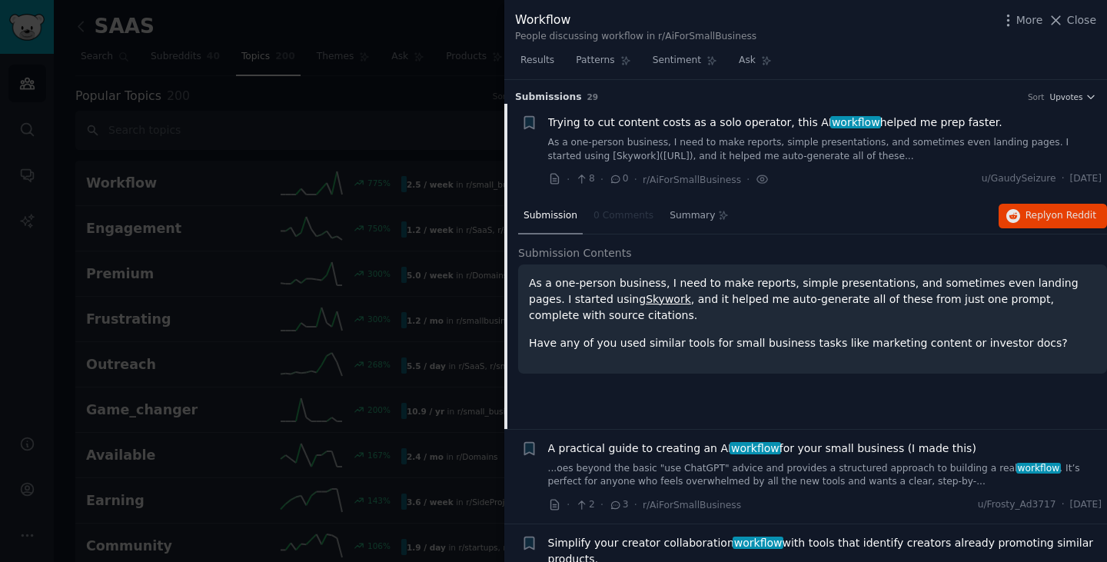
scroll to position [25, 0]
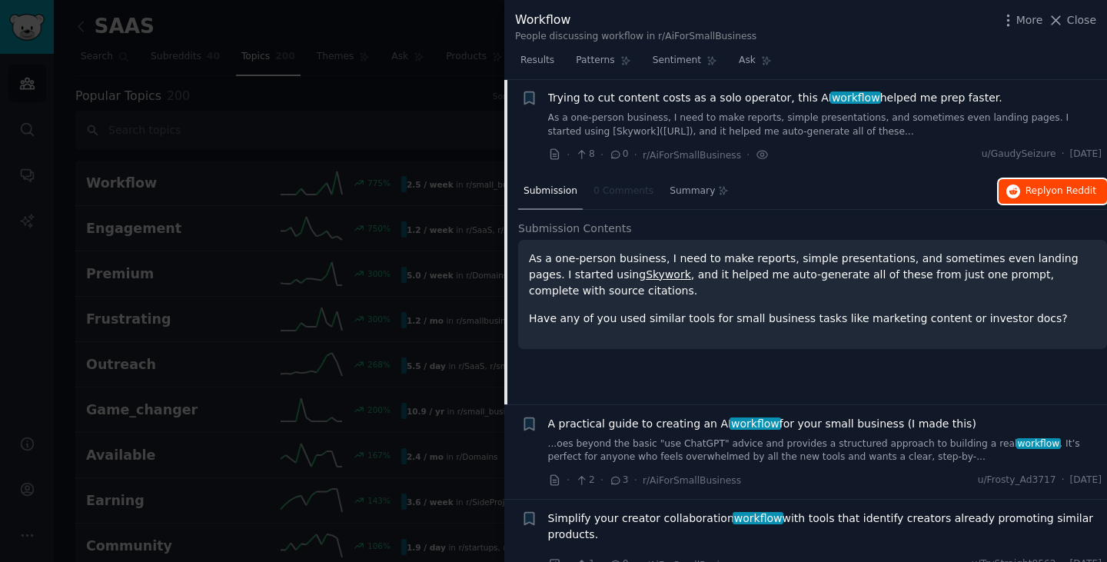
click at [1047, 194] on span "Reply on Reddit" at bounding box center [1061, 192] width 71 height 14
click at [1064, 23] on icon at bounding box center [1056, 20] width 16 height 16
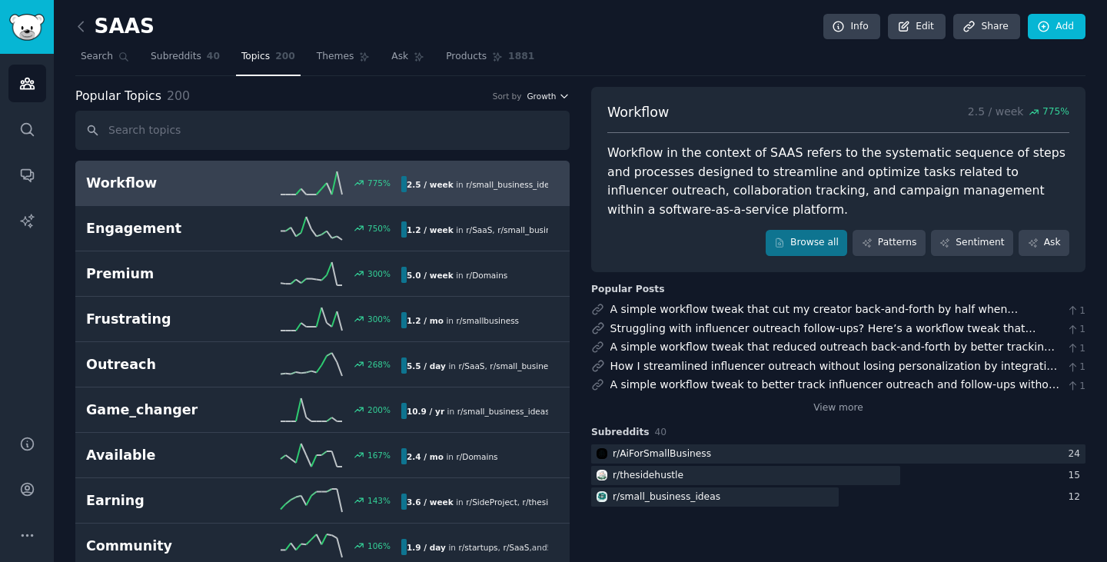
click at [562, 92] on icon "button" at bounding box center [564, 96] width 11 height 11
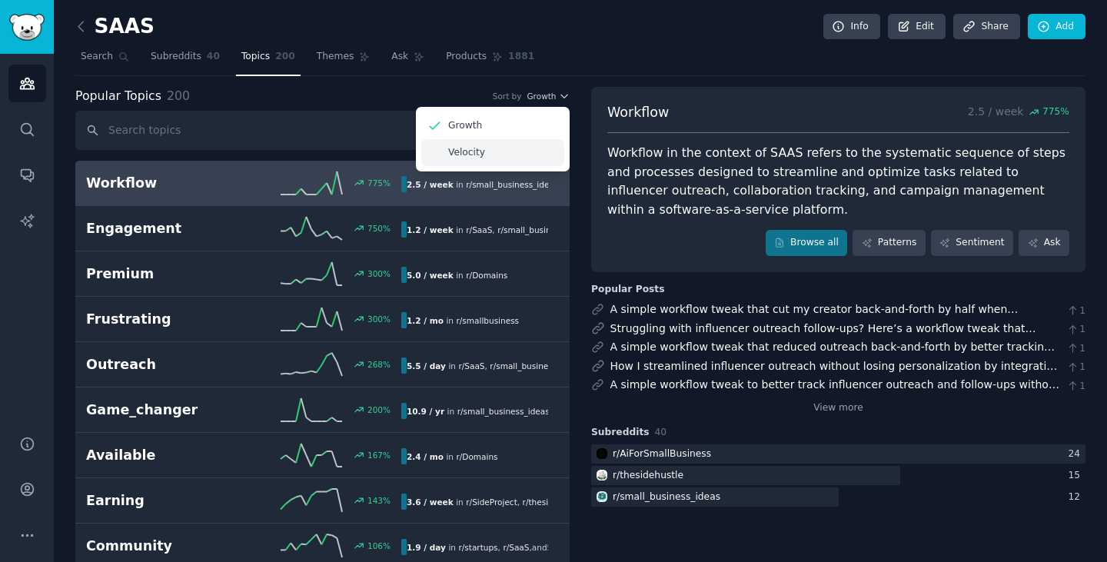
click at [504, 150] on div "Velocity" at bounding box center [492, 152] width 143 height 27
click at [478, 150] on p "Velocity" at bounding box center [466, 153] width 37 height 14
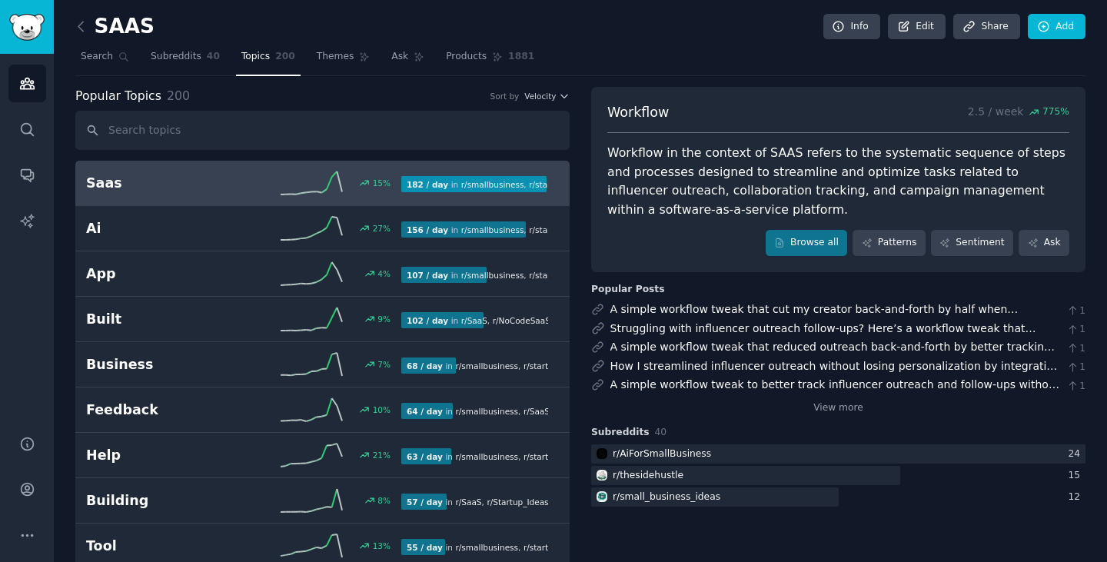
click at [213, 179] on h2 "Saas" at bounding box center [165, 183] width 158 height 19
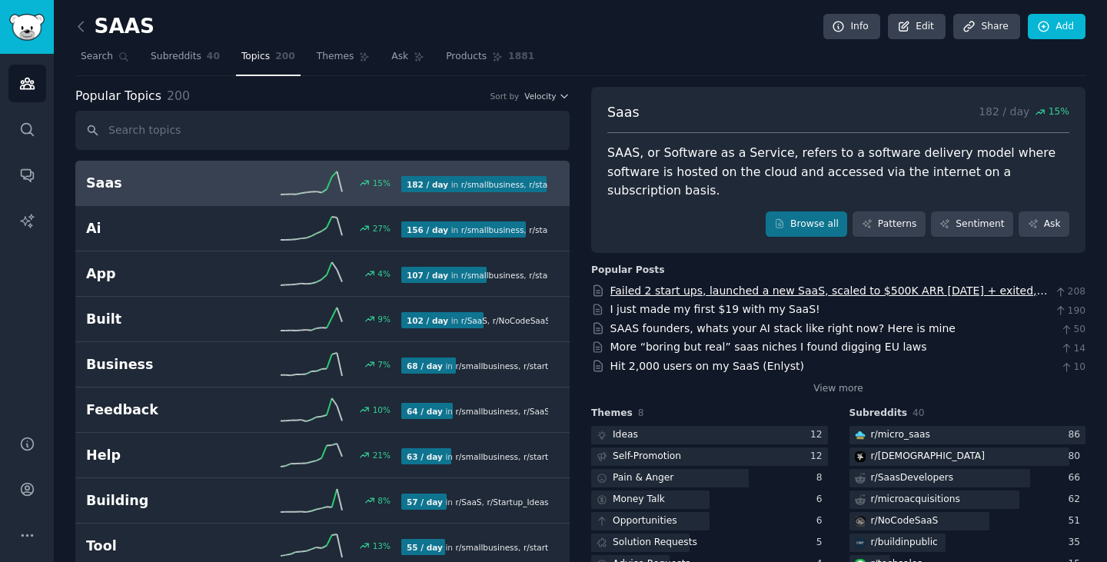
click at [966, 285] on link "Failed 2 start ups, launched a new SaaS, scaled to $500K ARR in 8 months + exit…" at bounding box center [830, 299] width 438 height 28
